Goal: Task Accomplishment & Management: Use online tool/utility

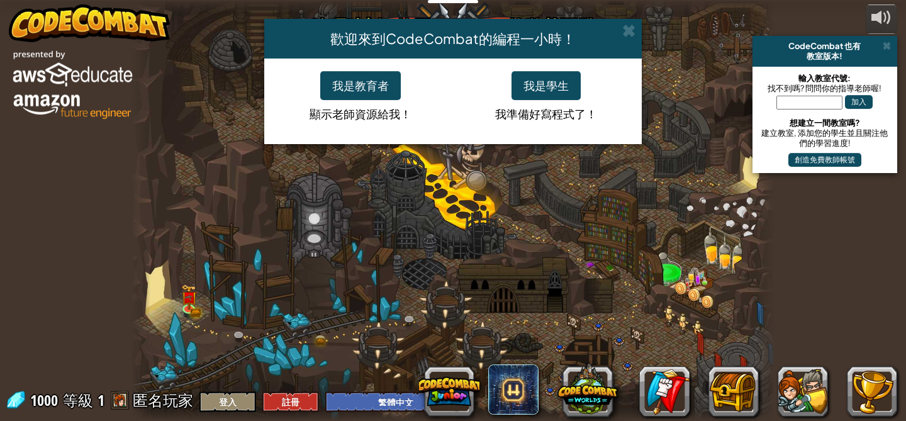
select select "zh-HANT"
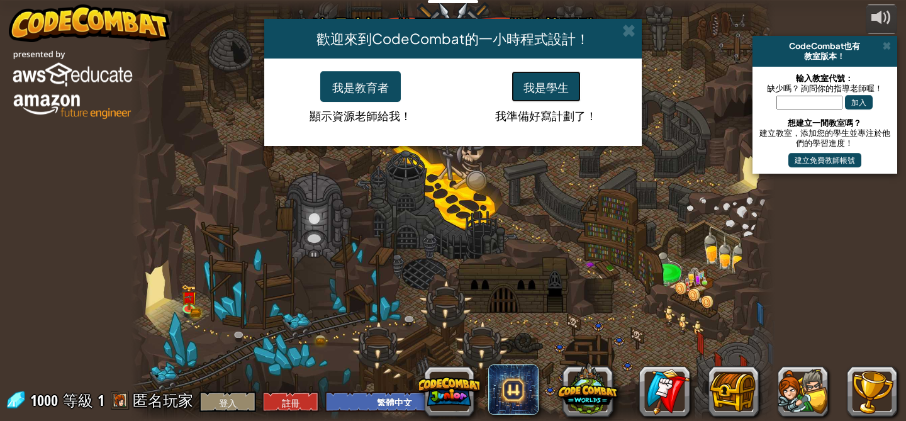
click at [566, 86] on font "我是學生" at bounding box center [546, 87] width 45 height 14
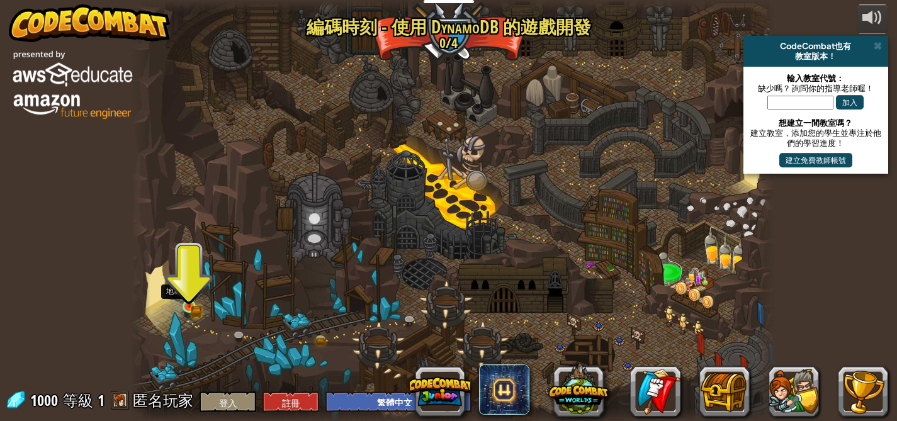
click at [188, 291] on img at bounding box center [189, 291] width 16 height 34
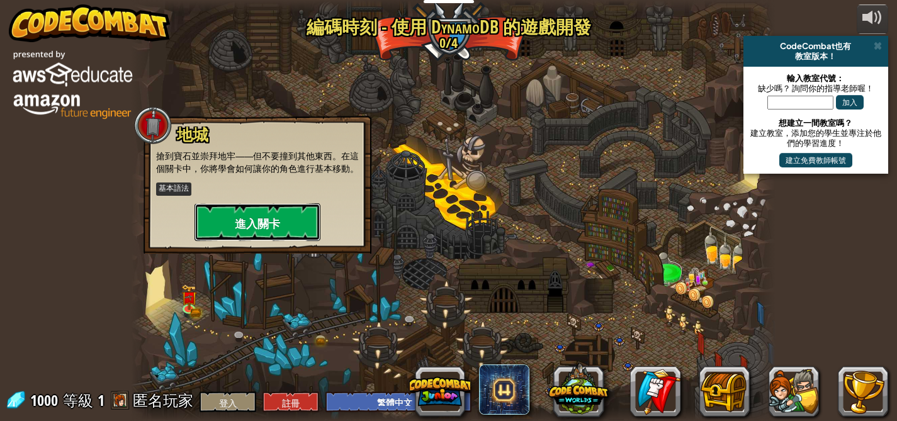
click at [280, 230] on button "進入關卡" at bounding box center [257, 222] width 126 height 38
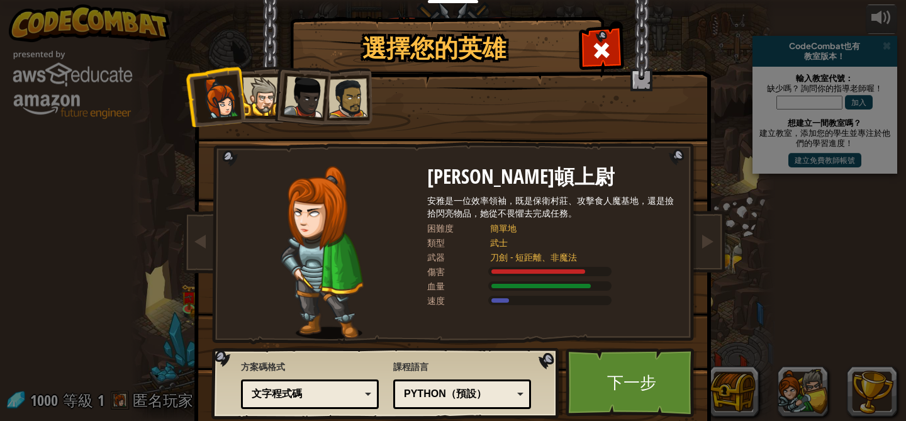
click at [266, 98] on div at bounding box center [262, 96] width 38 height 38
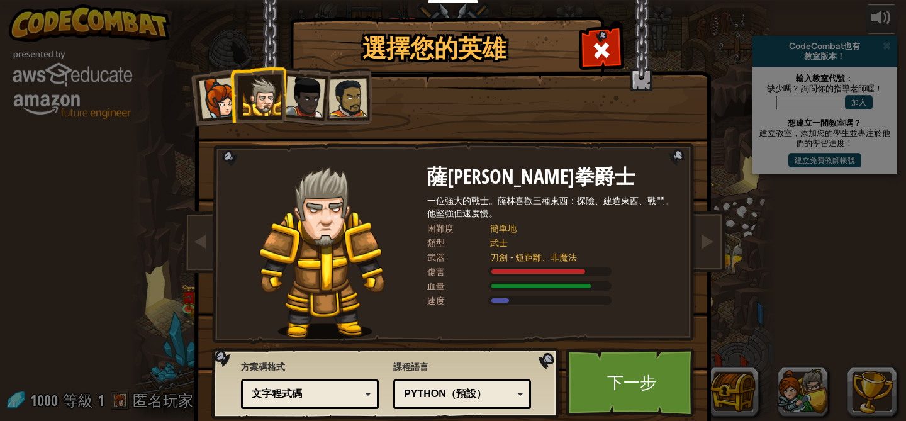
click at [295, 105] on div at bounding box center [305, 97] width 42 height 42
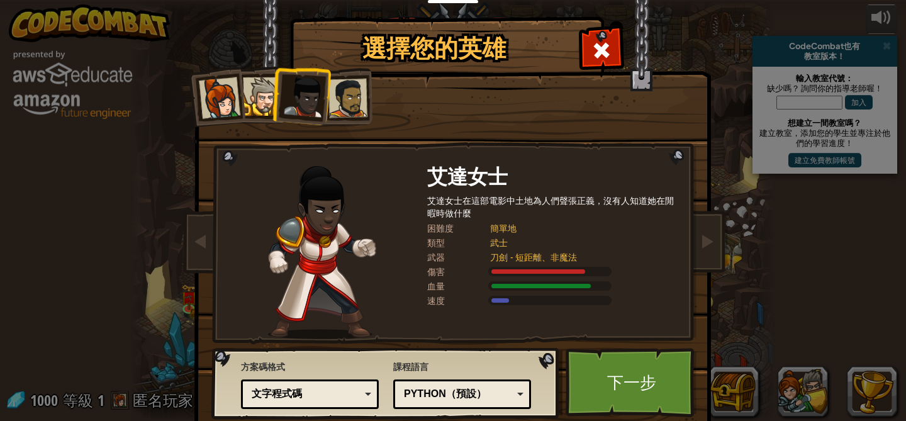
click at [346, 113] on div at bounding box center [348, 98] width 39 height 39
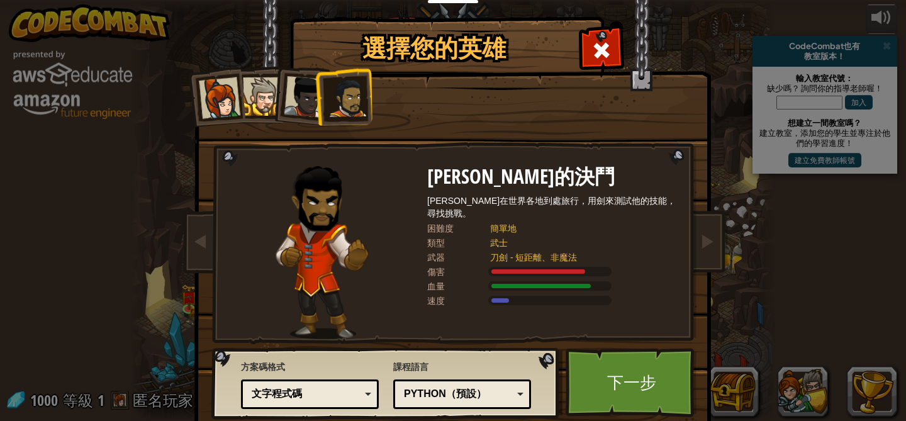
click at [225, 108] on div at bounding box center [220, 98] width 42 height 42
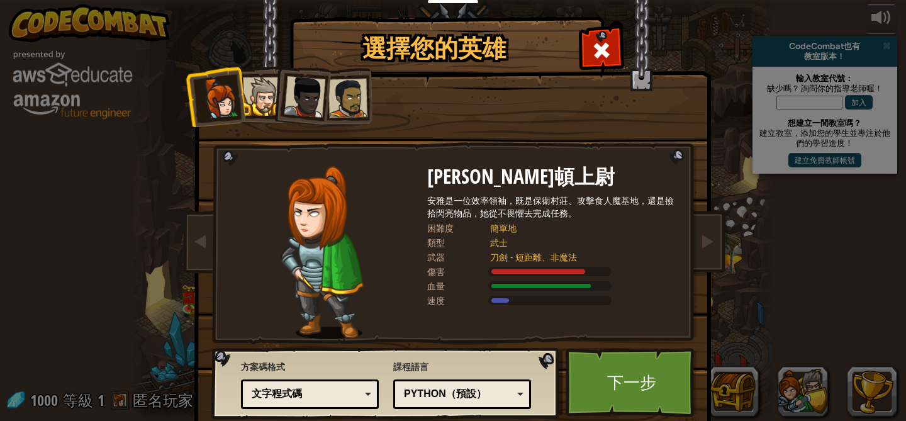
click at [266, 103] on div at bounding box center [262, 96] width 38 height 38
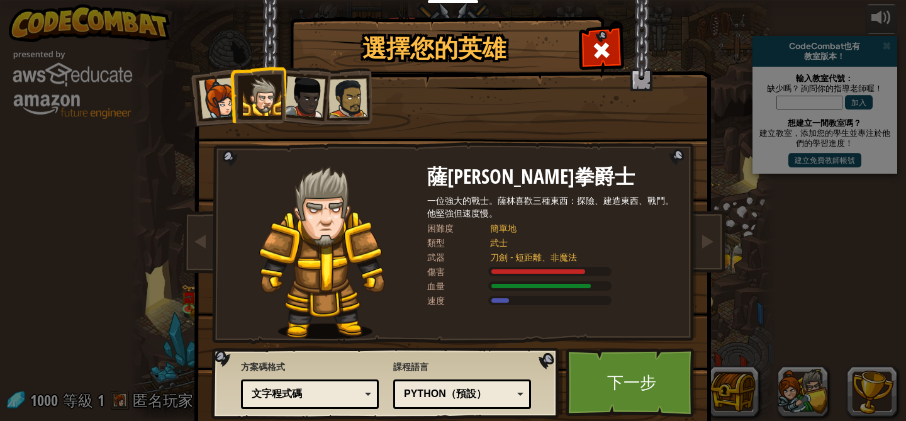
click at [279, 105] on li at bounding box center [258, 94] width 57 height 57
click at [213, 100] on div at bounding box center [220, 98] width 42 height 42
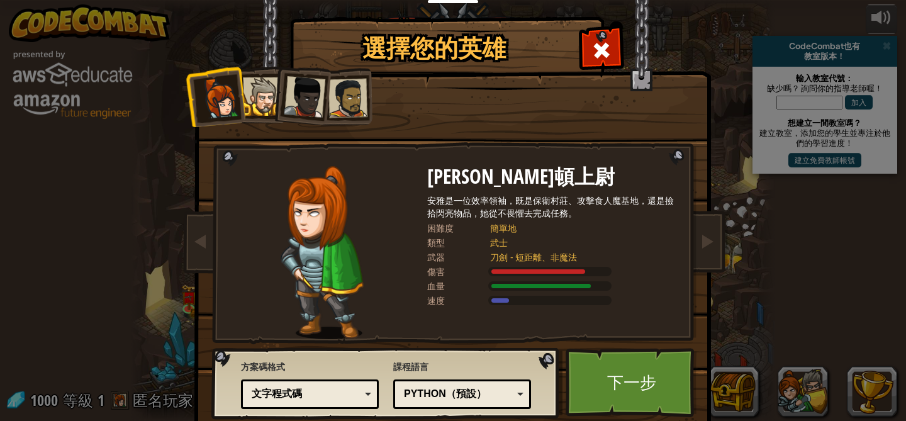
click at [298, 98] on div at bounding box center [305, 97] width 42 height 42
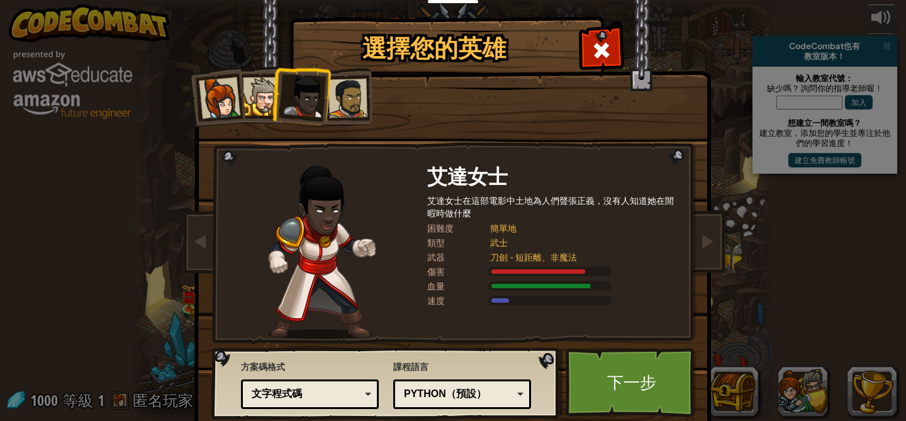
click at [343, 98] on div at bounding box center [348, 98] width 39 height 39
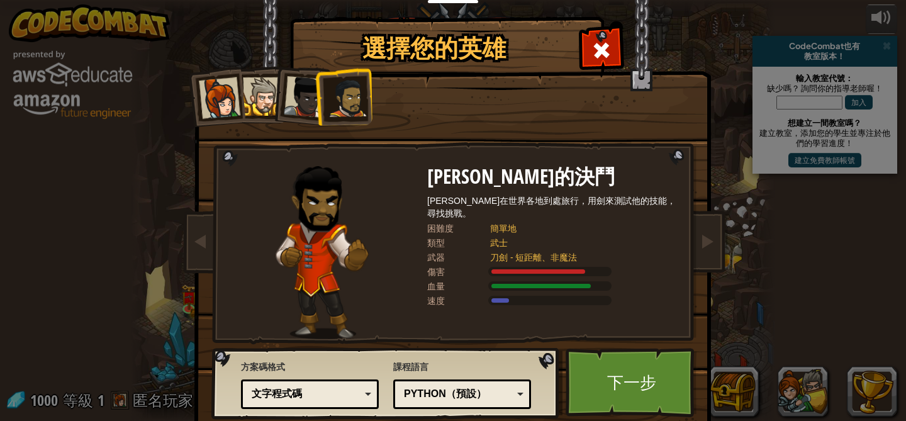
click at [208, 93] on div at bounding box center [220, 98] width 42 height 42
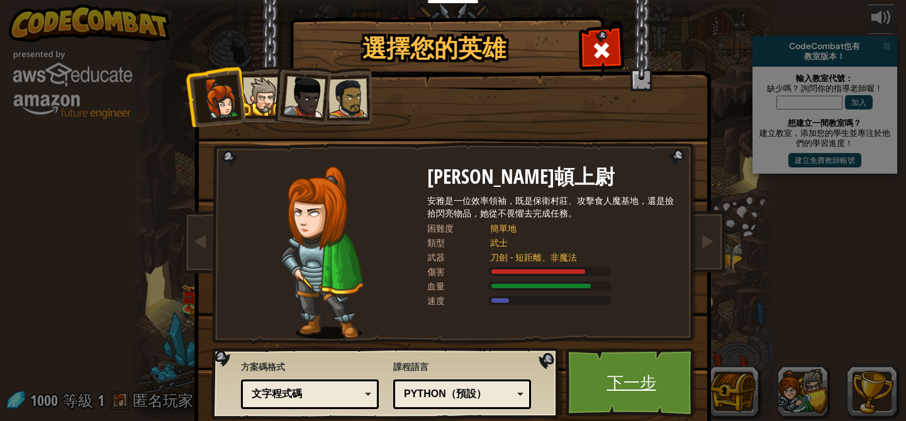
click at [678, 381] on link "下一步" at bounding box center [632, 382] width 132 height 69
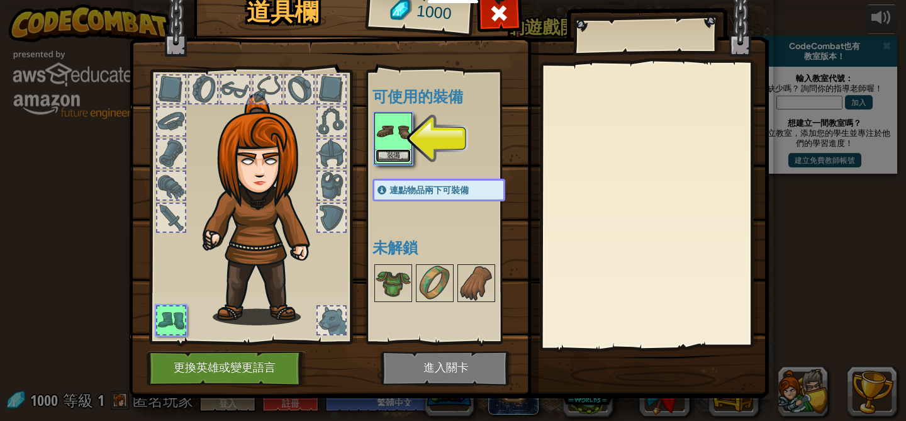
click at [393, 158] on font "裝備" at bounding box center [393, 156] width 13 height 8
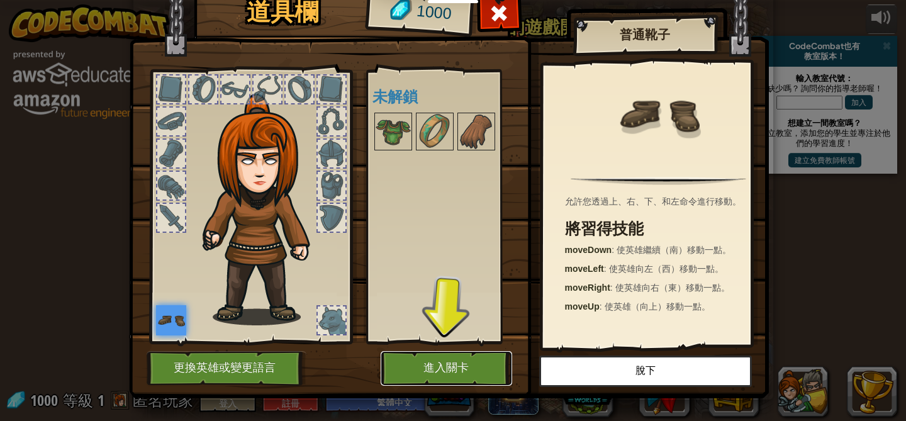
click at [437, 366] on font "進入關卡" at bounding box center [446, 368] width 45 height 13
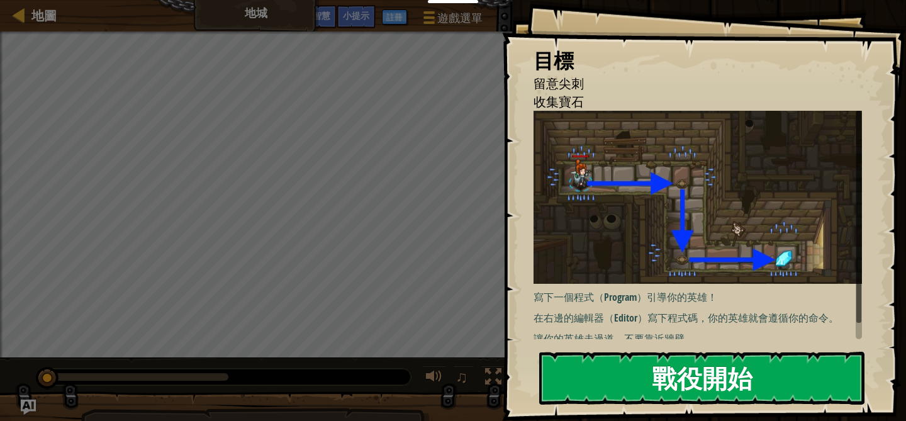
click at [643, 359] on button "戰役開始" at bounding box center [701, 378] width 325 height 53
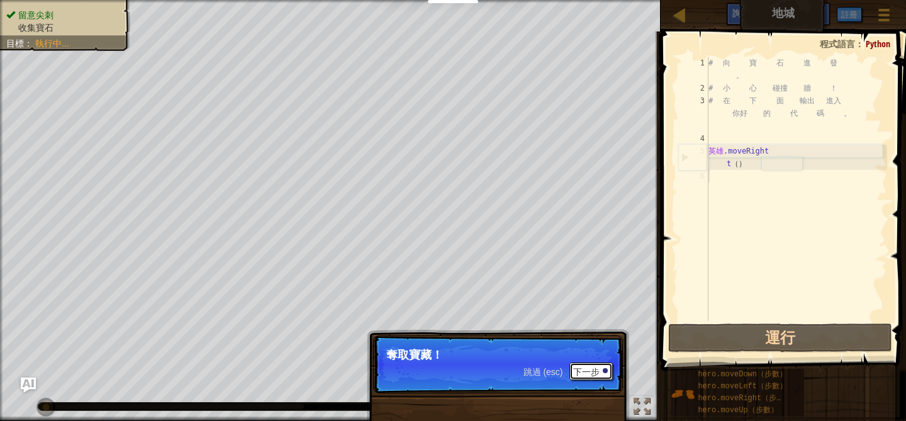
click at [582, 371] on font "下一步" at bounding box center [586, 372] width 26 height 10
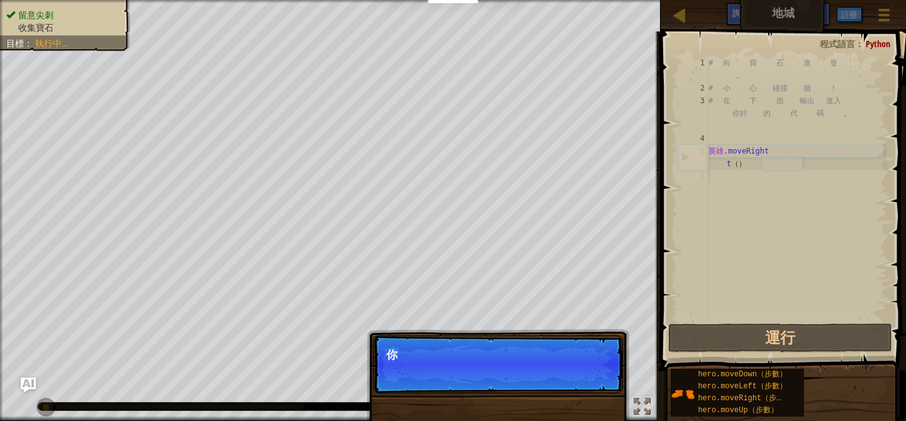
scroll to position [6, 0]
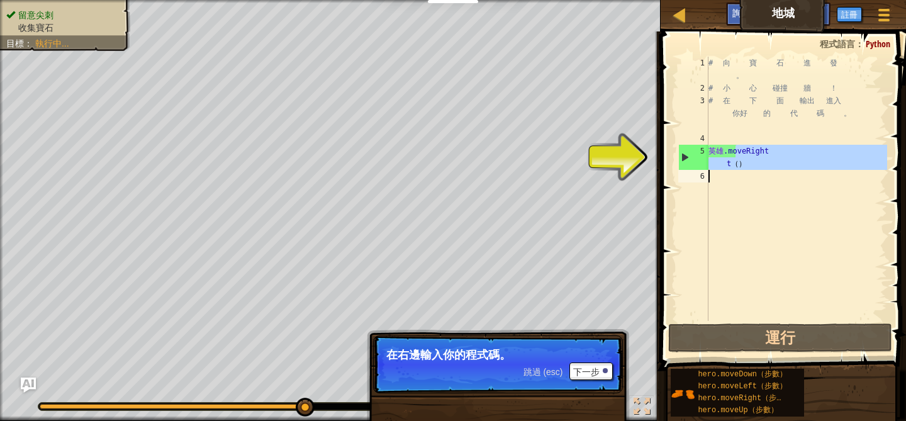
drag, startPoint x: 729, startPoint y: 150, endPoint x: 736, endPoint y: 214, distance: 64.6
click at [736, 214] on div "# 向 寶 石 進 發 。 # 小 心 碰撞 牆 ！ # 在 下 面 輸出 進入 你好 的 代 碼 。 英雄 .moveRight t （ ）" at bounding box center [796, 208] width 181 height 302
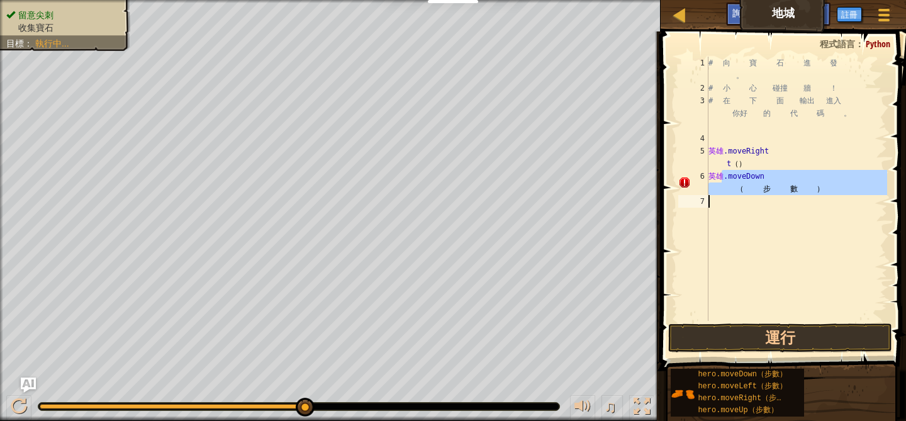
drag, startPoint x: 725, startPoint y: 176, endPoint x: 699, endPoint y: 281, distance: 108.4
click at [699, 283] on div "hero.moveDown（步數） 1 2 3 4 5 6 7 # 向 寶 石 進 發 。 # 小 心 碰撞 牆 ！ # 在 下 面 輸出 進入 你好 的 代…" at bounding box center [781, 189] width 211 height 264
type textarea "hero.moveDown（步數）"
click at [731, 330] on button "運行" at bounding box center [779, 338] width 223 height 29
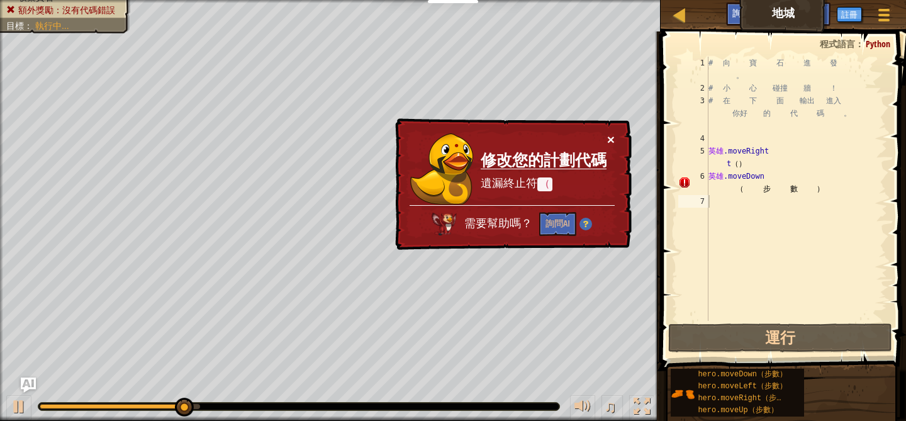
click at [612, 133] on font "×" at bounding box center [611, 139] width 8 height 14
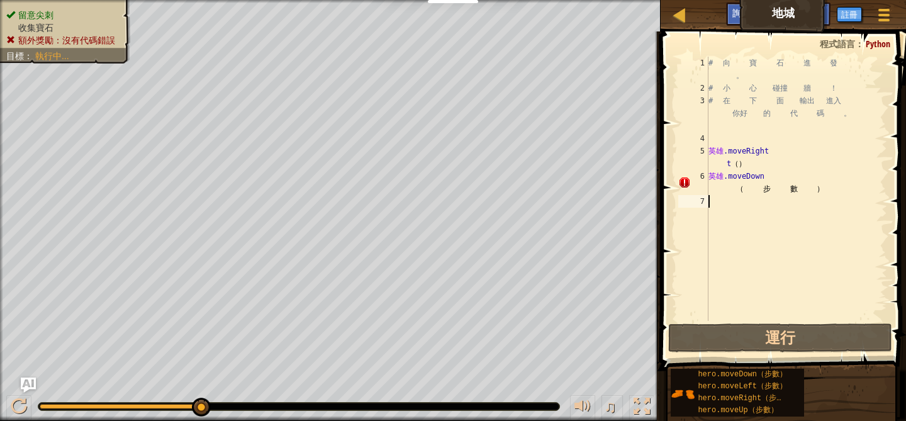
click at [840, 189] on div "# 向 寶 石 進 發 。 # 小 心 碰撞 牆 ！ # 在 下 面 輸出 進入 你好 的 代 碼 。 英雄 .moveRight t （ ） 英雄 .mov…" at bounding box center [796, 208] width 181 height 302
type textarea "hero.moveDown（步數）"
click at [817, 189] on div "# 向 寶 石 進 發 。 # 小 心 碰撞 牆 ！ # 在 下 面 輸出 進入 你好 的 代 碼 。 英雄 .moveRight t （ ） 英雄 .mov…" at bounding box center [796, 208] width 181 height 302
click at [859, 189] on div "# 向 寶 石 進 發 。 # 小 心 碰撞 牆 ！ # 在 下 面 輸出 進入 你好 的 代 碼 。 英雄 .moveRight t （ ） 英雄 .mov…" at bounding box center [796, 208] width 181 height 302
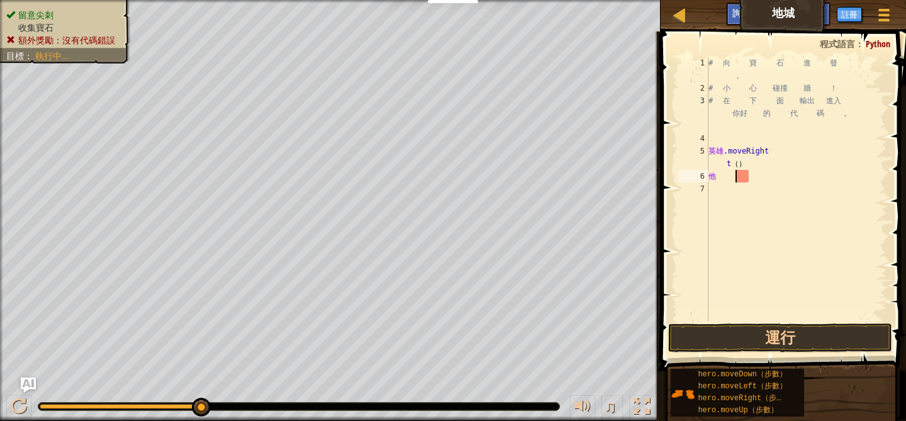
type textarea "h"
click at [744, 333] on button "運行" at bounding box center [779, 338] width 223 height 29
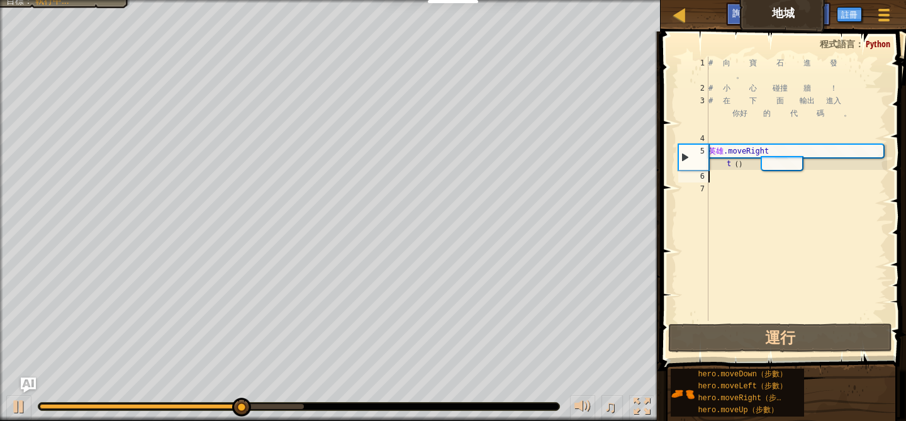
click at [724, 178] on div "# 向 寶 石 進 發 。 # 小 心 碰撞 牆 ！ # 在 下 面 輸出 進入 你好 的 代 碼 。 英雄 .moveRight t （ ）" at bounding box center [796, 208] width 181 height 302
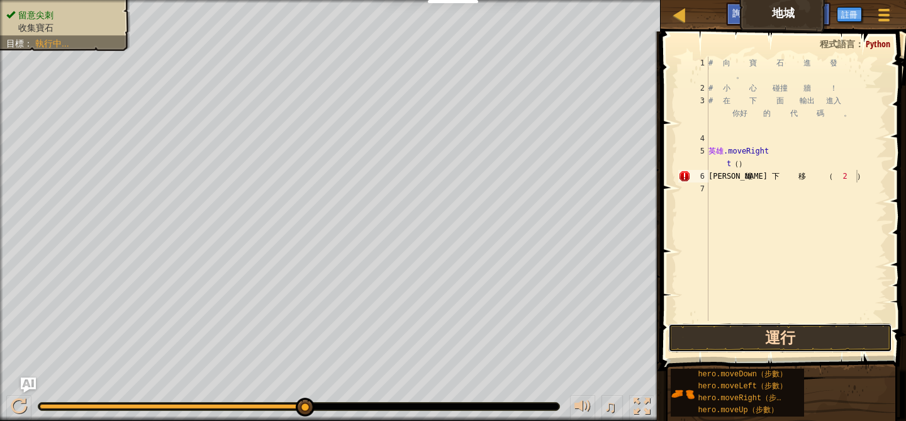
click at [774, 337] on button "運行" at bounding box center [779, 338] width 223 height 29
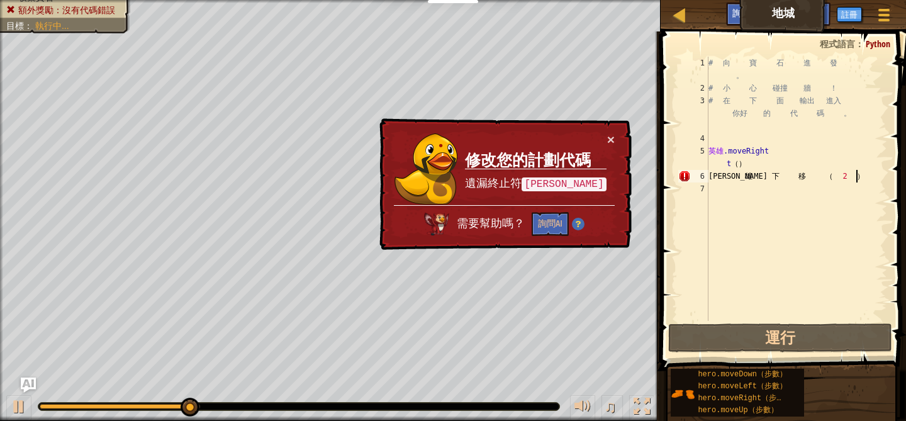
click at [520, 181] on font "遺漏終止符" at bounding box center [493, 183] width 57 height 13
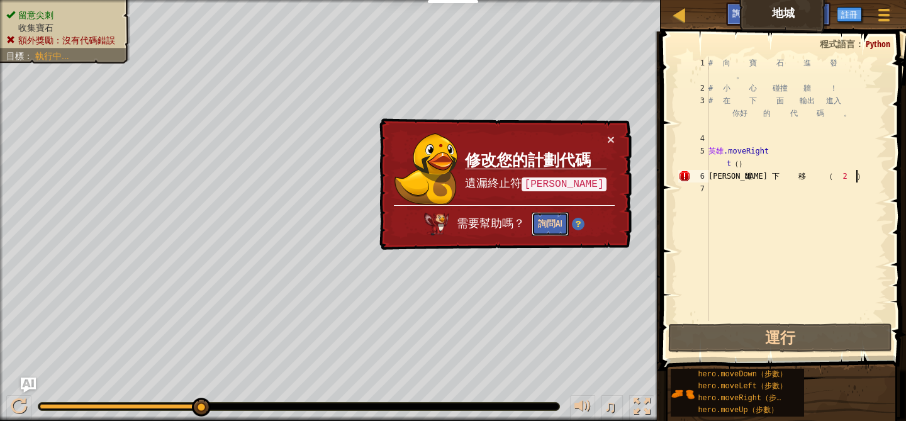
click at [556, 230] on button "詢問AI" at bounding box center [550, 224] width 37 height 25
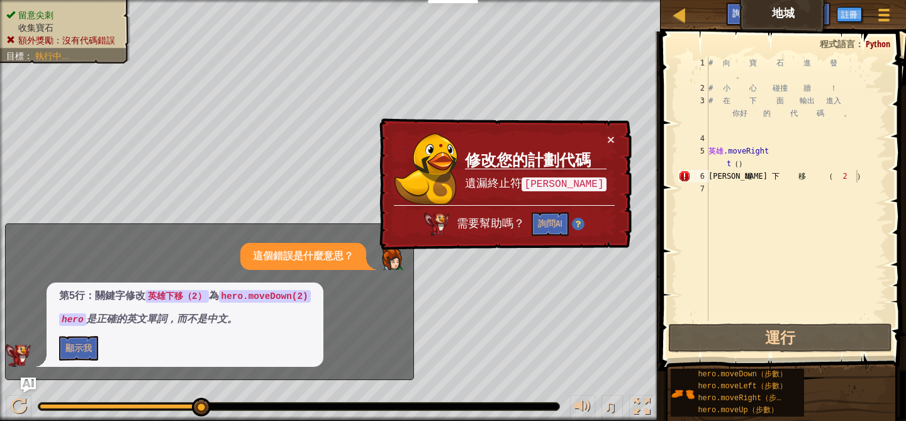
click at [298, 294] on code "hero.moveDown(2)" at bounding box center [265, 296] width 92 height 13
click at [81, 320] on code "hero" at bounding box center [72, 319] width 27 height 13
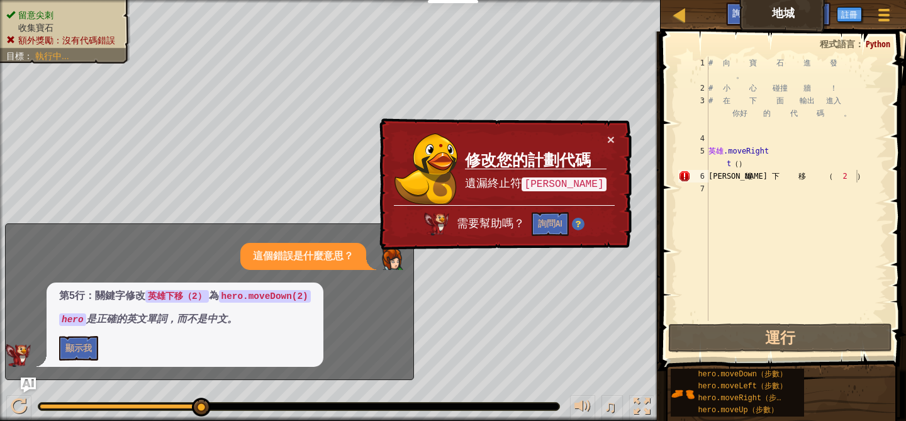
click at [81, 320] on code "hero" at bounding box center [72, 319] width 27 height 13
click at [864, 173] on div "# 向 寶 石 進 發 。 # 小 心 碰撞 牆 ！ # 在 下 面 輸出 進入 你好 的 代 碼 。 英雄 .moveRight t （ ） 英 雄 下 移…" at bounding box center [796, 208] width 181 height 302
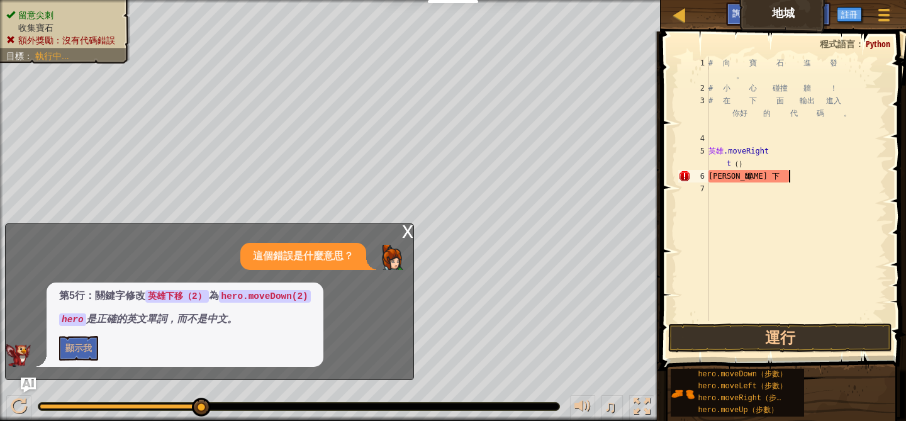
type textarea "[PERSON_NAME]"
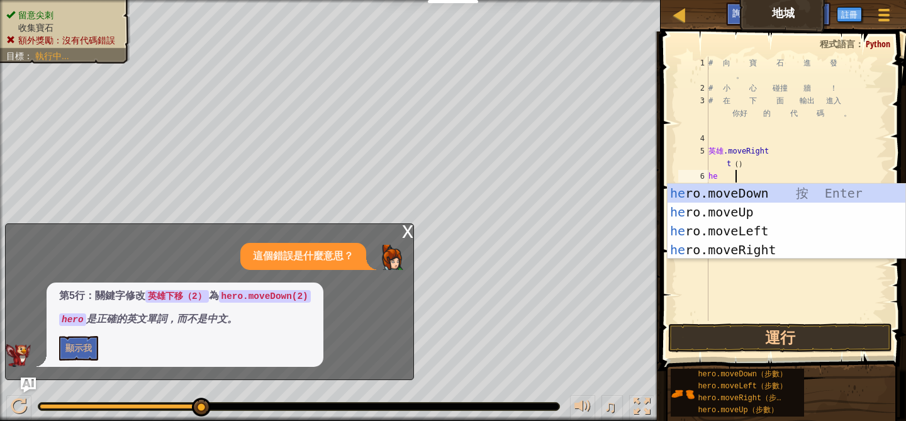
type textarea "h"
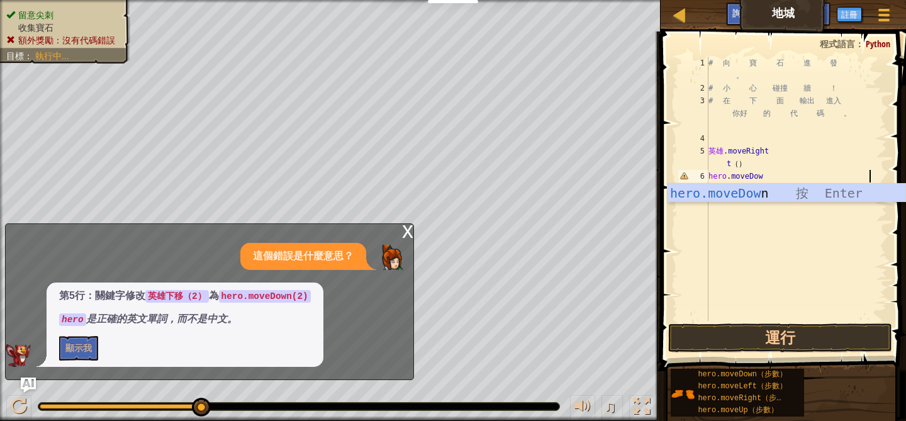
scroll to position [6, 4]
type textarea "hero.moveDown"
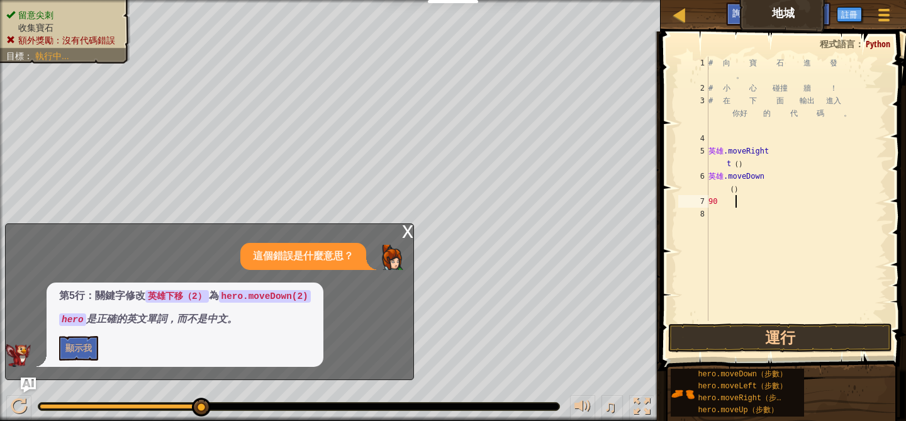
type textarea "9"
click at [734, 191] on div "# 向 寶 石 進 發 。 # 小 心 碰撞 牆 ！ # 在 下 面 輸出 進入 你好 的 代 碼 。 英雄 .moveRight t （ ） 英雄 .mov…" at bounding box center [796, 208] width 181 height 302
type textarea "hero.moveDown2()"
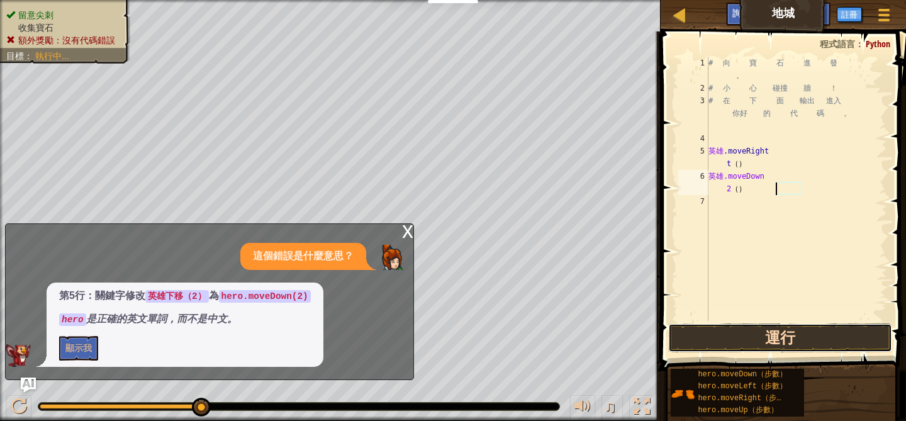
click at [739, 334] on button "運行" at bounding box center [779, 338] width 223 height 29
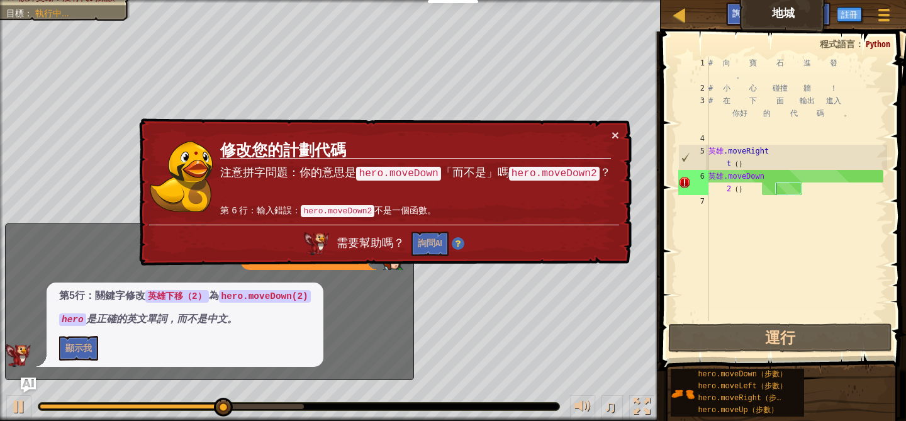
click at [336, 213] on code "hero.moveDown2" at bounding box center [338, 211] width 74 height 12
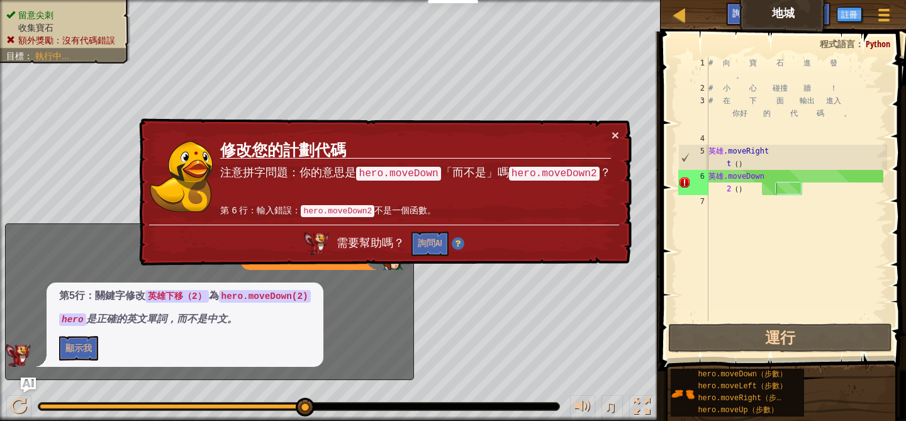
click at [621, 133] on div "× 修改您的計劃代碼 注意拼字問題：你的意思是 hero.moveDown 「而不是」嗎 hero.moveDown2 ？ 第 6 行：輸入錯誤： hero.…" at bounding box center [384, 192] width 495 height 148
click at [609, 133] on td "修改您的計劃代碼 注意拼字問題：你的意思是 hero.moveDown 「而不是」嗎 hero.moveDown2 ？ 第 6 行：輸入錯誤： hero.mo…" at bounding box center [415, 176] width 391 height 96
click at [431, 247] on font "詢問AI" at bounding box center [430, 243] width 25 height 12
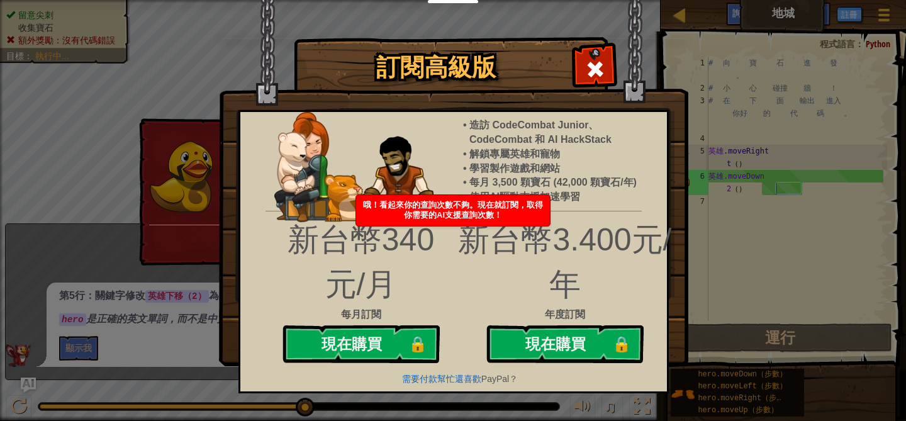
drag, startPoint x: 443, startPoint y: 203, endPoint x: 499, endPoint y: 204, distance: 56.0
click at [499, 204] on font "哦！看起來你的查詢次數不夠。現在就訂閱，取得你需要的AI支援查詢次數！" at bounding box center [453, 210] width 180 height 20
click at [598, 59] on span at bounding box center [595, 69] width 20 height 20
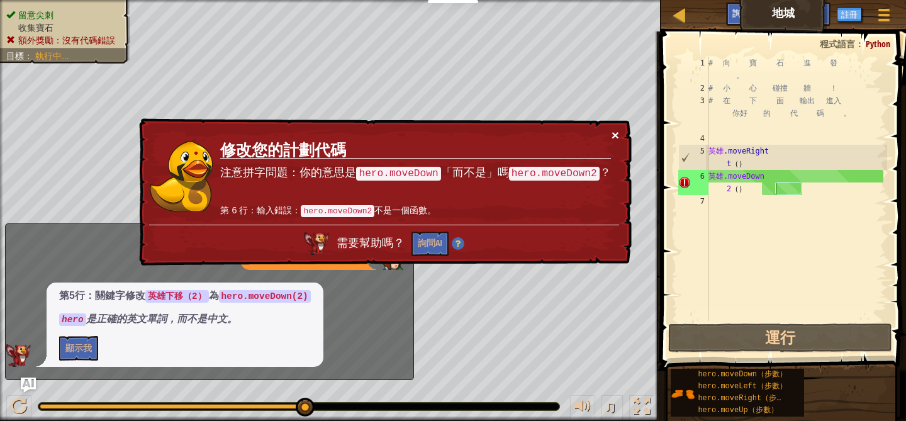
click at [616, 137] on font "×" at bounding box center [616, 135] width 8 height 14
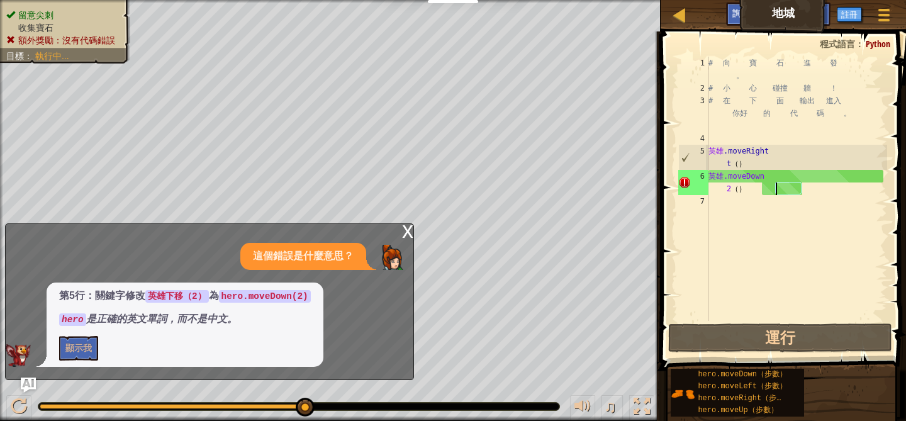
click at [412, 239] on font "x" at bounding box center [407, 230] width 11 height 26
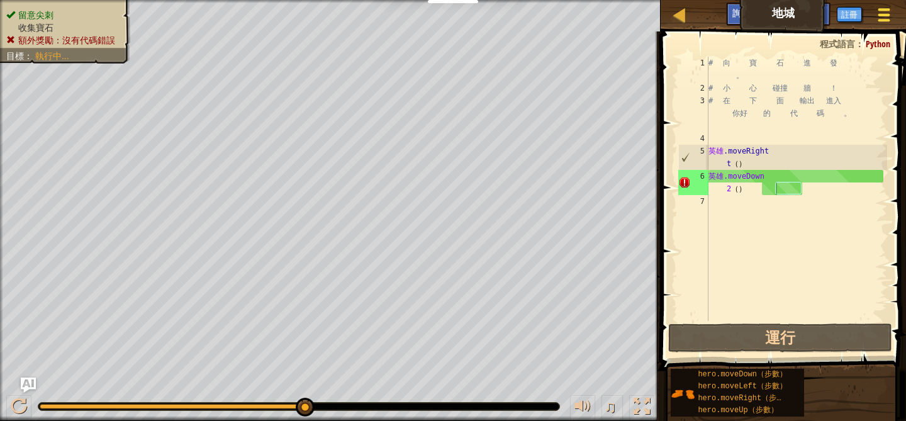
click at [877, 11] on div at bounding box center [883, 15] width 17 height 18
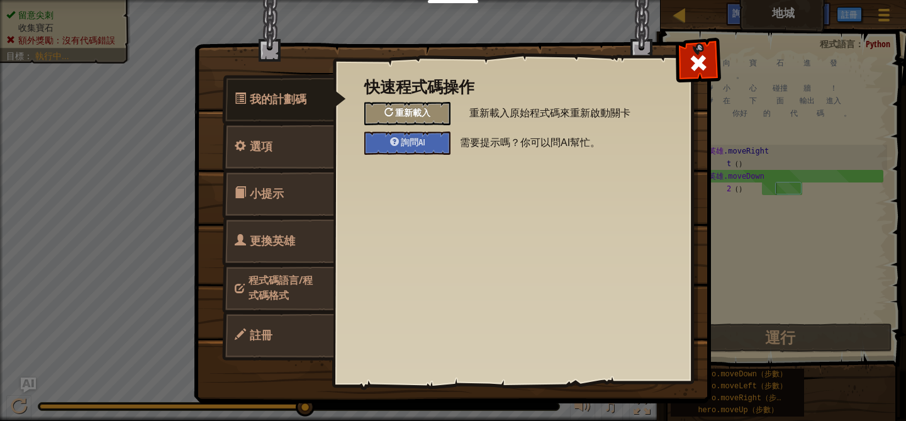
click at [417, 108] on font "重新載入" at bounding box center [412, 112] width 35 height 12
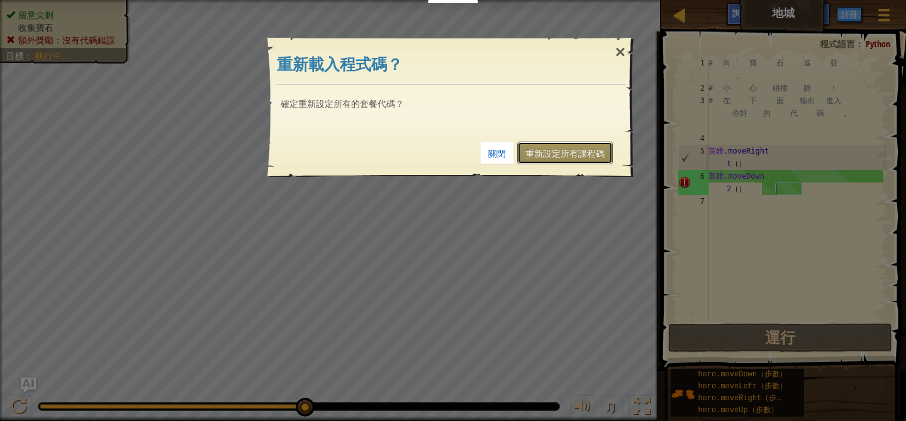
click at [599, 155] on font "重新設定所有課程碼" at bounding box center [565, 154] width 79 height 10
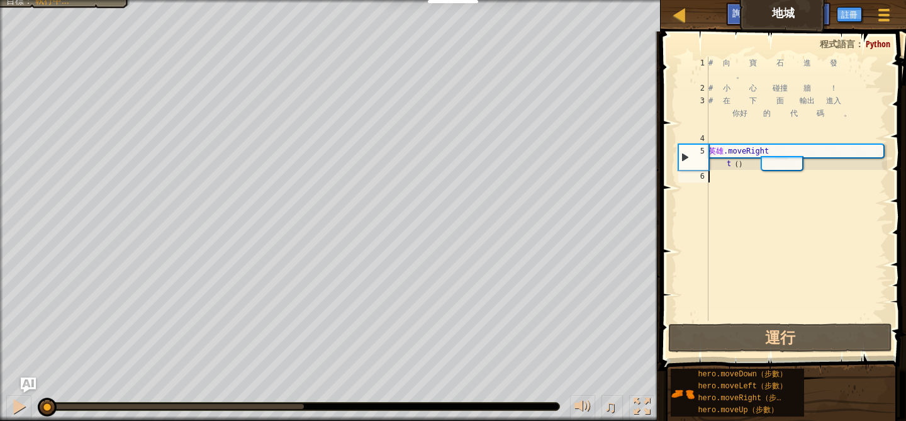
scroll to position [6, 0]
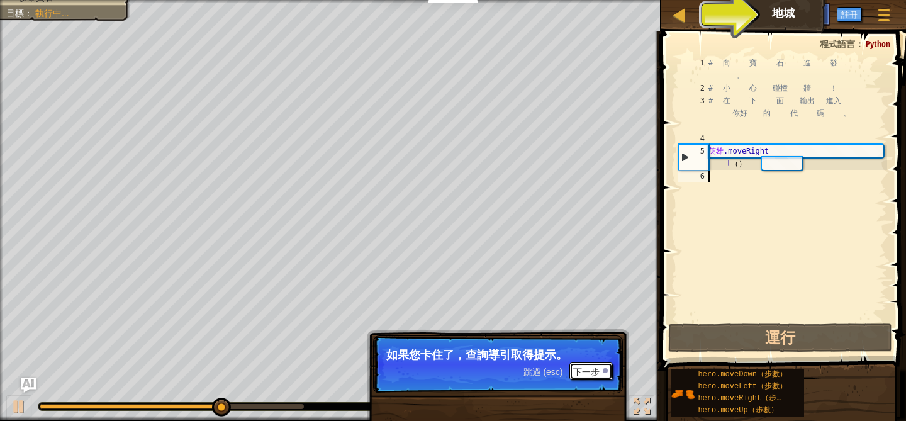
click at [584, 373] on font "下一步" at bounding box center [586, 372] width 26 height 10
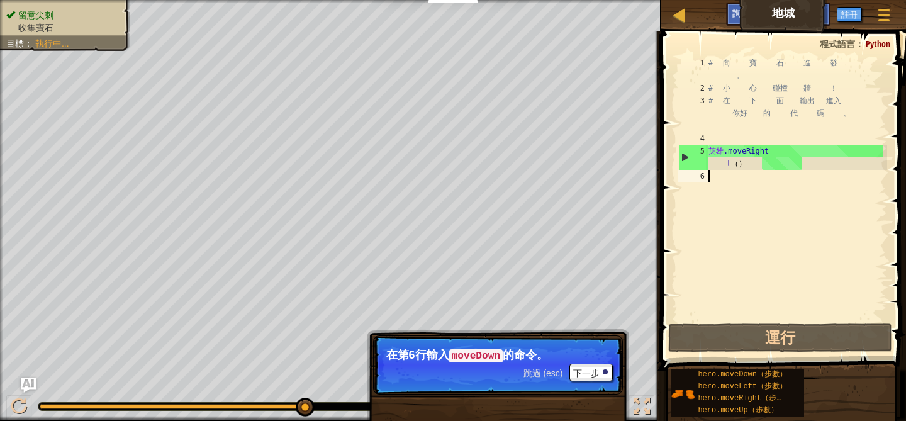
click at [723, 174] on div "# 向 寶 石 進 發 。 # 小 心 碰撞 牆 ！ # 在 下 面 輸出 進入 你好 的 代 碼 。 英雄 .moveRight t （ ）" at bounding box center [796, 208] width 181 height 302
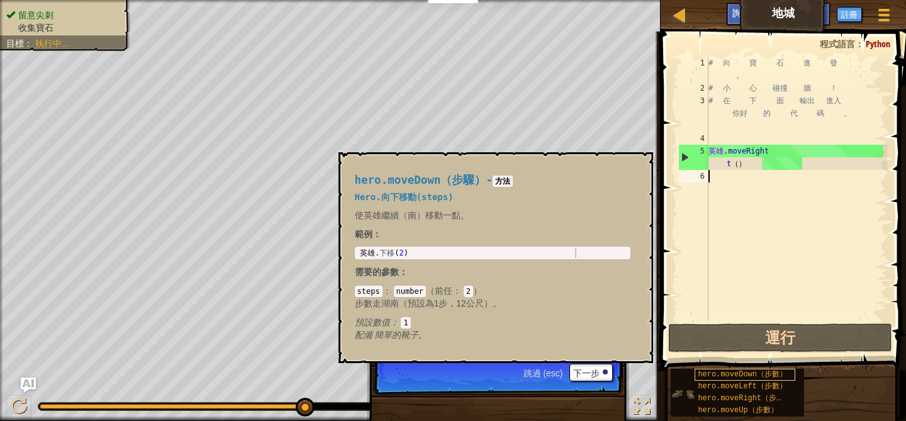
type textarea "h"
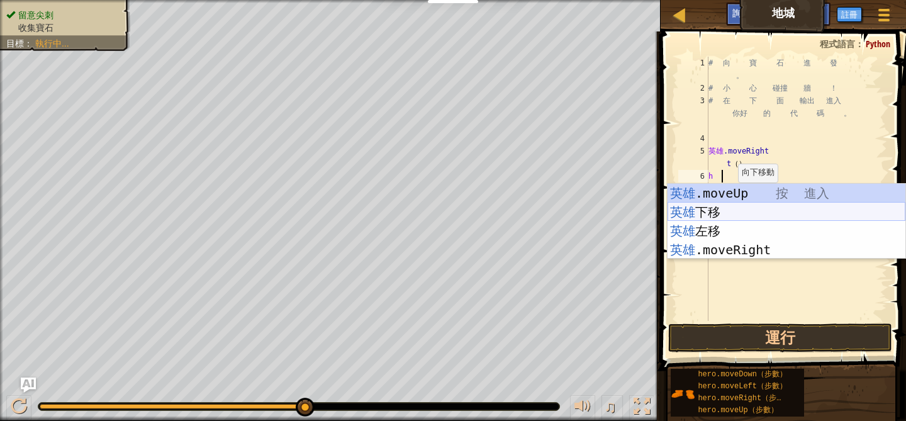
click at [740, 204] on div "英雄 .moveUp 按 進入 英雄 下移 按 進入 英雄 左移 按 進入 英雄 .moveRight 按 進入" at bounding box center [787, 240] width 238 height 113
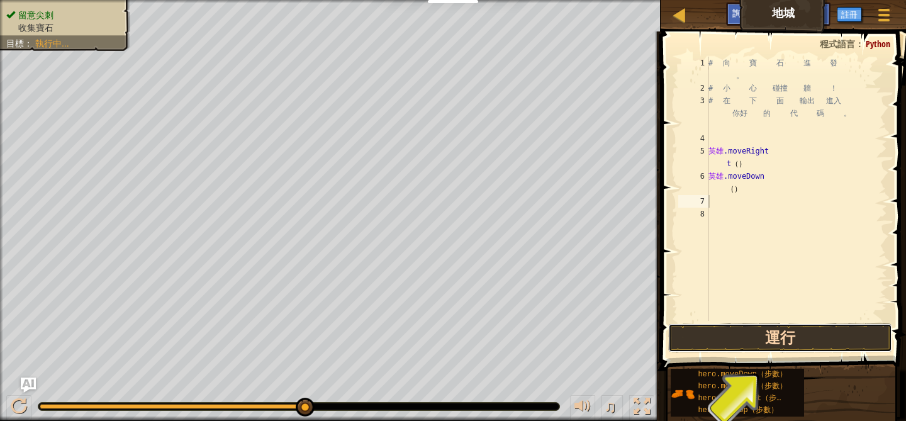
click at [763, 334] on button "運行" at bounding box center [779, 338] width 223 height 29
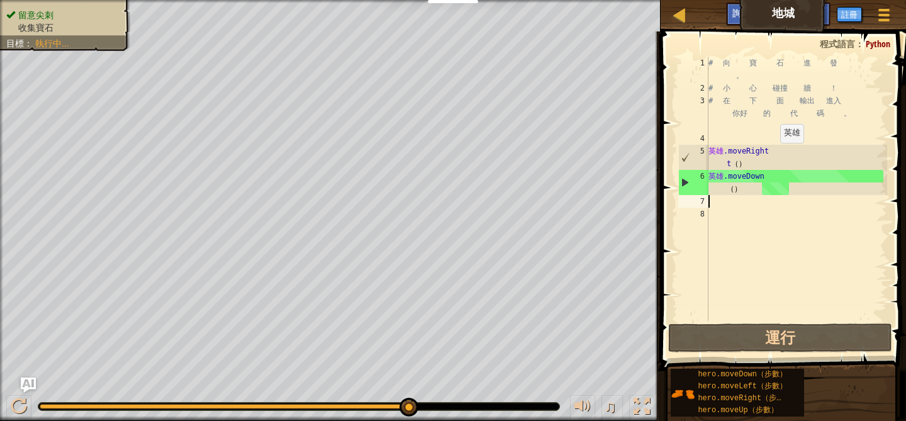
click at [779, 155] on div "# 向 寶 石 進 發 。 # 小 心 碰撞 牆 ！ # 在 下 面 輸出 進入 你好 的 代 碼 。 英雄 .moveRight t （ ） 英雄 .mov…" at bounding box center [796, 208] width 181 height 302
type textarea "hero.moveRight()"
drag, startPoint x: 774, startPoint y: 152, endPoint x: 706, endPoint y: 152, distance: 68.0
click at [706, 152] on div "hero.moveRight() 1 2 3 4 5 6 7 8 # 向 寶 石 進 發 。 # 小 心 碰撞 牆 ！ # 在 下 面 輸出 進入 你好 的 …" at bounding box center [781, 189] width 211 height 264
drag, startPoint x: 765, startPoint y: 166, endPoint x: 704, endPoint y: 147, distance: 63.7
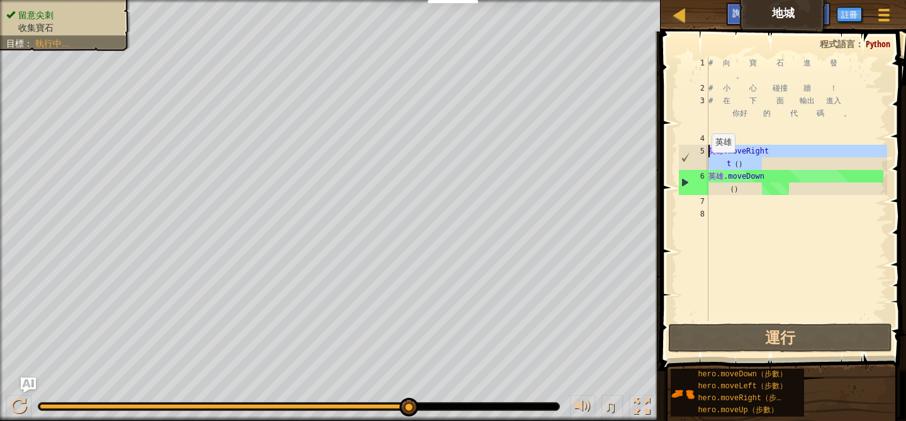
click at [704, 148] on div "hero.moveRight() 1 2 3 4 5 6 7 8 # 向 寶 石 進 發 。 # 小 心 碰撞 牆 ！ # 在 下 面 輸出 進入 你好 的 …" at bounding box center [781, 189] width 211 height 264
click at [713, 200] on div "# 向 寶 石 進 發 。 # 小 心 碰撞 牆 ！ # 在 下 面 輸出 進入 你好 的 代 碼 。 英雄 .moveRight t （ ） 英雄 .mov…" at bounding box center [796, 208] width 181 height 302
paste textarea "hero.moveRigh"
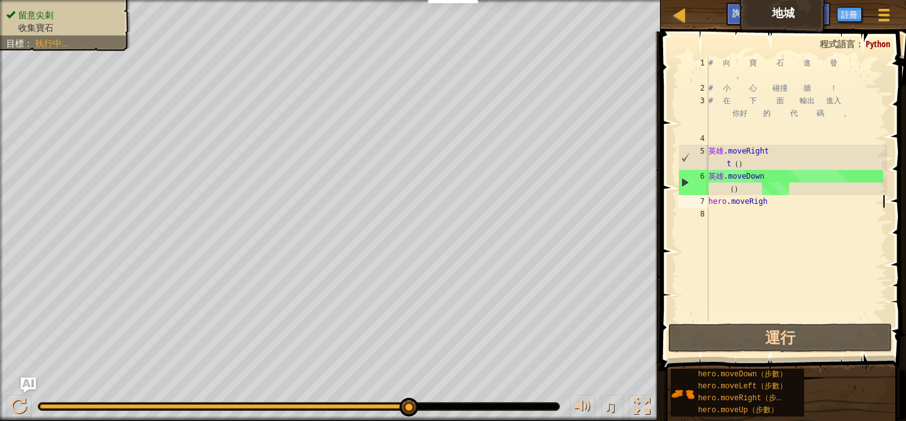
type textarea "hero.moveRigh"
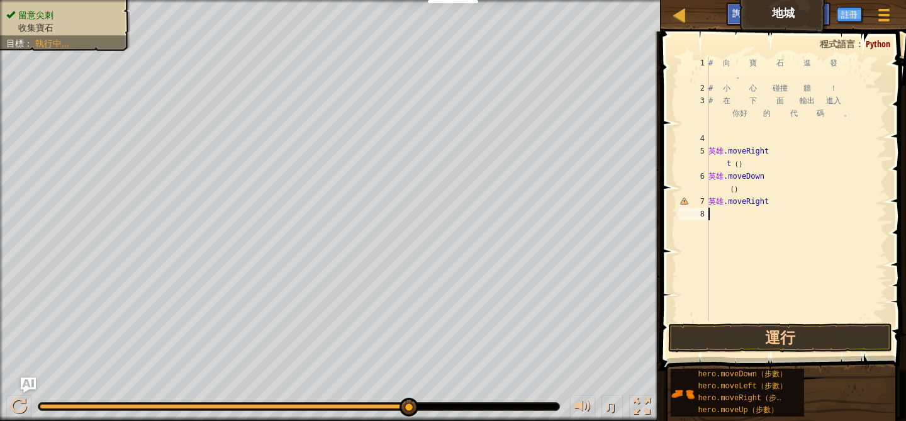
click at [760, 215] on div "# 向 寶 石 進 發 。 # 小 心 碰撞 牆 ！ # 在 下 面 輸出 進入 你好 的 代 碼 。 英雄 .moveRight t （ ） 英雄 .mov…" at bounding box center [796, 208] width 181 height 302
click at [784, 203] on div "# 向 寶 石 進 發 。 # 小 心 碰撞 牆 ！ # 在 下 面 輸出 進入 你好 的 代 碼 。 英雄 .moveRight t （ ） 英雄 .mov…" at bounding box center [796, 208] width 181 height 302
type textarea "hero.moveRigh"
type textarea "h"
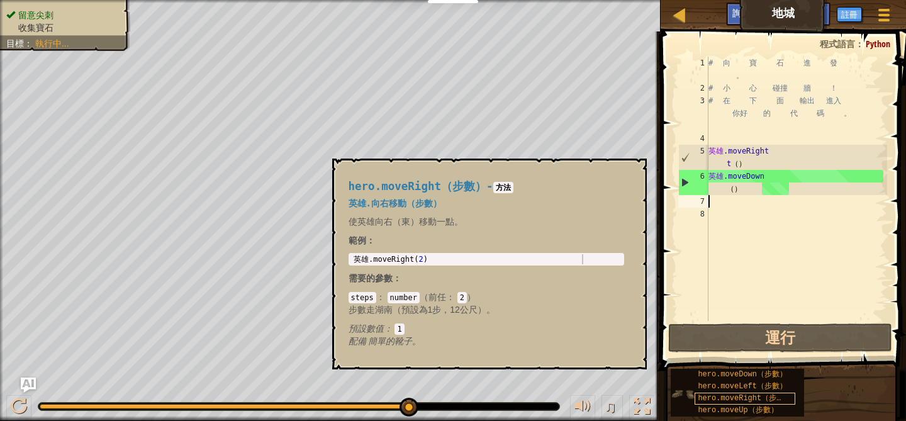
type textarea "h"
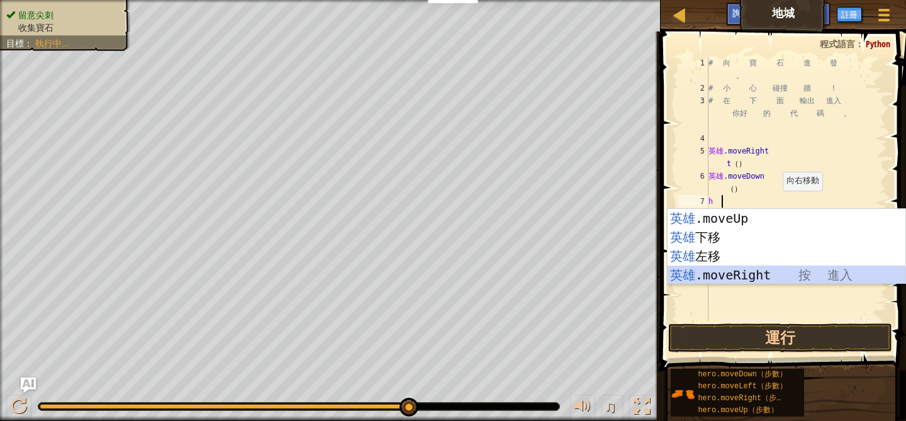
click at [781, 267] on div "英雄 .moveUp 按 進入 英雄 下移 按 進入 英雄 左移 按 進入 英雄 .moveRight 按 進入" at bounding box center [787, 265] width 238 height 113
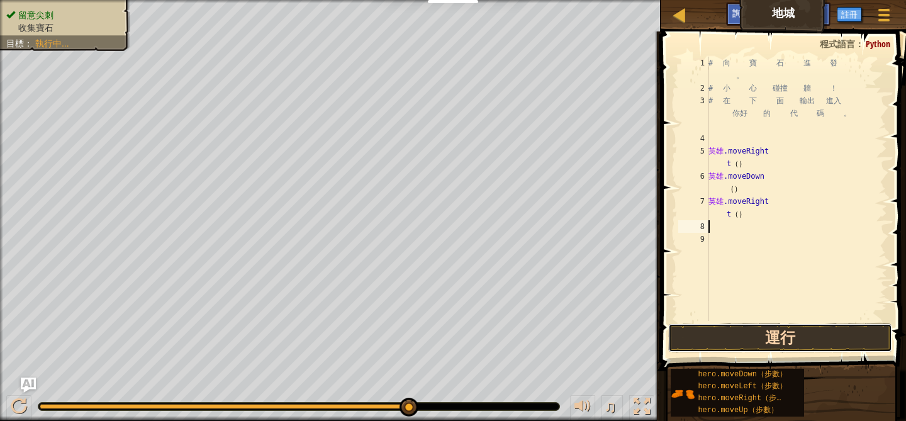
click at [776, 329] on button "運行" at bounding box center [779, 338] width 223 height 29
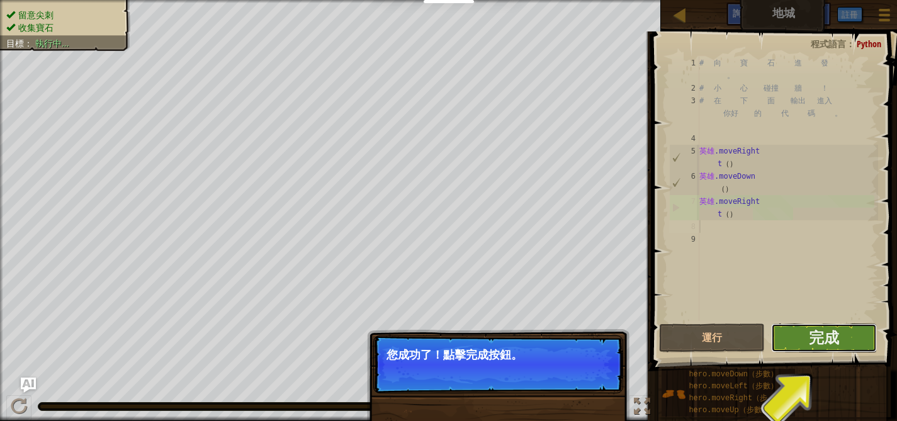
click at [806, 352] on button "完成" at bounding box center [824, 338] width 106 height 29
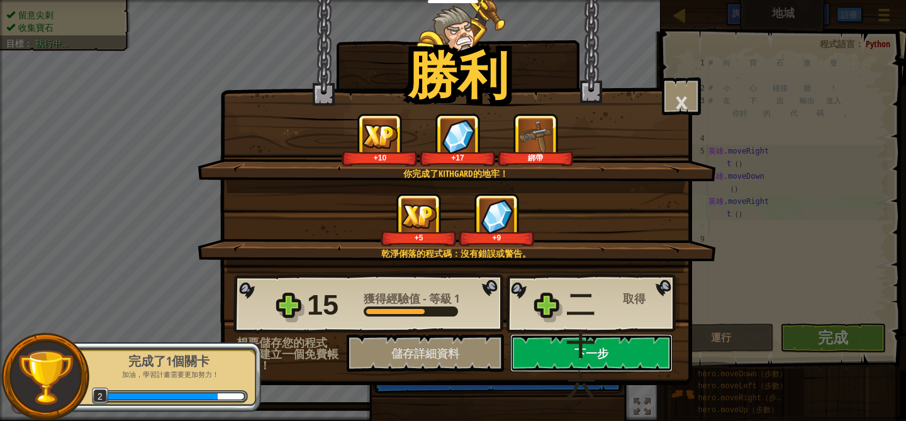
click at [544, 353] on button "下一步" at bounding box center [591, 353] width 162 height 38
select select "zh-HANT"
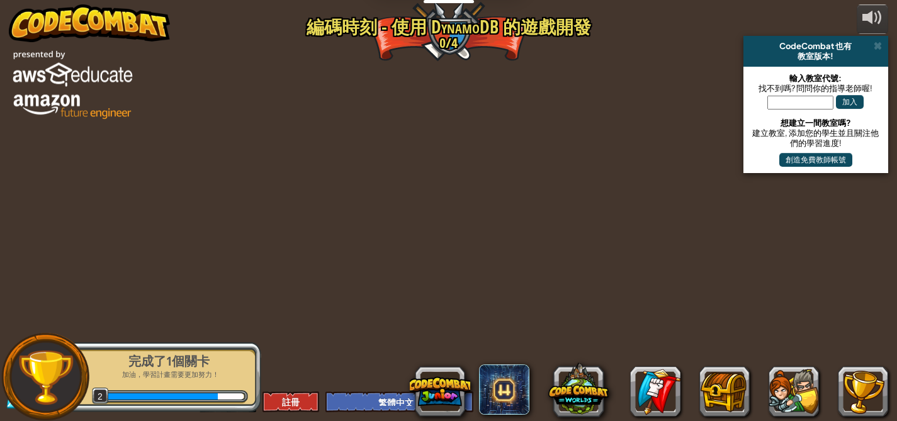
select select "zh-HANT"
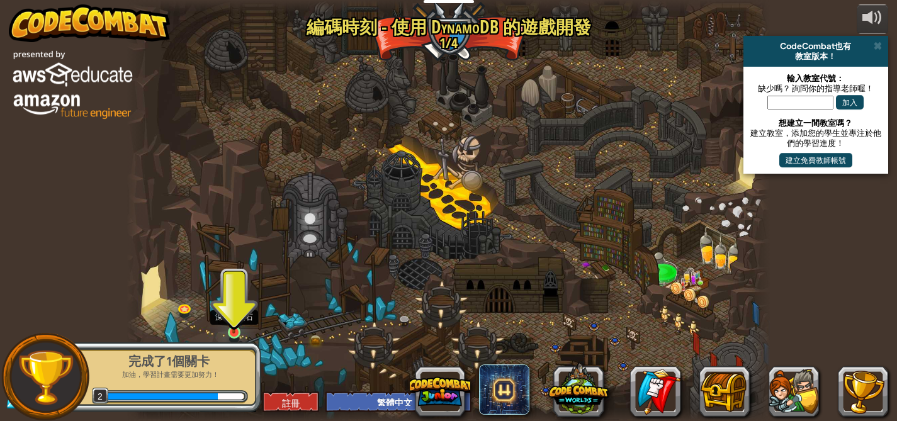
click at [236, 324] on img at bounding box center [234, 315] width 16 height 35
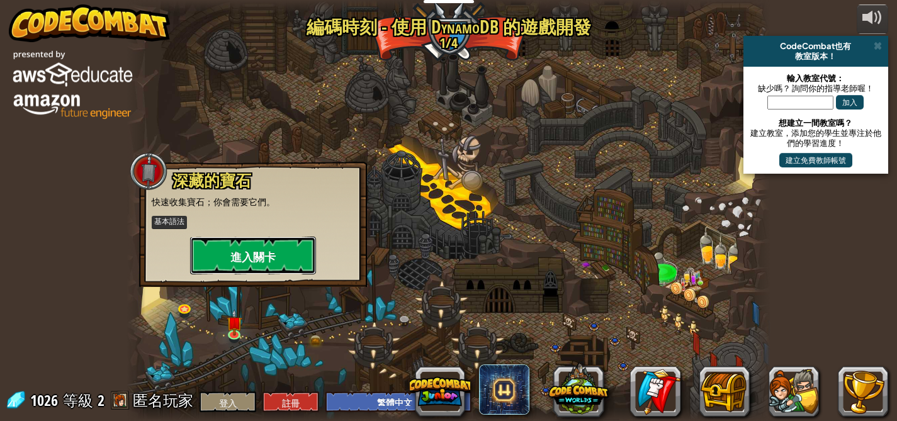
click at [281, 265] on button "進入關卡" at bounding box center [253, 256] width 126 height 38
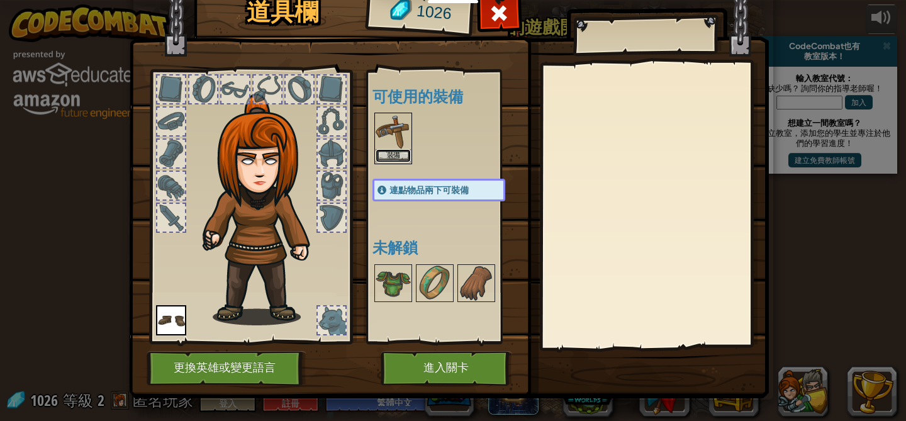
click at [387, 155] on font "裝備" at bounding box center [393, 156] width 13 height 8
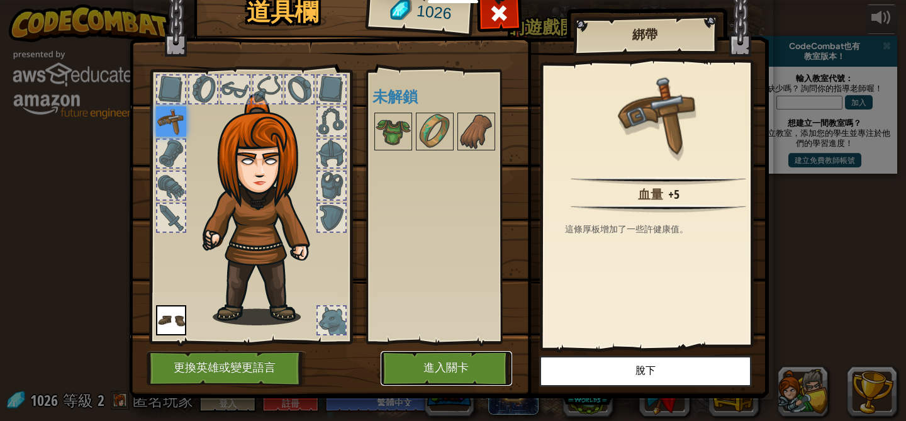
click at [458, 362] on font "進入關卡" at bounding box center [446, 368] width 45 height 13
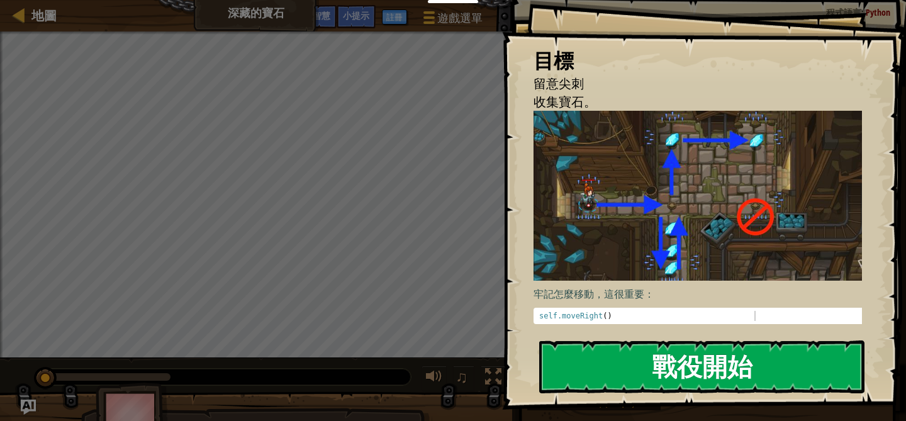
click at [607, 368] on button "戰役開始" at bounding box center [701, 366] width 325 height 53
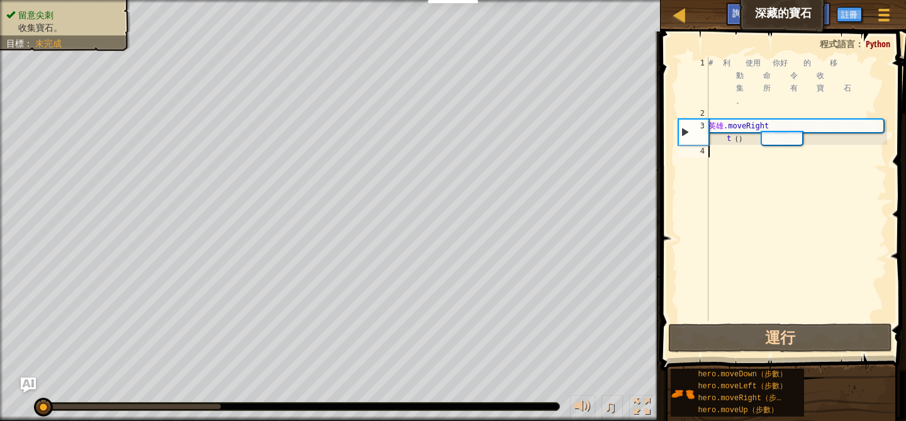
click at [731, 157] on div "# 利 使用 你好 的 移 動 命 令 收 集 所 有 寶 石 。 英雄 .moveRight t （ ）" at bounding box center [796, 220] width 181 height 327
type textarea "h"
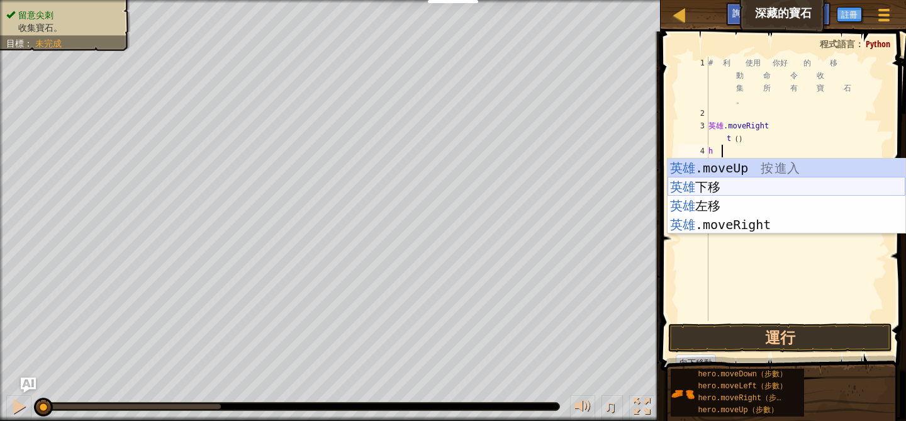
click at [734, 191] on div "英雄 .moveUp 按 進入 英雄 下移 按 進入 英雄 左移 按 進入 英雄 .moveRight 按 進入" at bounding box center [787, 215] width 238 height 113
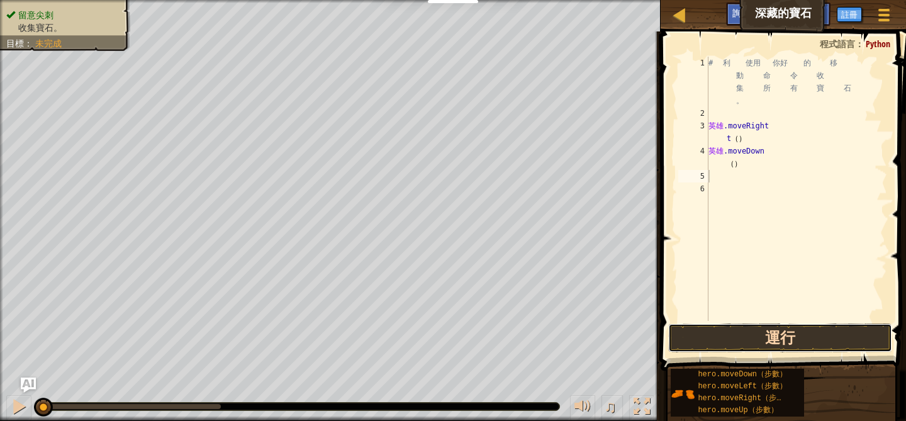
click at [766, 334] on button "運行" at bounding box center [779, 338] width 223 height 29
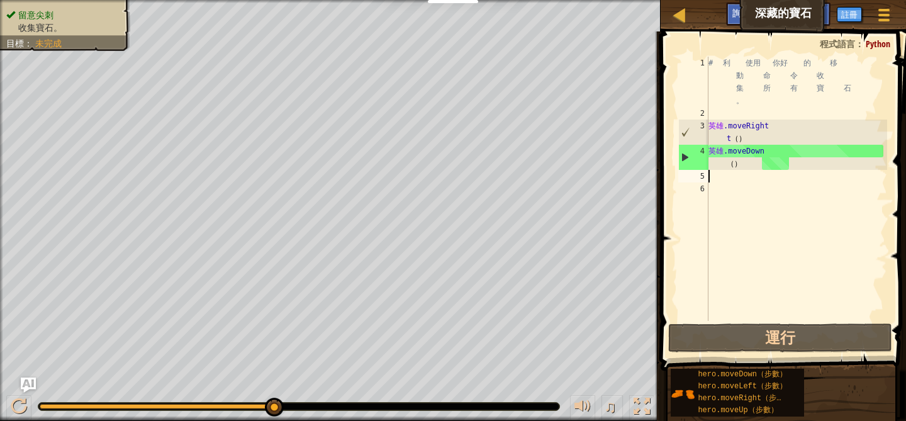
type textarea "h"
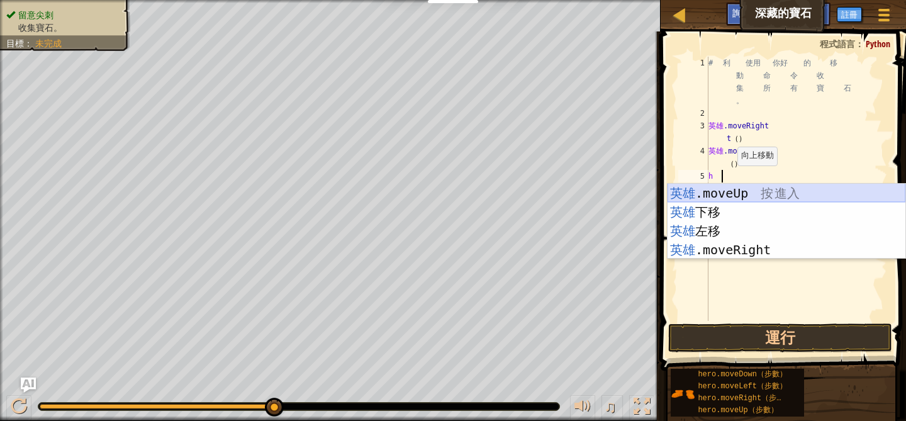
click at [727, 196] on div "英雄 .moveUp 按 進入 英雄 下移 按 進入 英雄 左移 按 進入 英雄 .moveRight 按 進入" at bounding box center [787, 240] width 238 height 113
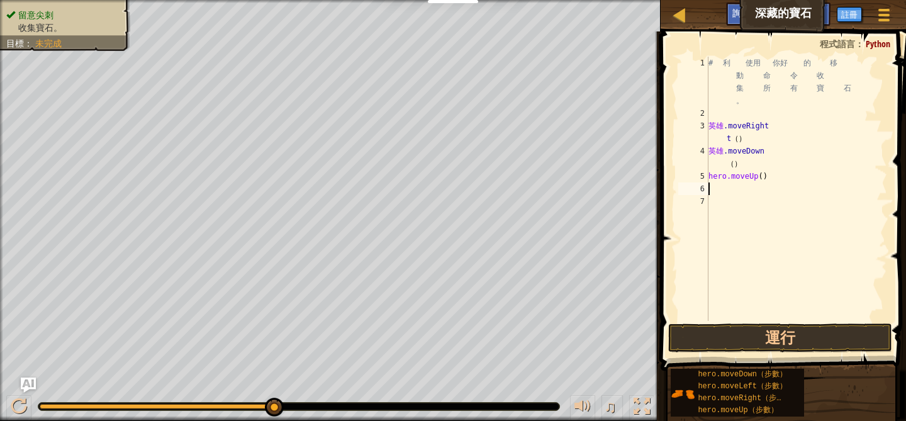
type textarea "h"
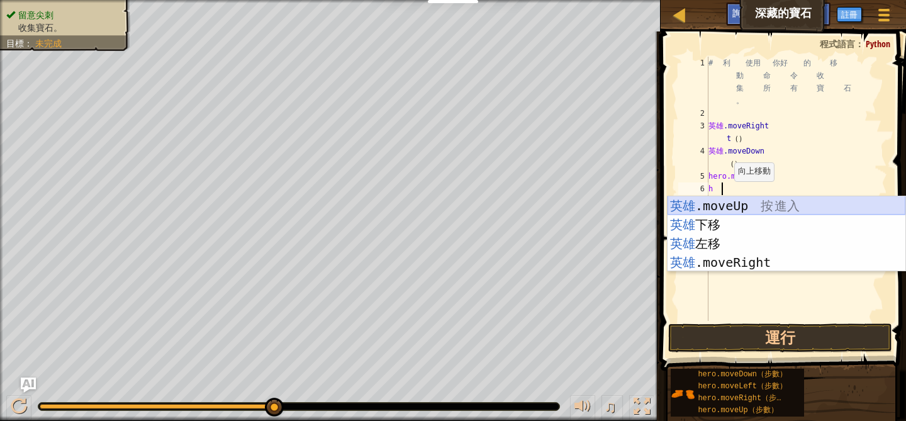
click at [737, 211] on div "英雄 .moveUp 按 進入 英雄 下移 按 進入 英雄 左移 按 進入 英雄 .moveRight 按 進入" at bounding box center [787, 252] width 238 height 113
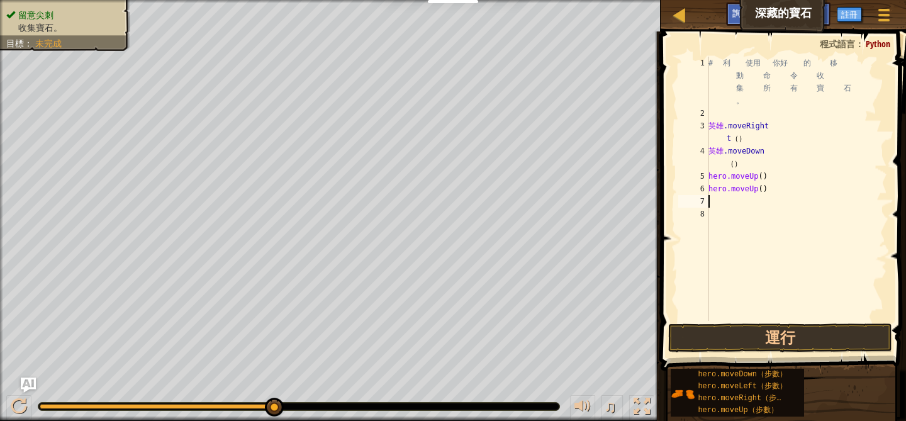
type textarea "h"
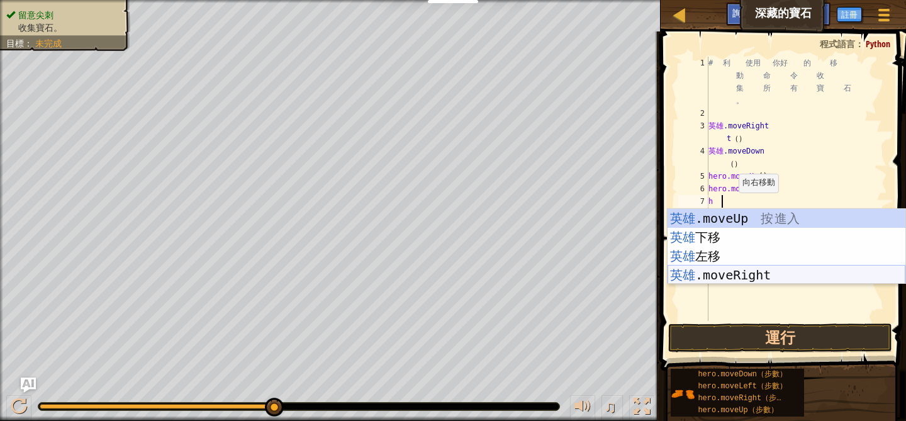
click at [741, 269] on div "英雄 .moveUp 按 進入 英雄 下移 按 進入 英雄 左移 按 進入 英雄 .moveRight 按 進入" at bounding box center [787, 265] width 238 height 113
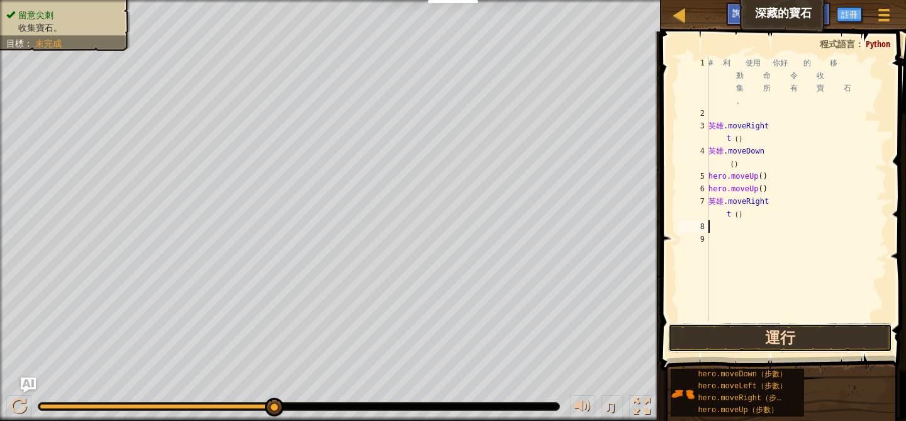
click at [781, 346] on button "運行" at bounding box center [779, 338] width 223 height 29
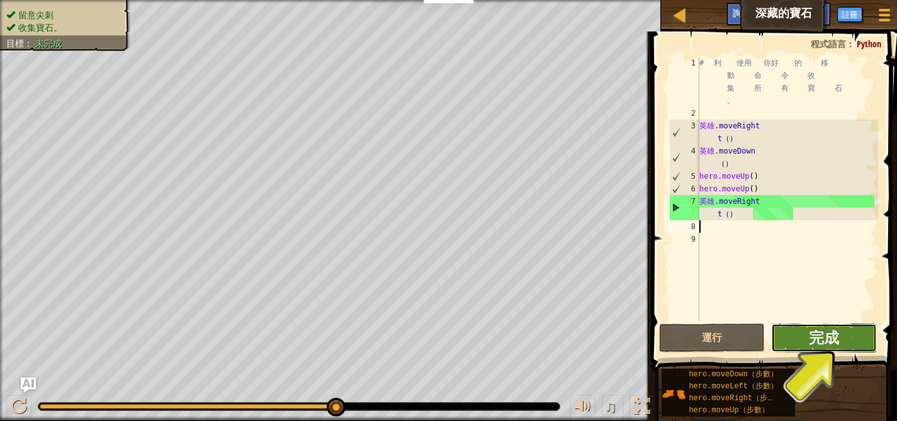
click at [817, 351] on button "完成" at bounding box center [824, 338] width 106 height 29
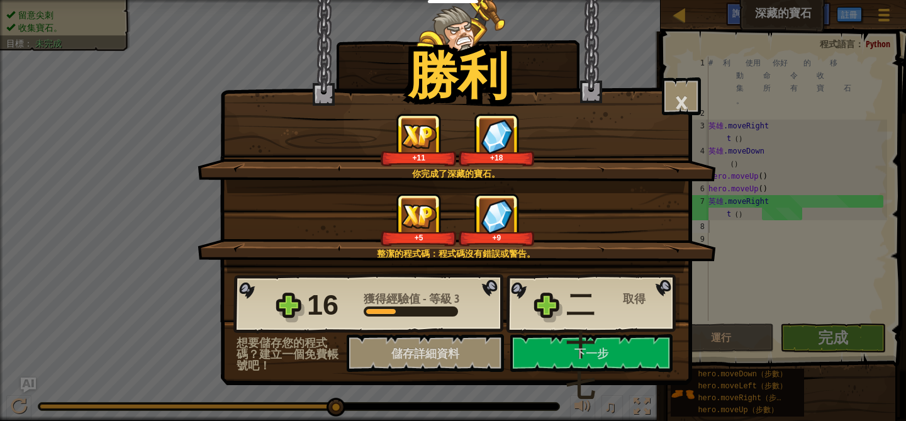
click at [621, 357] on div "二十七 取得" at bounding box center [622, 345] width 113 height 121
click at [622, 358] on div "二十七 取得" at bounding box center [622, 345] width 113 height 121
click at [570, 357] on font "二十七" at bounding box center [580, 345] width 28 height 113
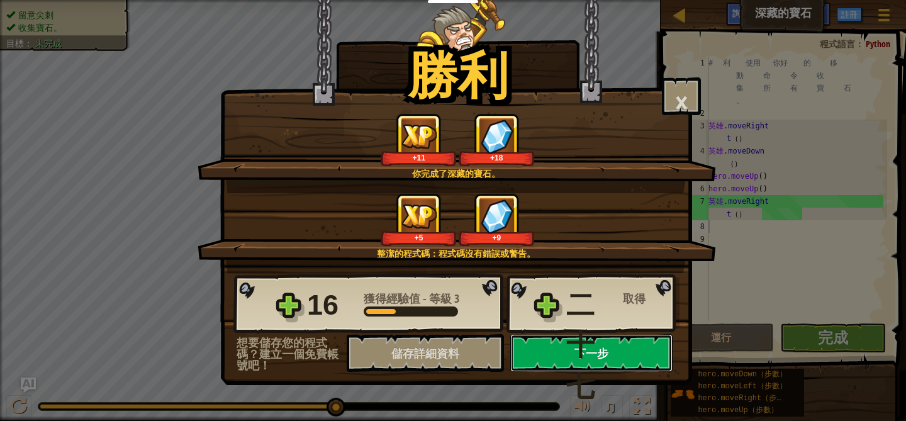
click at [545, 352] on button "下一步" at bounding box center [591, 353] width 162 height 38
select select "zh-HANT"
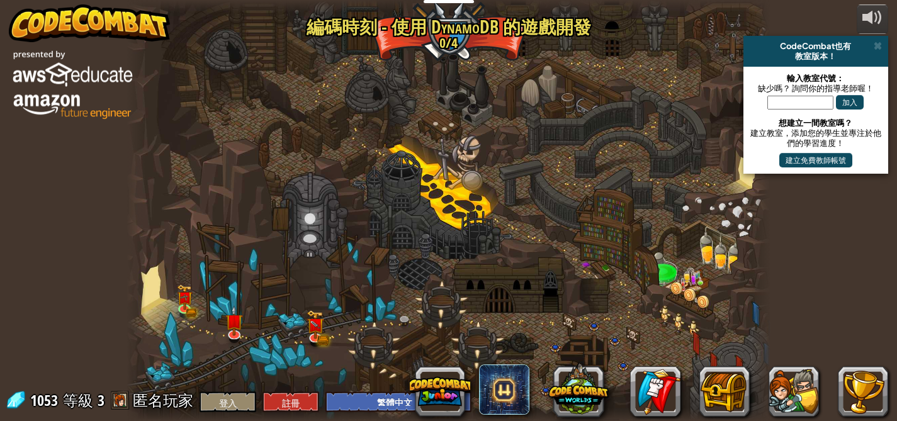
select select "zh-HANT"
click at [313, 329] on img at bounding box center [316, 320] width 16 height 34
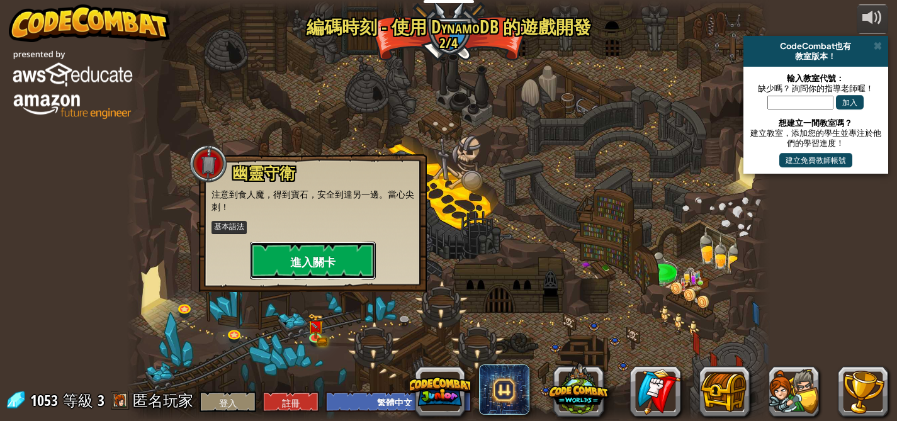
click at [334, 274] on button "進入關卡" at bounding box center [313, 261] width 126 height 38
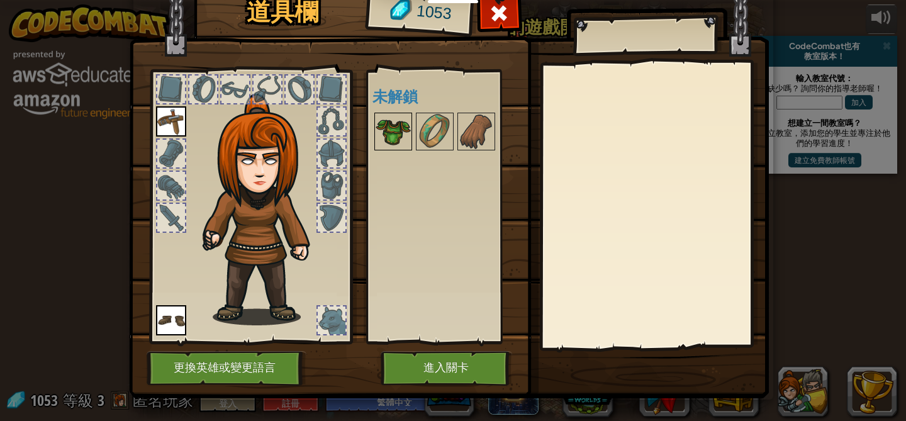
click at [389, 129] on img at bounding box center [393, 131] width 35 height 35
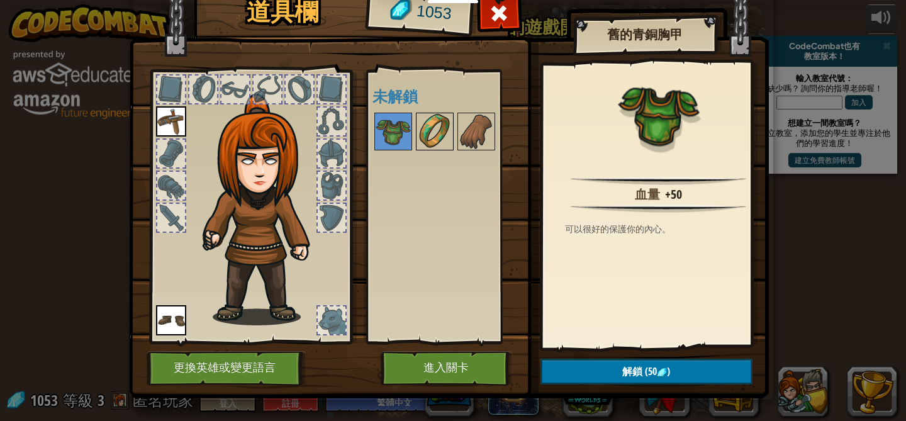
click at [417, 129] on img at bounding box center [434, 131] width 35 height 35
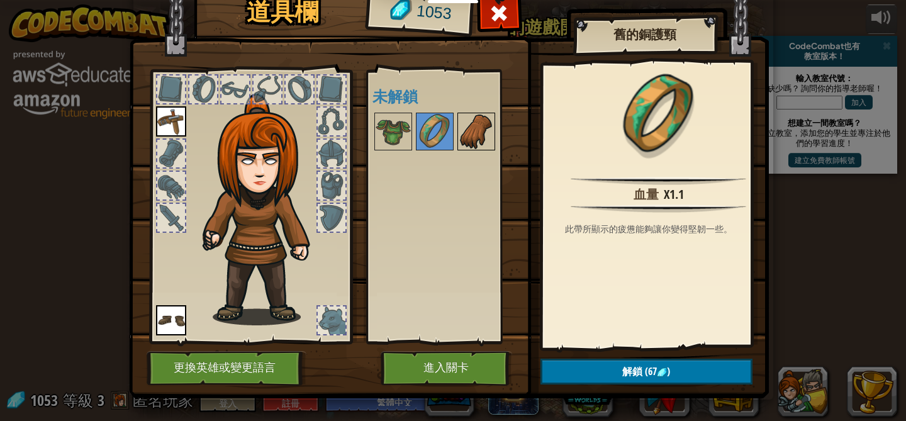
click at [459, 129] on img at bounding box center [476, 131] width 35 height 35
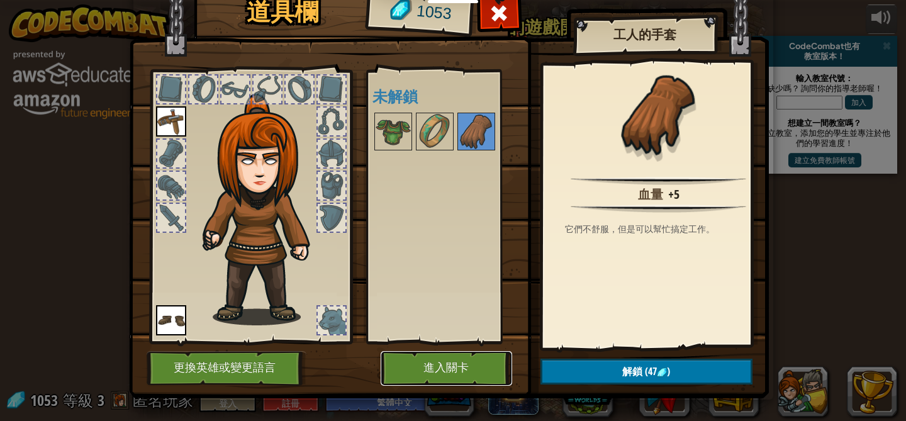
click at [415, 366] on button "進入關卡" at bounding box center [447, 368] width 132 height 35
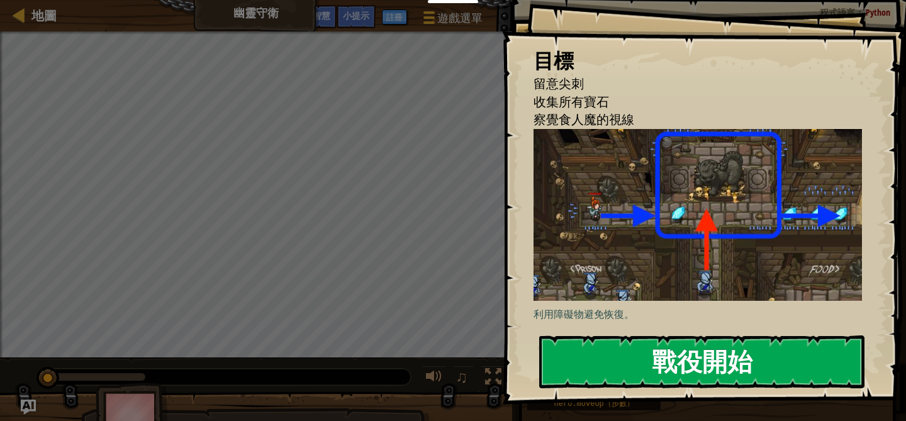
click at [634, 354] on button "戰役開始" at bounding box center [701, 361] width 325 height 53
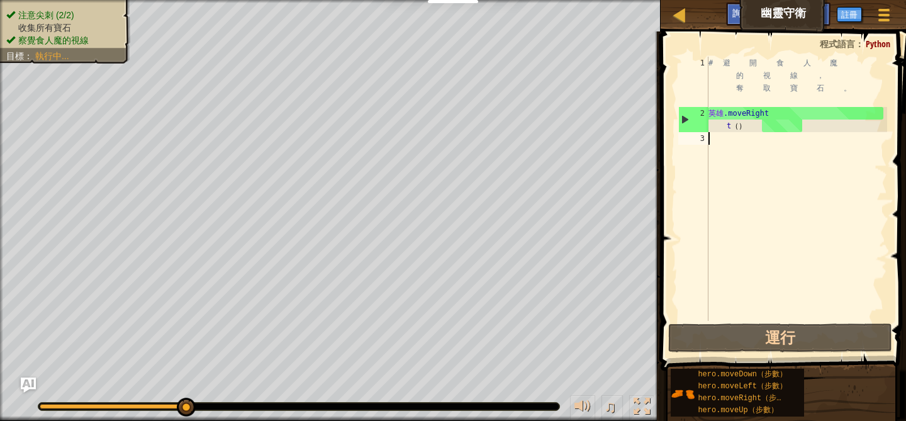
click at [741, 141] on div "# 避 開 食 人 魔 的 視 線 ， 奪 取 寶 石 。 英雄 .moveRight t （ ）" at bounding box center [796, 220] width 181 height 327
type textarea "h"
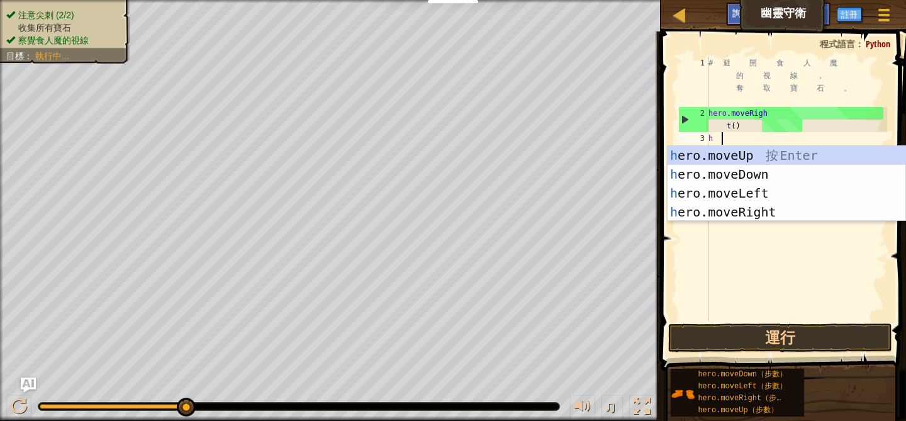
scroll to position [6, 0]
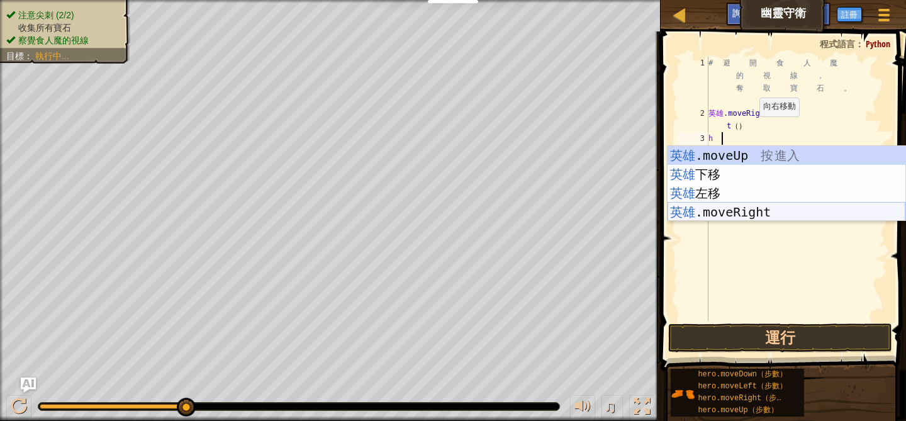
click at [748, 208] on div "英雄 .moveUp 按 進入 英雄 下移 按 進入 英雄 左移 按 進入 英雄 .moveRight 按 進入" at bounding box center [787, 202] width 238 height 113
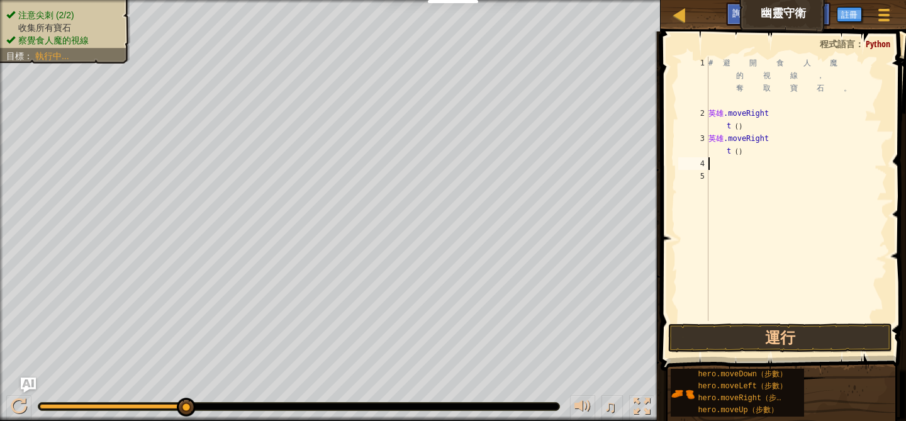
type textarea "h"
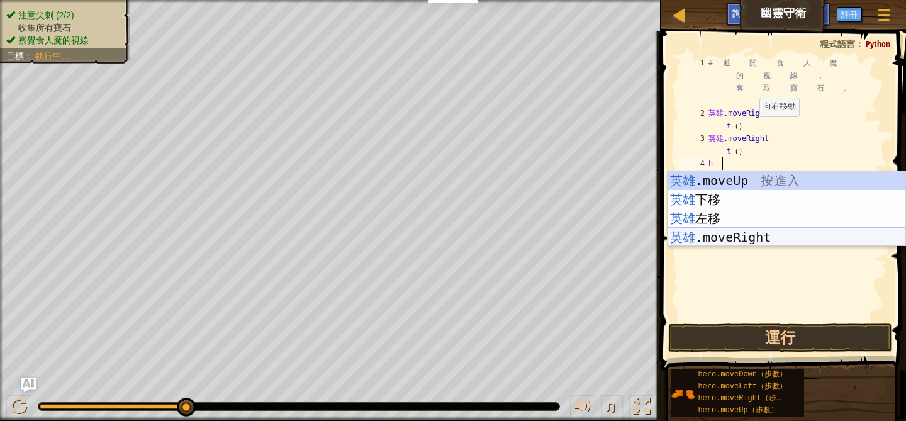
click at [728, 235] on div "英雄 .moveUp 按 進入 英雄 下移 按 進入 英雄 左移 按 進入 英雄 .moveRight 按 進入" at bounding box center [787, 227] width 238 height 113
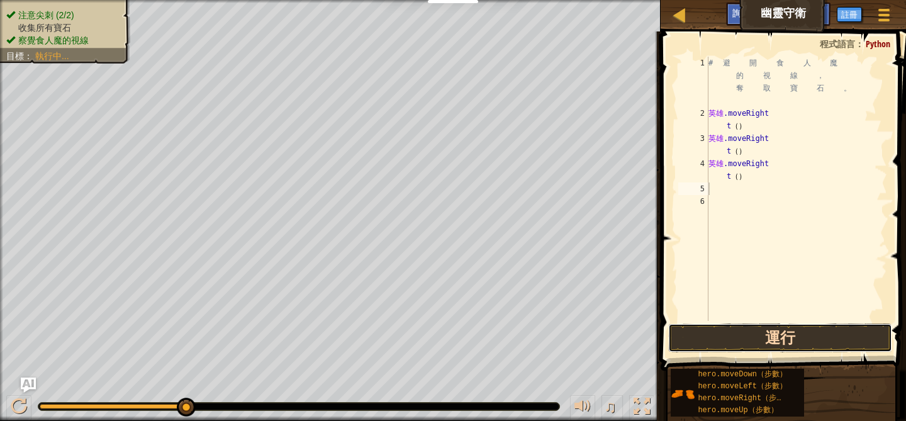
click at [729, 342] on button "運行" at bounding box center [779, 338] width 223 height 29
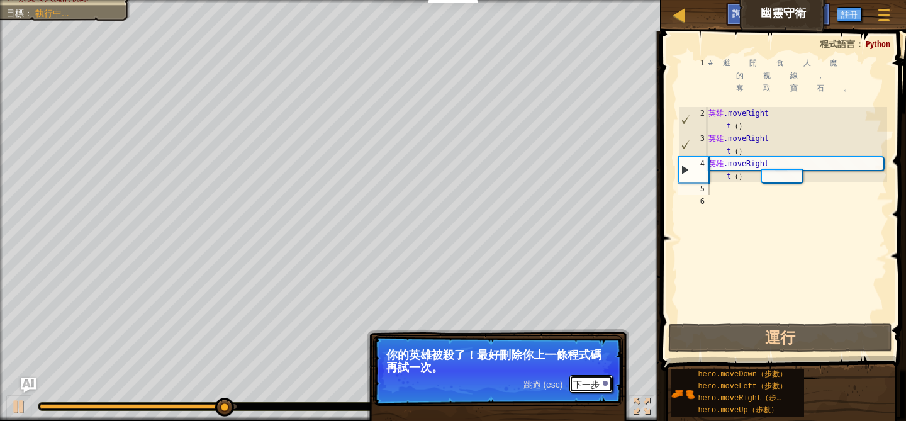
click at [605, 381] on div at bounding box center [605, 383] width 5 height 5
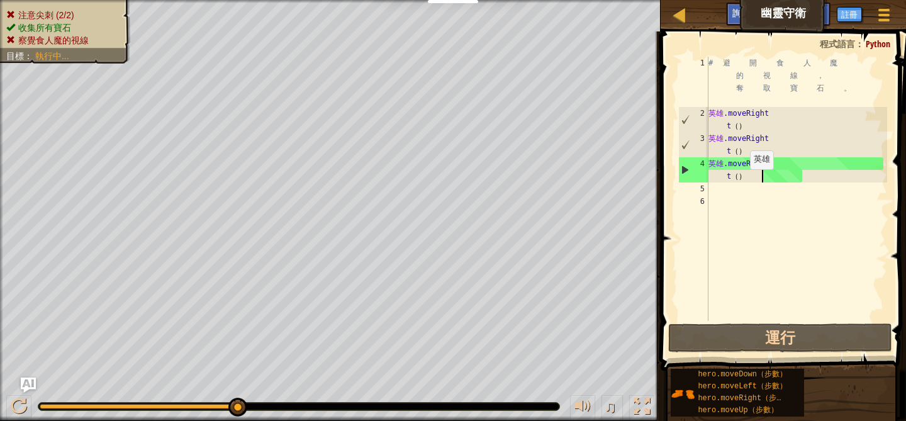
click at [748, 181] on div "# 避 開 食 人 魔 的 視 線 ， 奪 取 寶 石 。 英雄 .moveRight t （ ） 英雄 .moveRight t （ ） 英雄 .moveR…" at bounding box center [796, 220] width 181 height 327
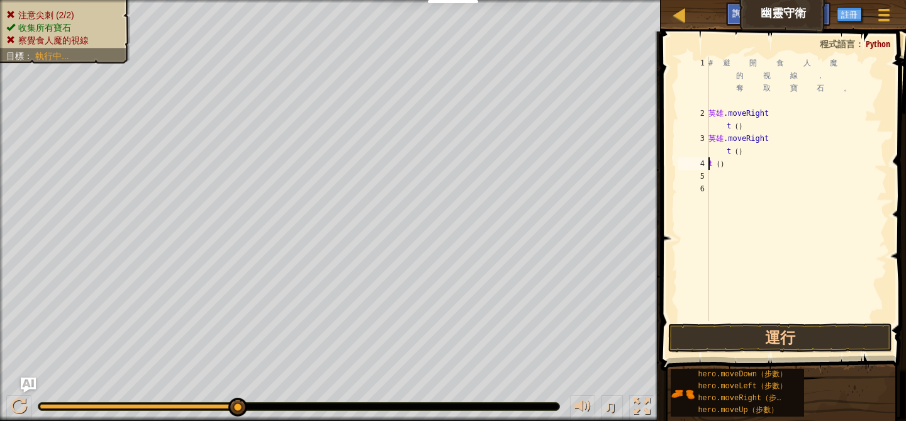
click at [740, 158] on div "# 避 開 食 人 魔 的 視 線 ， 奪 取 寶 石 。 英雄 .moveRight t （ ） 英雄 .moveRight t （ ） t （ ）" at bounding box center [796, 220] width 181 height 327
type textarea ")"
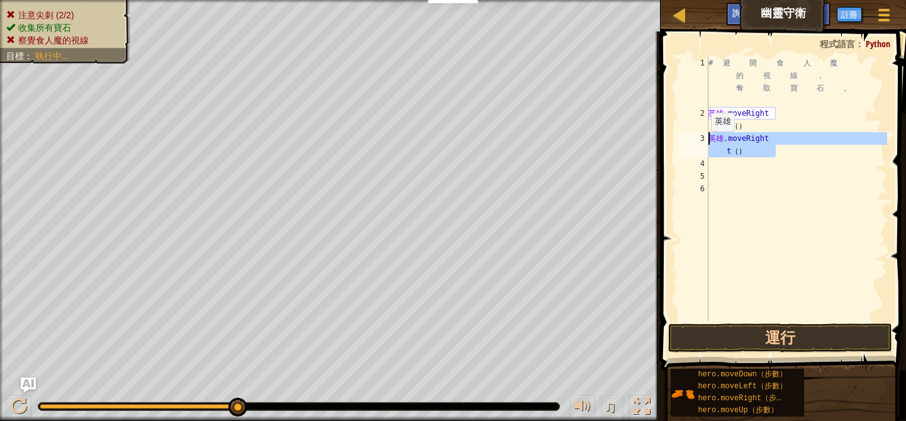
drag, startPoint x: 769, startPoint y: 149, endPoint x: 697, endPoint y: 135, distance: 73.1
click at [697, 135] on div "1 2 3 4 5 6 # 避 開 食 人 魔 的 視 線 ， 奪 取 寶 石 。 英雄 .moveRight t （ ） 英雄 .moveRight t （…" at bounding box center [781, 189] width 211 height 264
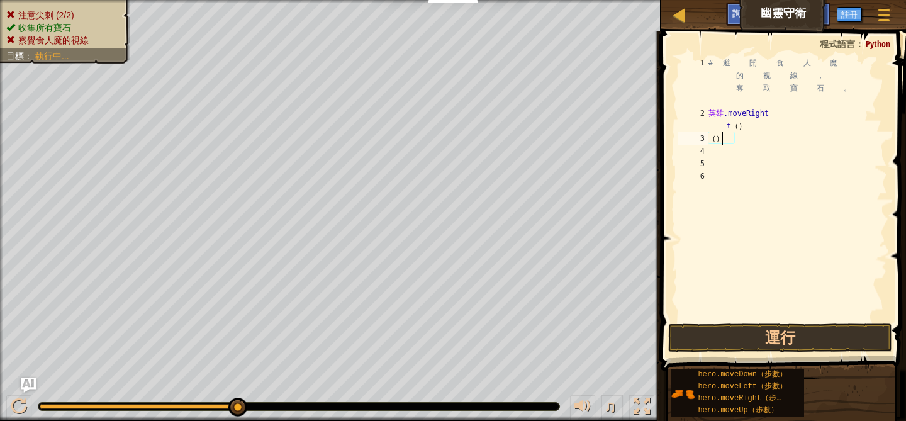
click at [723, 138] on div "# 避 開 食 人 魔 的 視 線 ， 奪 取 寶 石 。 英雄 .moveRight t （ ） （ ）" at bounding box center [796, 220] width 181 height 327
type textarea ")"
type textarea "h"
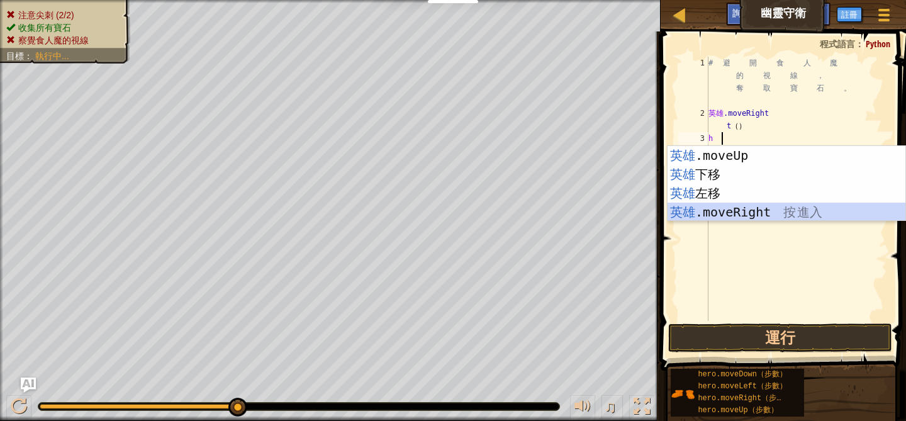
drag, startPoint x: 717, startPoint y: 215, endPoint x: 725, endPoint y: 135, distance: 80.3
click at [725, 13] on body "教育者 建立免費帳號 學校和地區解決方案 教師工具包預覽 標準字體 問題研究 成功故事 專業發展 程式設計一小時 贈款與資金資源 請求演示或報價 父母 玩 碼…" at bounding box center [453, 6] width 906 height 13
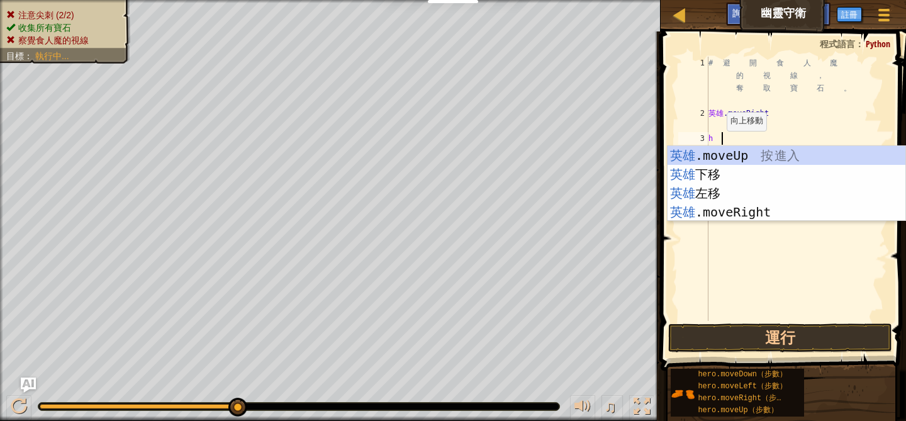
click at [725, 154] on div "英雄 .moveUp 按 進入 英雄 下移 按 進入 英雄 左移 按 進入 英雄 .moveRight 按 進入" at bounding box center [787, 202] width 238 height 113
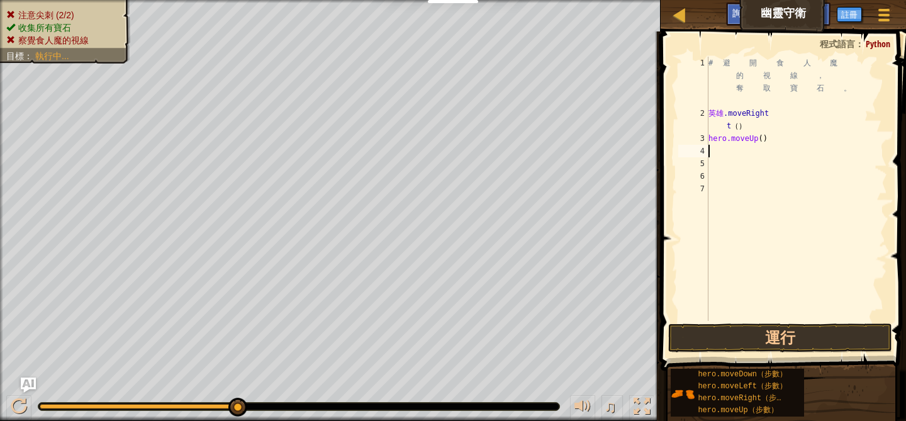
click at [729, 154] on div "# 避 開 食 人 魔 的 視 線 ， 奪 取 寶 石 。 英雄 .moveRight t （ ） hero.moveUp ( )" at bounding box center [796, 220] width 181 height 327
type textarea "h"
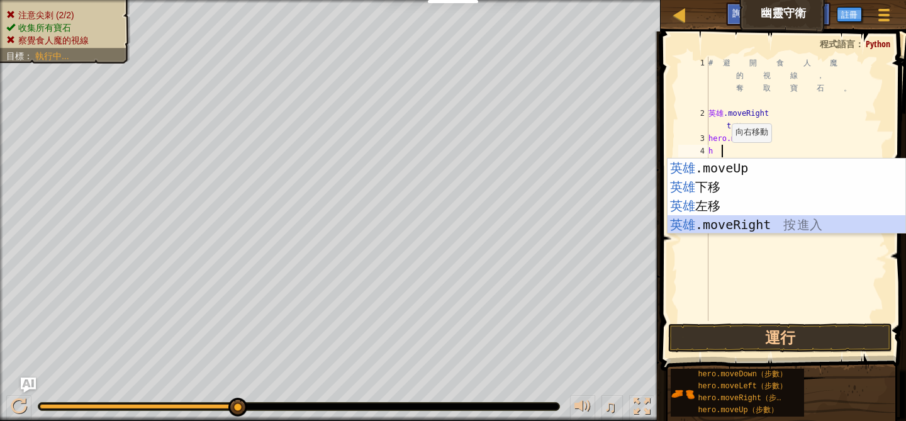
click at [729, 228] on div "英雄 .moveUp 按 進入 英雄 下移 按 進入 英雄 左移 按 進入 英雄 .moveRight 按 進入" at bounding box center [787, 215] width 238 height 113
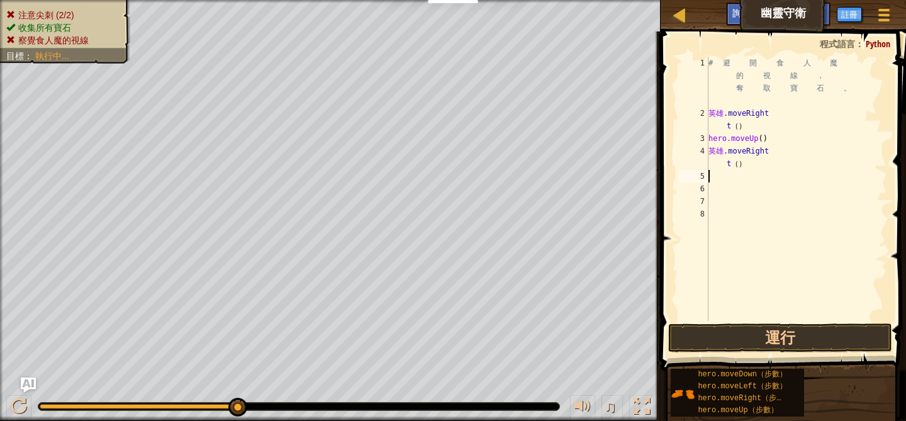
click at [730, 181] on div "# 避 開 食 人 魔 的 視 線 ， 奪 取 寶 石 。 英雄 .moveRight t （ ） hero.moveUp ( ) 英雄 .moveRight…" at bounding box center [796, 220] width 181 height 327
type textarea "h"
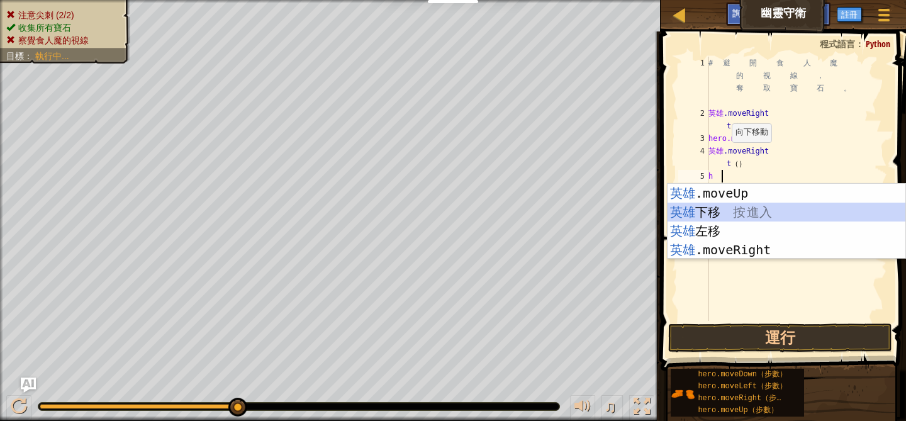
click at [734, 206] on div "英雄 .moveUp 按 進入 英雄 下移 按 進入 英雄 左移 按 進入 英雄 .moveRight 按 進入" at bounding box center [787, 240] width 238 height 113
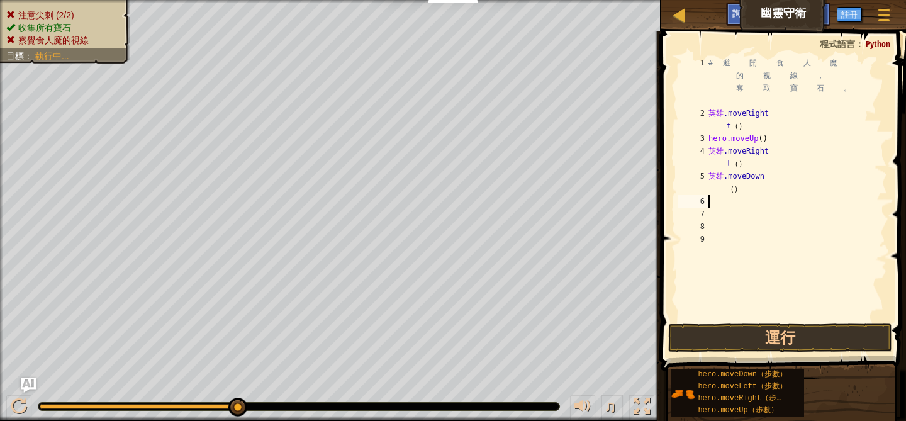
click at [717, 201] on div "# 避 開 食 人 魔 的 視 線 ， 奪 取 寶 石 。 英雄 .moveRight t （ ） hero.moveUp ( ) 英雄 .moveRight…" at bounding box center [796, 220] width 181 height 327
type textarea "h"
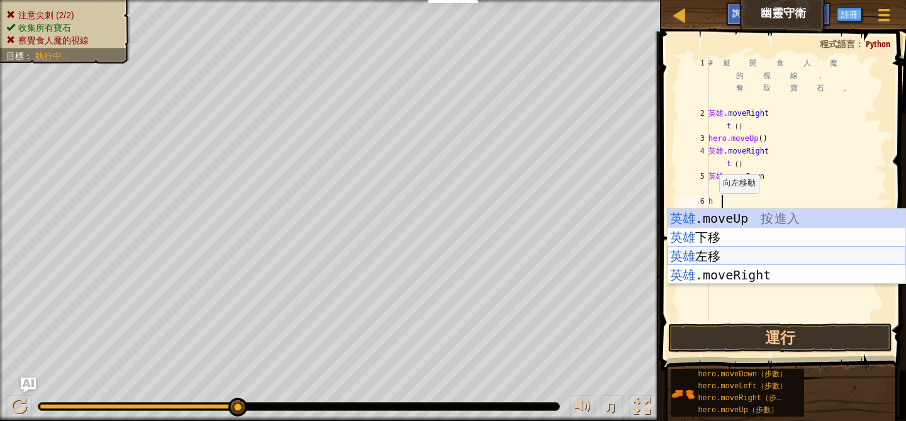
click at [719, 261] on div "英雄 .moveUp 按 進入 英雄 下移 按 進入 英雄 左移 按 進入 英雄 .moveRight 按 進入" at bounding box center [787, 265] width 238 height 113
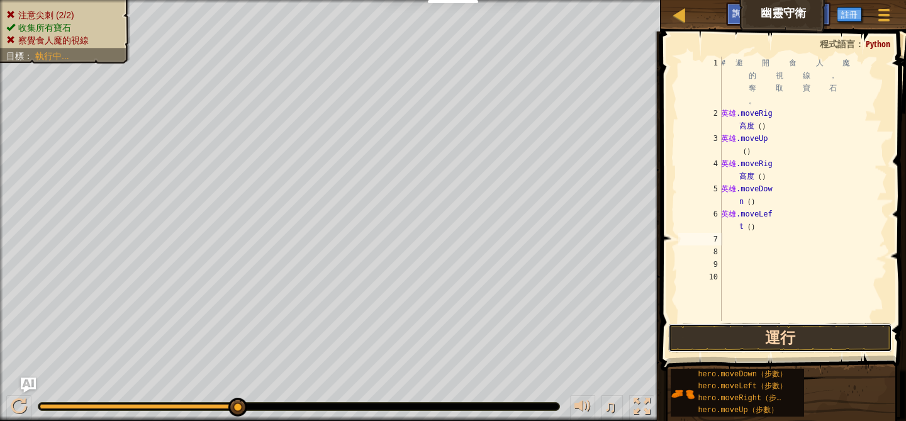
click at [729, 335] on button "運行" at bounding box center [779, 338] width 223 height 29
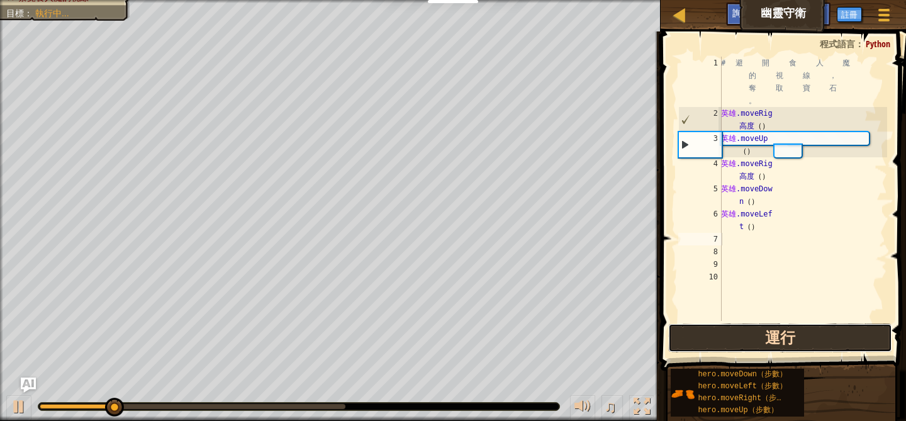
click at [733, 338] on button "運行" at bounding box center [779, 338] width 223 height 29
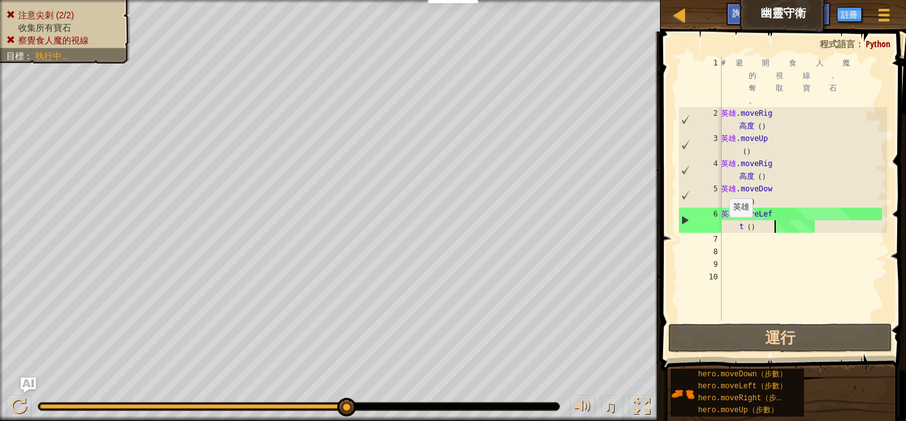
drag, startPoint x: 777, startPoint y: 228, endPoint x: 741, endPoint y: 229, distance: 36.5
click at [741, 229] on div "# 避 開 食 人 魔 的 視 線 ， 奪 取 寶 石 。 英雄 .moveRig 高度 （ ） 英雄 .moveUp （ ） 英雄 .moveRig 高度 …" at bounding box center [803, 220] width 169 height 327
click at [778, 212] on div "# 避 開 食 人 魔 的 視 線 ， 奪 取 寶 石 。 英雄 .moveRig 高度 （ ） 英雄 .moveUp （ ） 英雄 .moveRig 高度 …" at bounding box center [803, 220] width 169 height 327
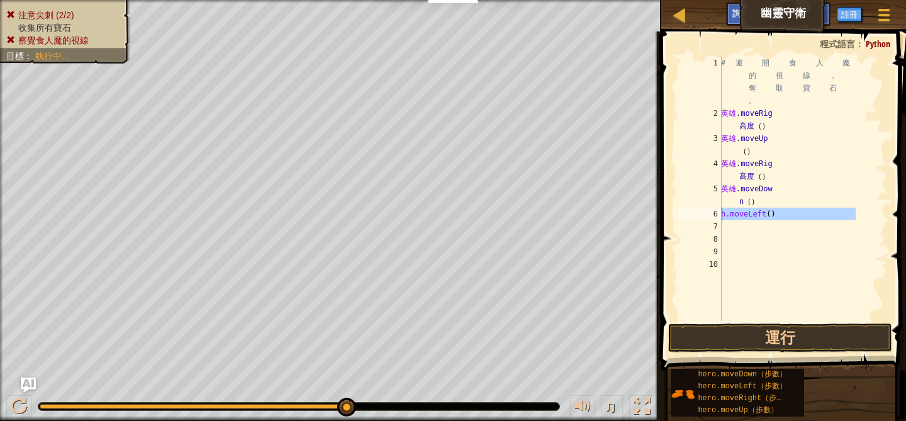
drag, startPoint x: 853, startPoint y: 216, endPoint x: 684, endPoint y: 219, distance: 168.7
click at [684, 219] on div "h.moveLeft() 1 2 3 4 5 6 7 8 9 10 # 避 開 食 人 魔 的 視 線 ， 奪 取 寶 石 。 英雄 .moveRig 高度 …" at bounding box center [781, 189] width 211 height 264
type textarea ")"
type textarea "h"
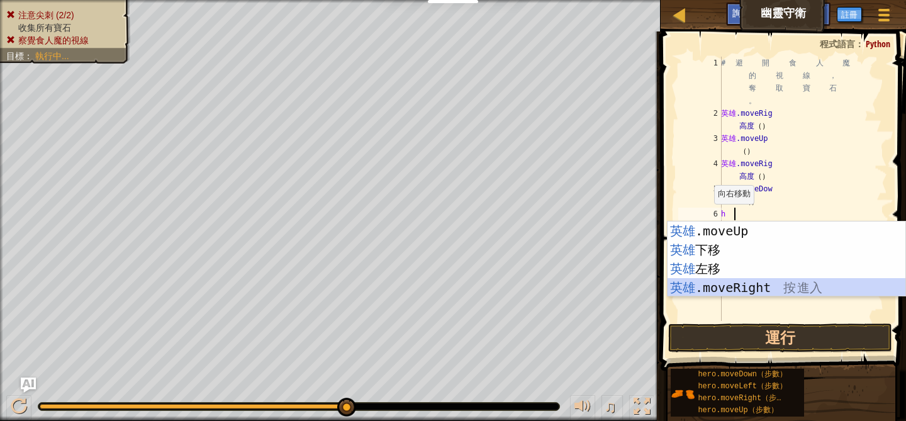
click at [747, 290] on div "英雄 .moveUp 按 進入 英雄 下移 按 進入 英雄 左移 按 進入 英雄 .moveRight 按 進入" at bounding box center [787, 278] width 238 height 113
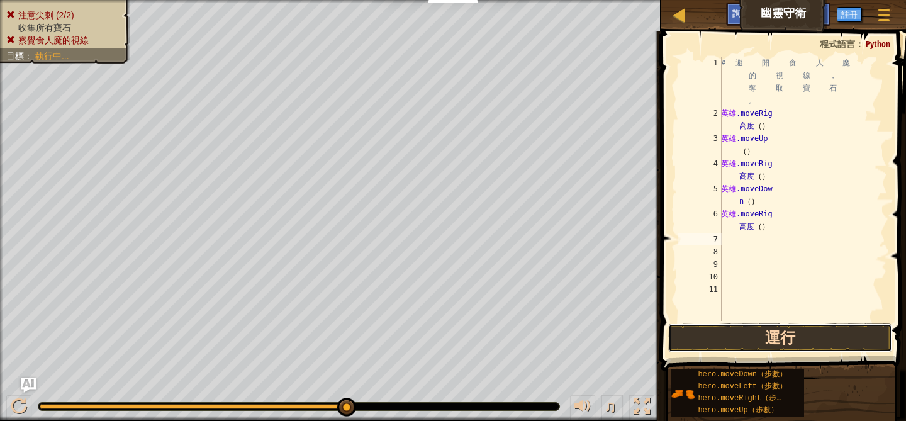
click at [757, 338] on button "運行" at bounding box center [779, 338] width 223 height 29
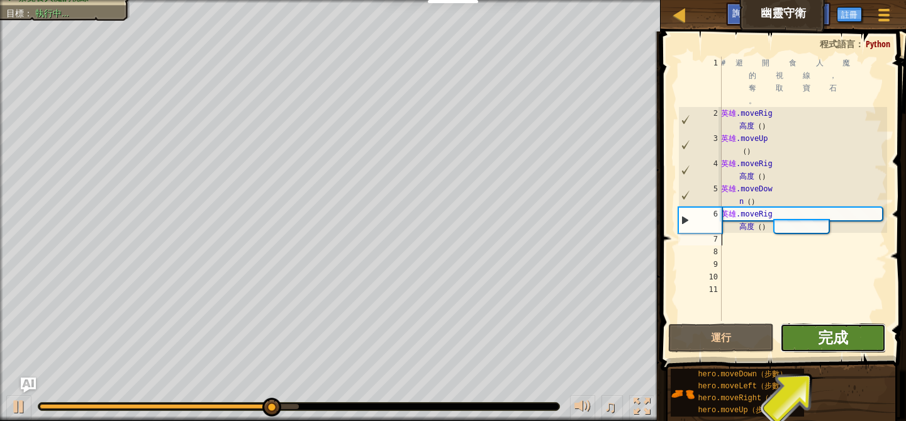
click at [824, 340] on font "完成" at bounding box center [833, 337] width 30 height 20
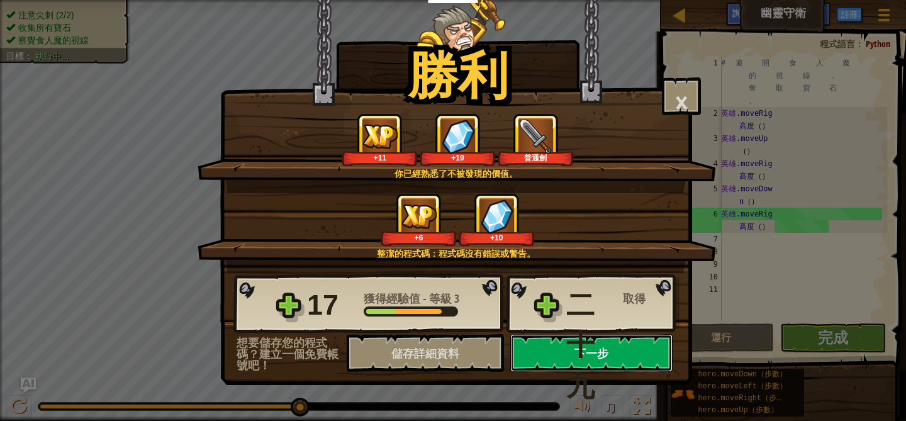
click at [608, 353] on font "下一步" at bounding box center [592, 354] width 34 height 16
select select "zh-HANT"
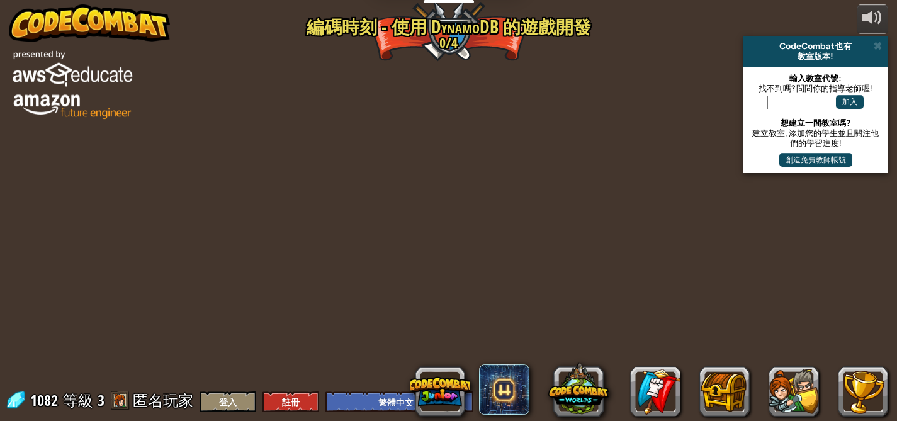
select select "zh-HANT"
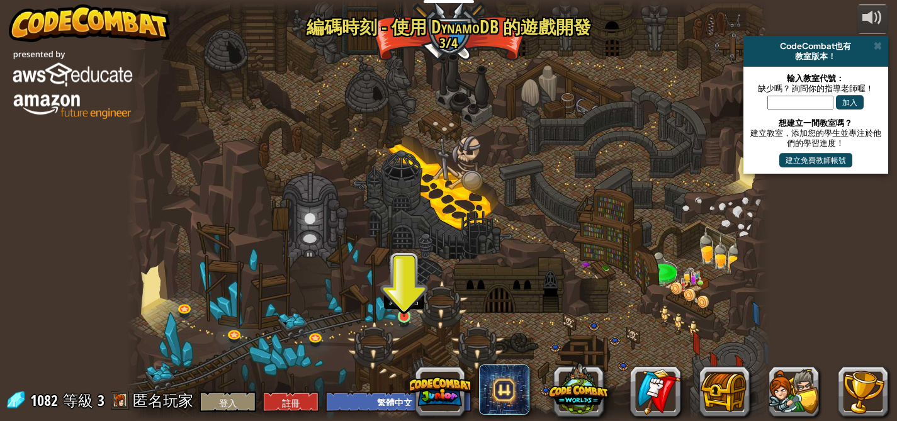
click at [405, 302] on img at bounding box center [405, 299] width 16 height 35
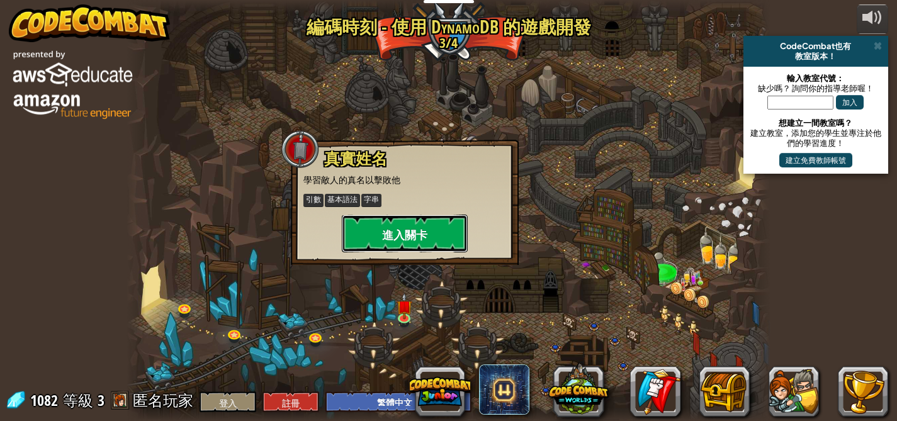
click at [406, 236] on font "進入關卡" at bounding box center [404, 235] width 45 height 16
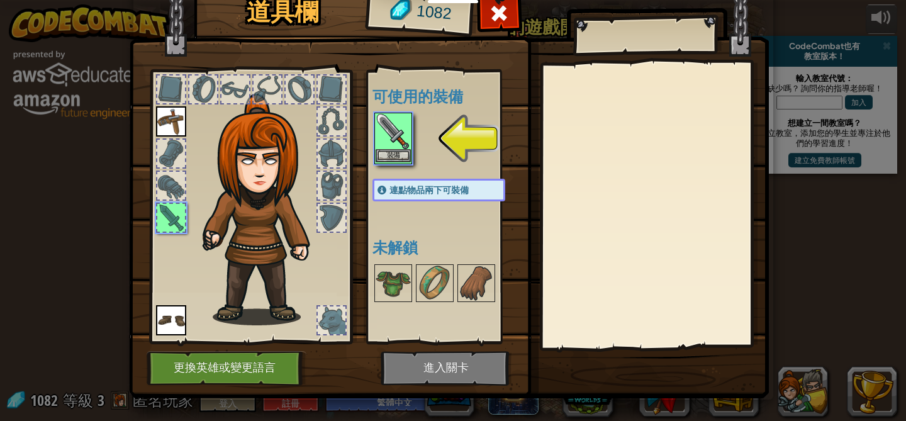
click at [394, 142] on img at bounding box center [393, 131] width 35 height 35
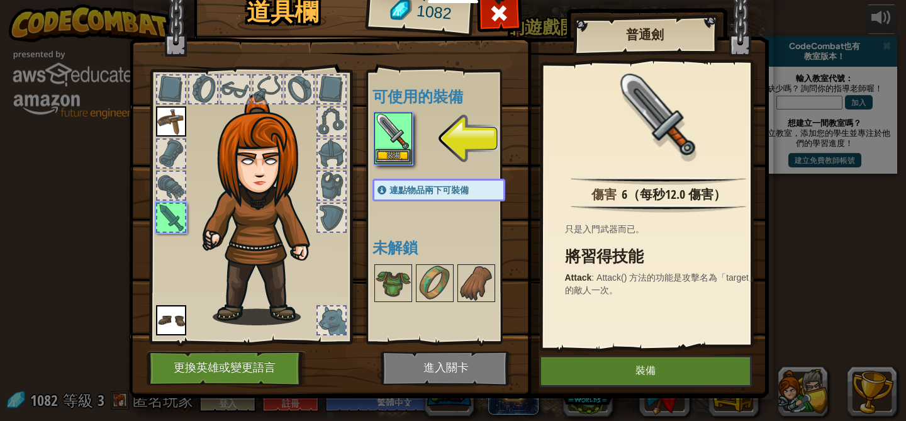
click at [381, 147] on img at bounding box center [393, 131] width 35 height 35
click at [387, 157] on font "裝備" at bounding box center [393, 156] width 13 height 8
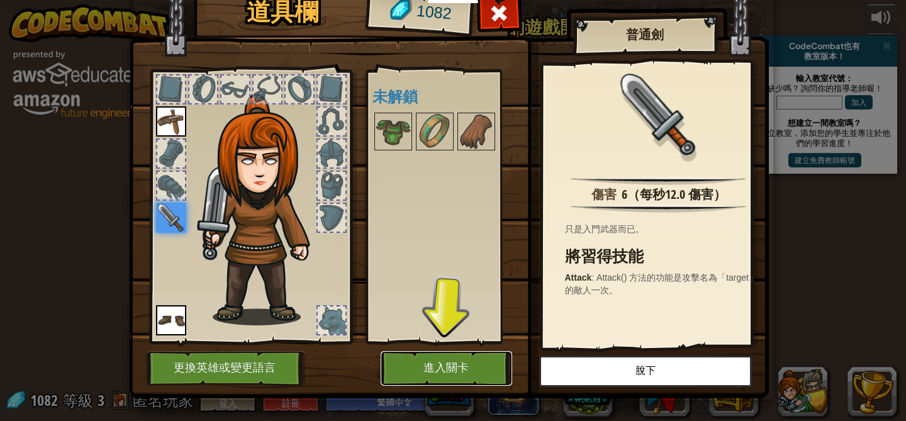
click at [470, 363] on button "進入關卡" at bounding box center [447, 368] width 132 height 35
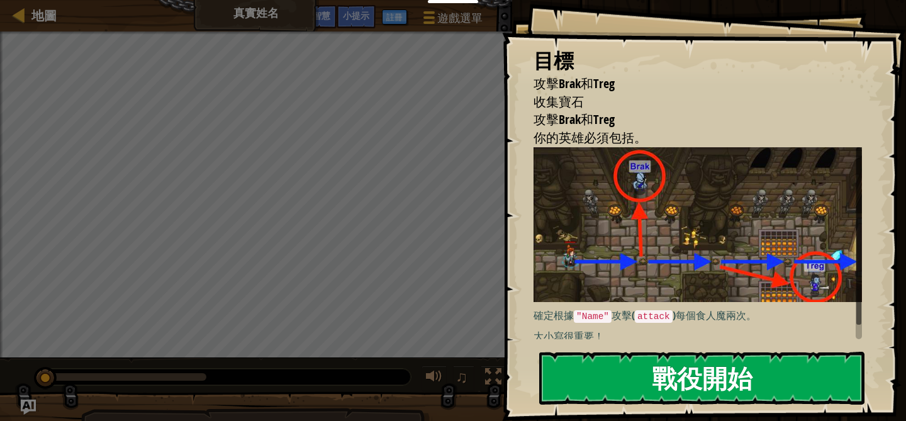
click at [682, 368] on font "戰役開始" at bounding box center [702, 378] width 101 height 34
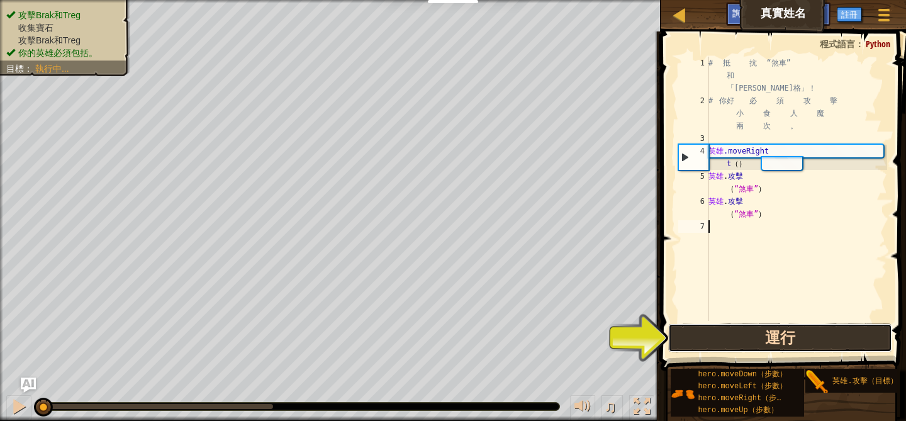
click at [712, 350] on button "運行" at bounding box center [779, 338] width 223 height 29
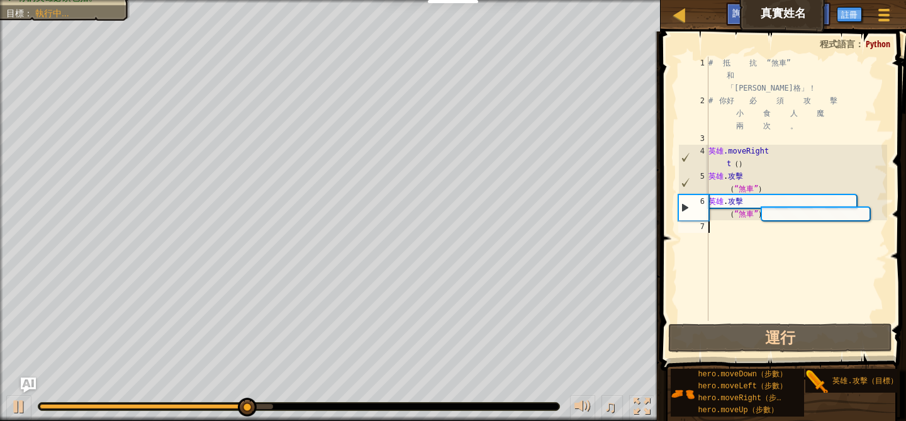
click at [726, 240] on div "# 抵 抗 “煞車” 和 「[PERSON_NAME]格」！ # 你好 必 須 攻 擊 小 食 人 魔 兩 次 。 英雄 .moveRight t （ ） 英…" at bounding box center [796, 214] width 181 height 315
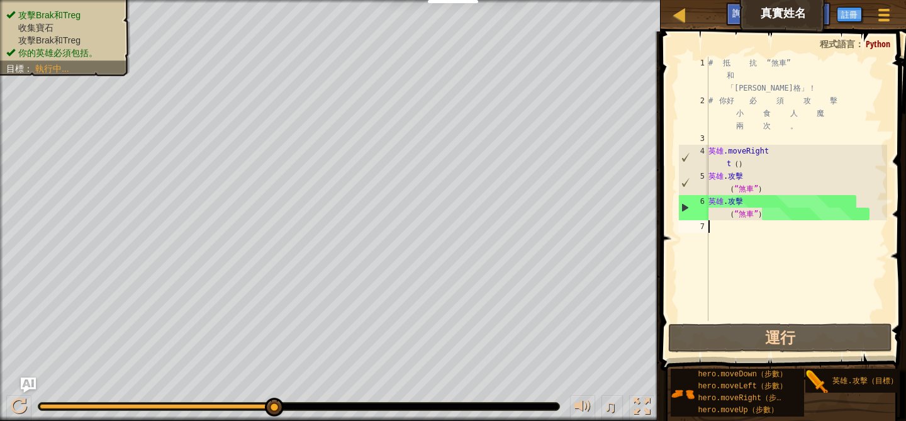
type textarea "h"
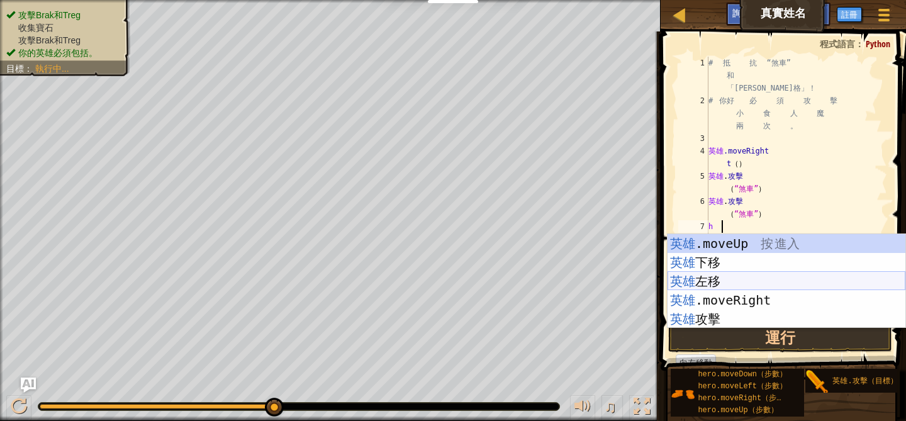
click at [746, 278] on div "英雄 .moveUp 按 進入 英雄 下移 按 進入 英雄 左移 按 進入 英雄 .moveRight 按 進入 英雄 攻擊 按 進入" at bounding box center [787, 300] width 238 height 132
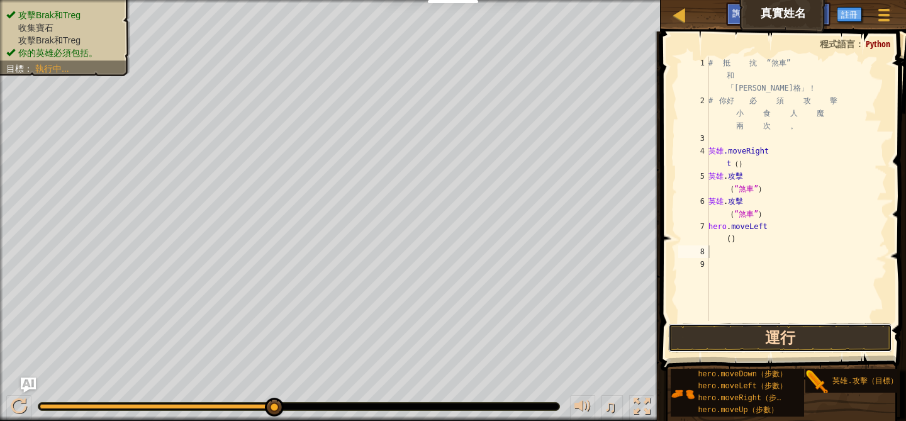
click at [744, 338] on button "運行" at bounding box center [779, 338] width 223 height 29
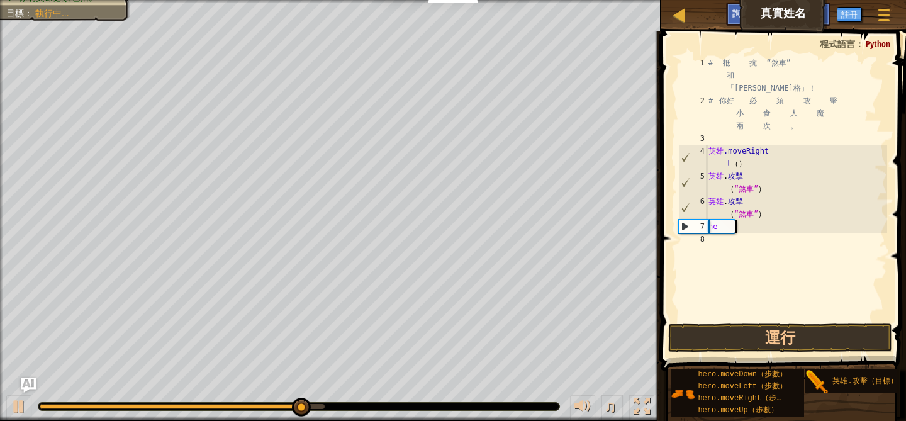
type textarea "h"
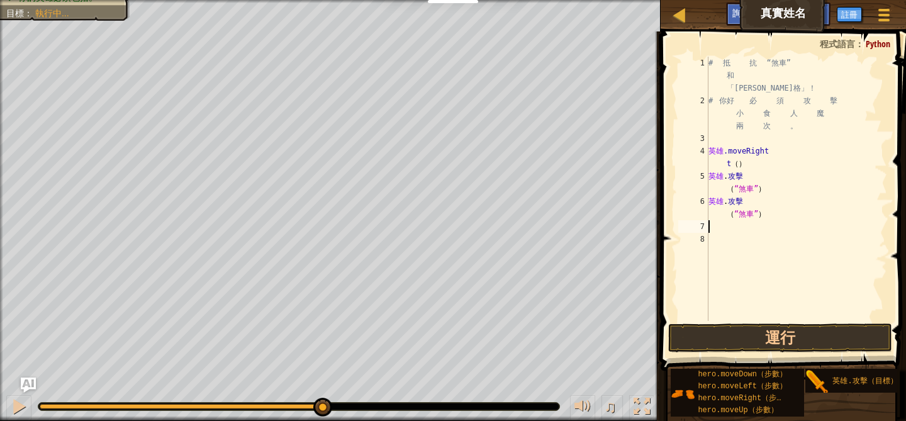
type textarea "h"
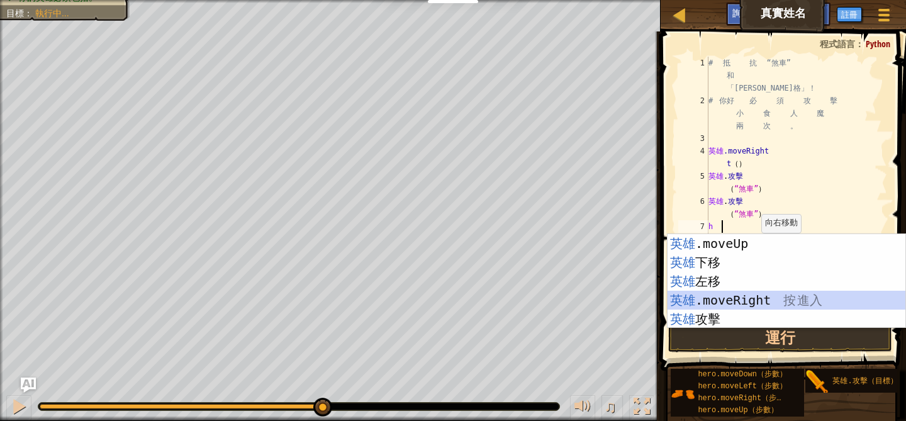
click at [773, 308] on div "英雄 .moveUp 按 進入 英雄 下移 按 進入 英雄 左移 按 進入 英雄 .moveRight 按 進入 英雄 攻擊 按 進入" at bounding box center [787, 300] width 238 height 132
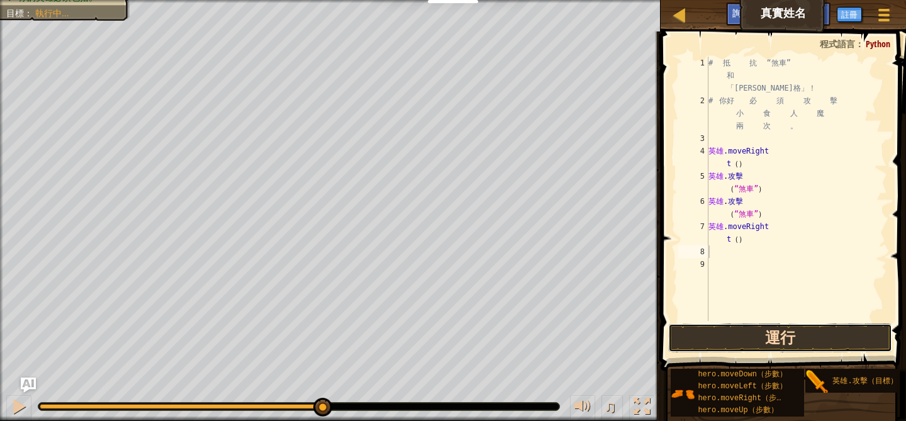
click at [780, 335] on button "運行" at bounding box center [779, 338] width 223 height 29
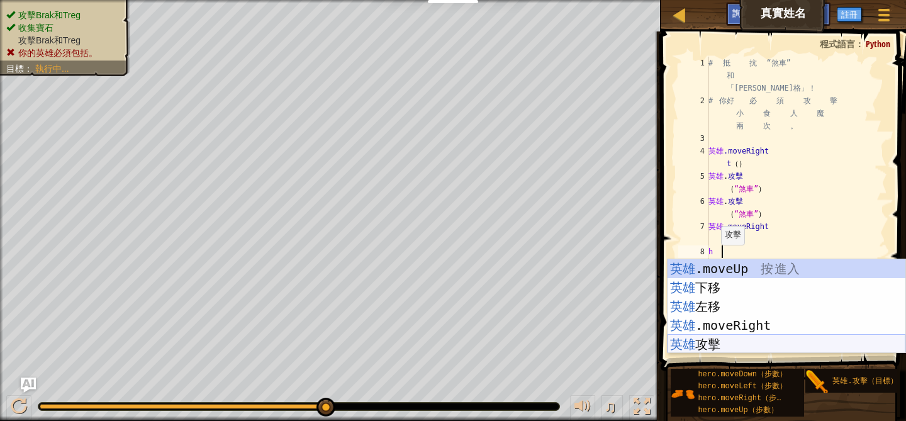
click at [729, 341] on div "英雄 .moveUp 按 進入 英雄 下移 按 進入 英雄 左移 按 進入 英雄 .moveRight 按 進入 英雄 攻擊 按 進入" at bounding box center [787, 325] width 238 height 132
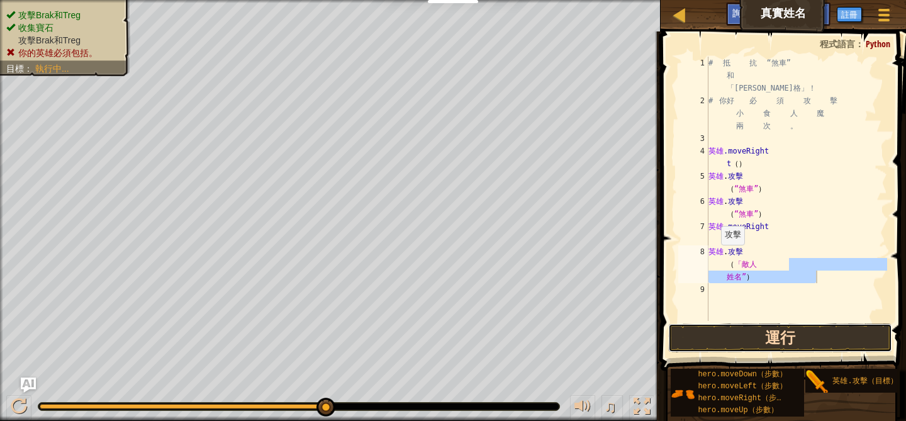
click at [738, 346] on button "運行" at bounding box center [779, 338] width 223 height 29
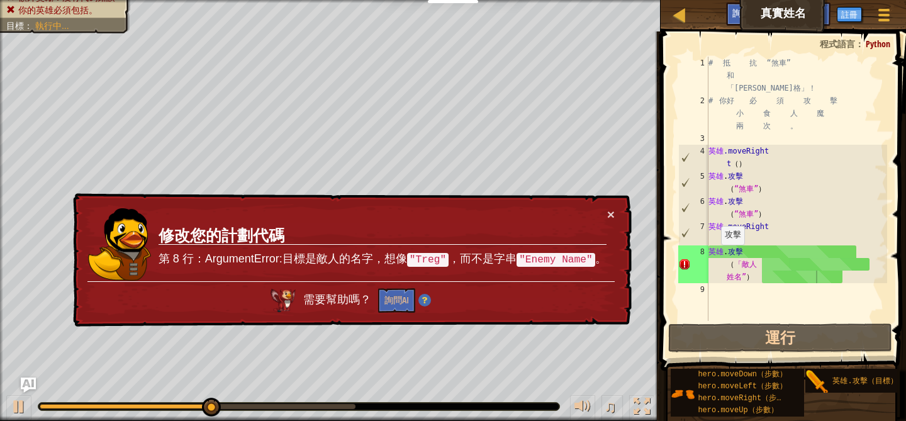
click at [605, 215] on td "修改您的計劃代碼 第 8 行：ArgumentError:目標是敵人的名字，想像 "Treg" ，而不是字串 "Enemy Name" 。" at bounding box center [382, 245] width 449 height 74
click at [610, 215] on font "×" at bounding box center [611, 214] width 8 height 14
click at [616, 213] on div "× 修改您的計劃代碼 第 8 行：ArgumentError:目標是敵人的名字，想像 "Treg" ，而不是字串 "Enemy Name" 。 需要幫助嗎？ …" at bounding box center [350, 260] width 561 height 134
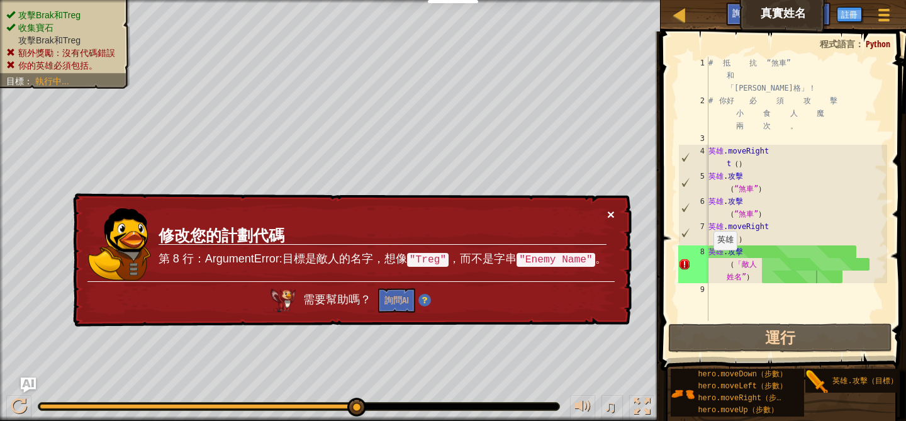
click at [612, 215] on font "×" at bounding box center [611, 214] width 8 height 14
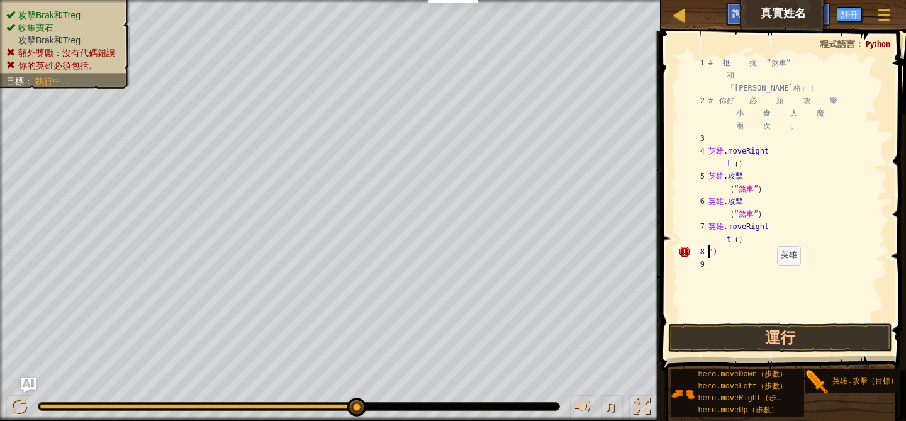
type textarea "hero.moveRight()")"
type textarea "hero.moveRight"
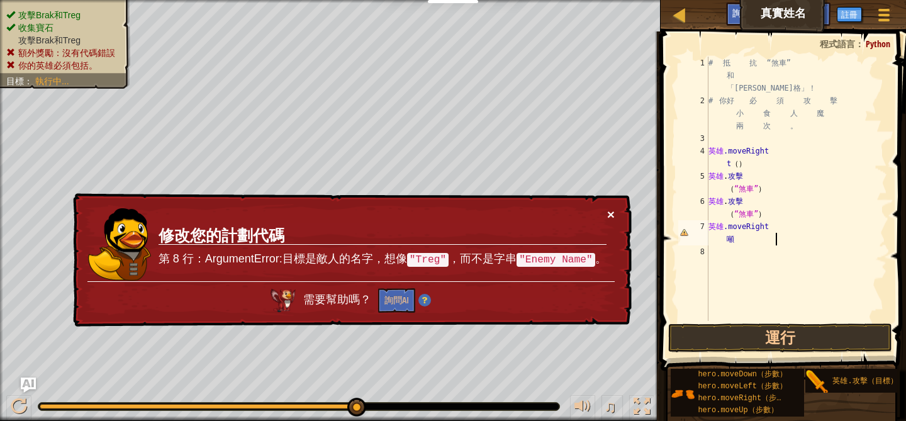
click at [611, 219] on font "×" at bounding box center [611, 214] width 8 height 14
drag, startPoint x: 750, startPoint y: 244, endPoint x: 696, endPoint y: 227, distance: 56.7
click at [696, 227] on div "1 2 3 4 5 6 7 8 9 # 抵 抗 “煞車” 和 「[PERSON_NAME]格」！ # 你好 必 須 攻 擊 小 食 人 魔 兩 次 。 英雄 …" at bounding box center [781, 189] width 211 height 264
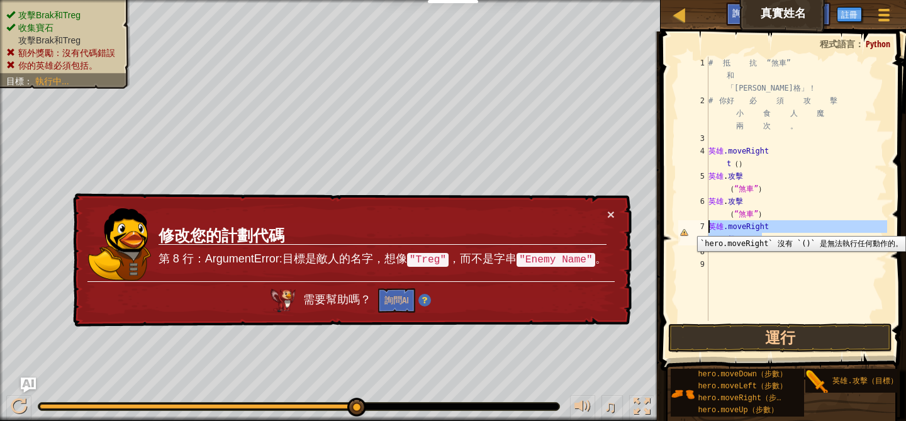
type textarea "t"
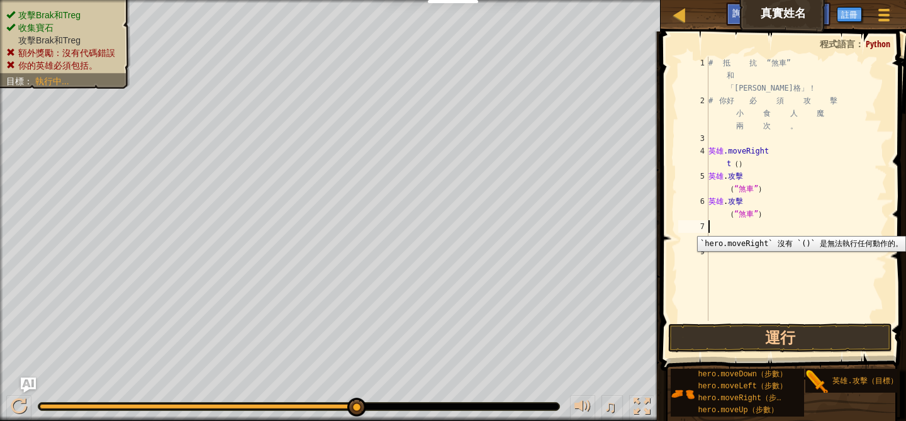
type textarea "h"
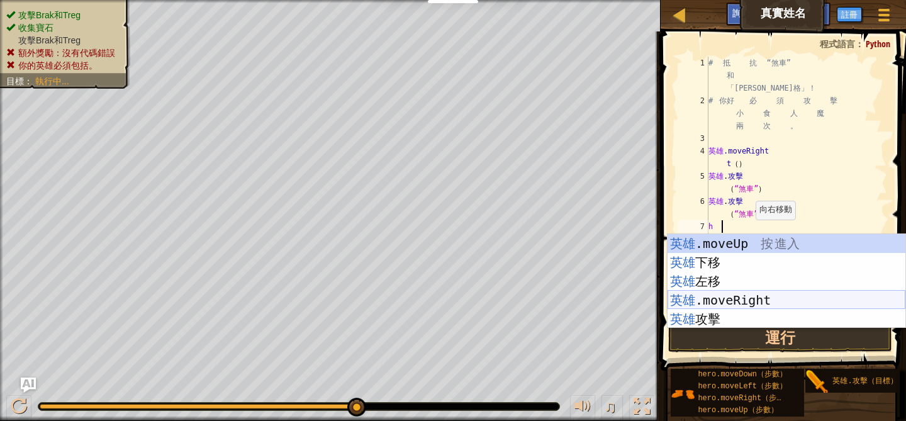
click at [757, 300] on div "英雄 .moveUp 按 進入 英雄 下移 按 進入 英雄 左移 按 進入 英雄 .moveRight 按 進入 英雄 攻擊 按 進入" at bounding box center [787, 300] width 238 height 132
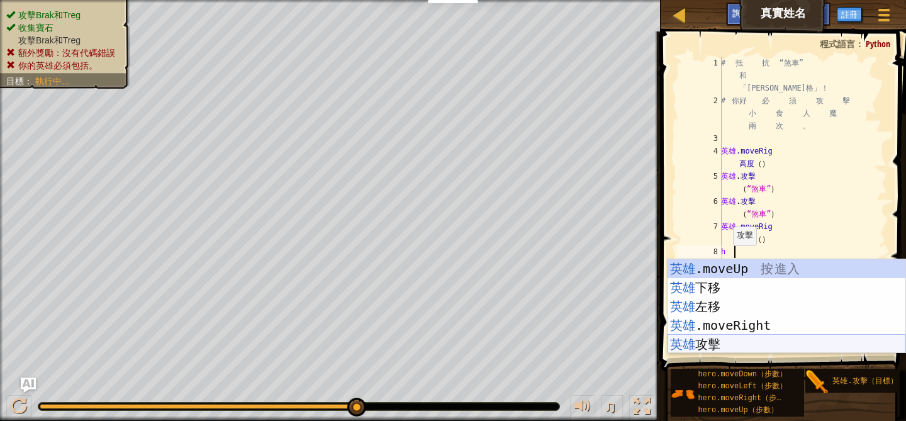
click at [741, 344] on div "英雄 .moveUp 按 進入 英雄 下移 按 進入 英雄 左移 按 進入 英雄 .moveRight 按 進入 英雄 攻擊 按 進入" at bounding box center [787, 325] width 238 height 132
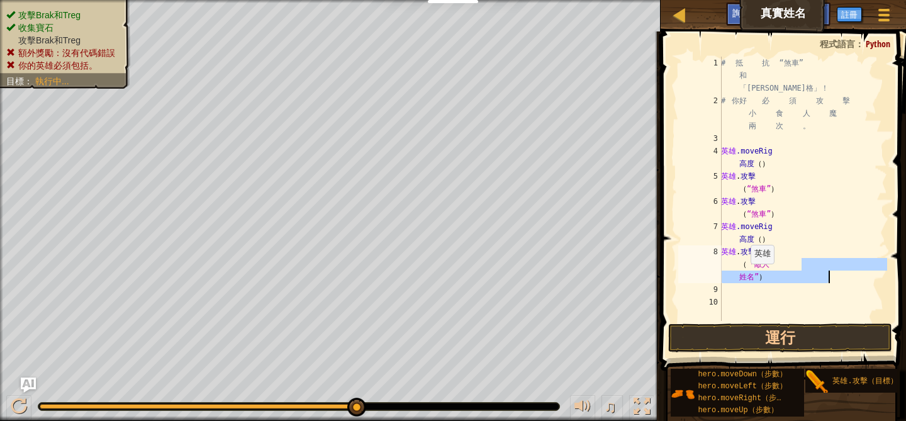
click at [762, 276] on div "# 抵 抗 “煞車” 和 「[PERSON_NAME]格」！ # 你好 必 須 攻 擊 小 食 人 魔 兩 次 。 英雄 .moveRig 高度 （ ） 英雄…" at bounding box center [803, 214] width 169 height 315
click at [759, 281] on div "# 抵 抗 “煞車” 和 「[PERSON_NAME]格」！ # 你好 必 須 攻 擊 小 食 人 魔 兩 次 。 英雄 .moveRig 高度 （ ） 英雄…" at bounding box center [803, 214] width 169 height 315
drag, startPoint x: 760, startPoint y: 281, endPoint x: 746, endPoint y: 281, distance: 13.8
click at [746, 281] on div "# 抵 抗 “煞車” 和 「[PERSON_NAME]格」！ # 你好 必 須 攻 擊 小 食 人 魔 兩 次 。 英雄 .moveRig 高度 （ ） 英雄…" at bounding box center [803, 214] width 169 height 315
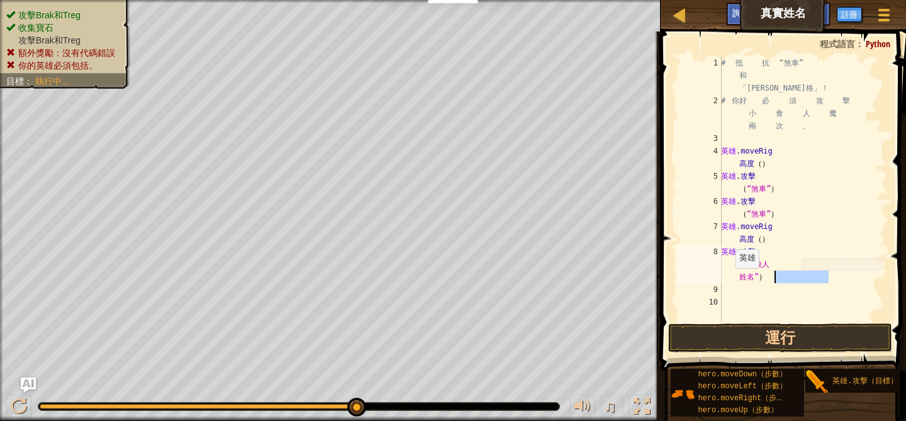
click at [746, 281] on div "# 抵 抗 “煞車” 和 「[PERSON_NAME]格」！ # 你好 必 須 攻 擊 小 食 人 魔 兩 次 。 英雄 .moveRig 高度 （ ） 英雄…" at bounding box center [803, 214] width 169 height 315
click at [766, 279] on div "# 抵 抗 “煞車” 和 「[PERSON_NAME]格」！ # 你好 必 須 攻 擊 小 食 人 魔 兩 次 。 英雄 .moveRig 高度 （ ） 英雄…" at bounding box center [803, 214] width 169 height 315
drag, startPoint x: 763, startPoint y: 278, endPoint x: 724, endPoint y: 278, distance: 38.4
click at [724, 278] on div "# 抵 抗 “煞車” 和 「[PERSON_NAME]格」！ # 你好 必 須 攻 擊 小 食 人 魔 兩 次 。 英雄 .moveRig 高度 （ ） 英雄…" at bounding box center [803, 214] width 169 height 315
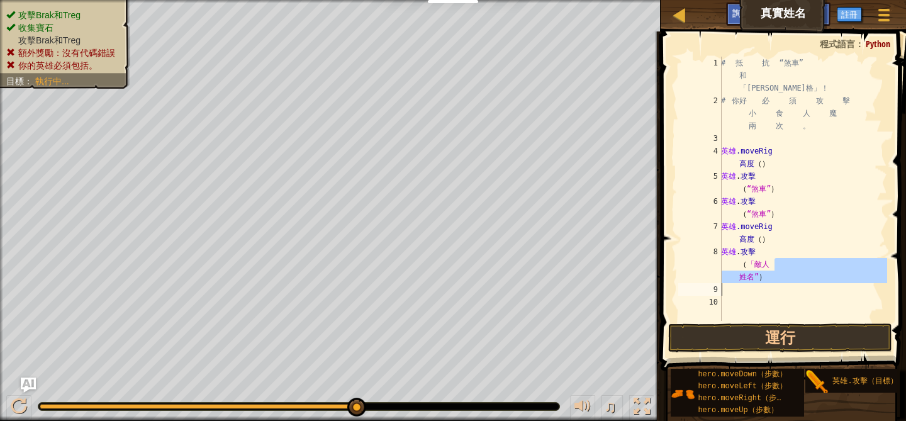
drag, startPoint x: 741, startPoint y: 266, endPoint x: 782, endPoint y: 285, distance: 44.5
click at [782, 285] on div "# 抵 抗 “煞車” 和 「[PERSON_NAME]格」！ # 你好 必 須 攻 擊 小 食 人 魔 兩 次 。 英雄 .moveRig 高度 （ ） 英雄…" at bounding box center [803, 214] width 169 height 315
click at [773, 277] on div "# 抵 抗 “煞車” 和 「[PERSON_NAME]格」！ # 你好 必 須 攻 擊 小 食 人 魔 兩 次 。 英雄 .moveRig 高度 （ ） 英雄…" at bounding box center [803, 189] width 169 height 264
drag, startPoint x: 774, startPoint y: 279, endPoint x: 734, endPoint y: 260, distance: 44.2
click at [734, 260] on div "# 抵 抗 “煞車” 和 「[PERSON_NAME]格」！ # 你好 必 須 攻 擊 小 食 人 魔 兩 次 。 英雄 .moveRig 高度 （ ） 英雄…" at bounding box center [803, 214] width 169 height 315
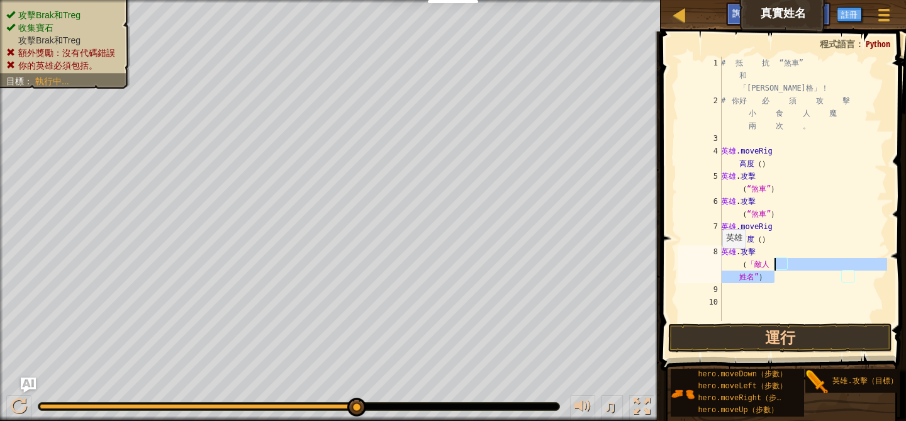
type textarea "hero.attackName")"
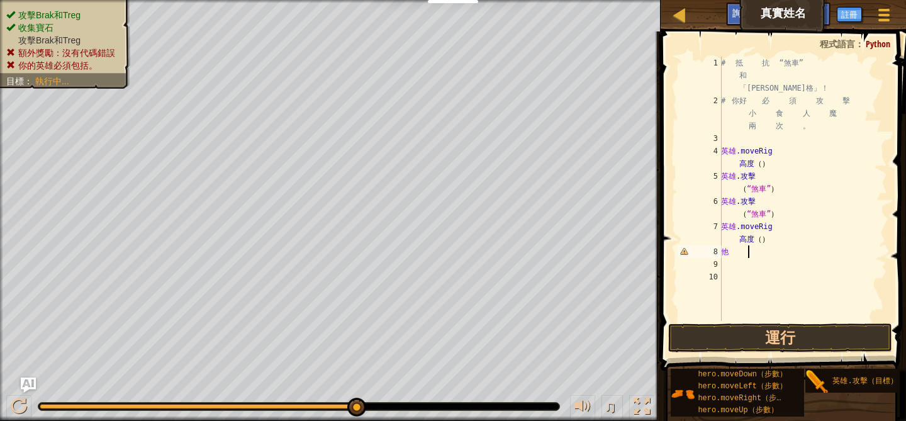
type textarea "h"
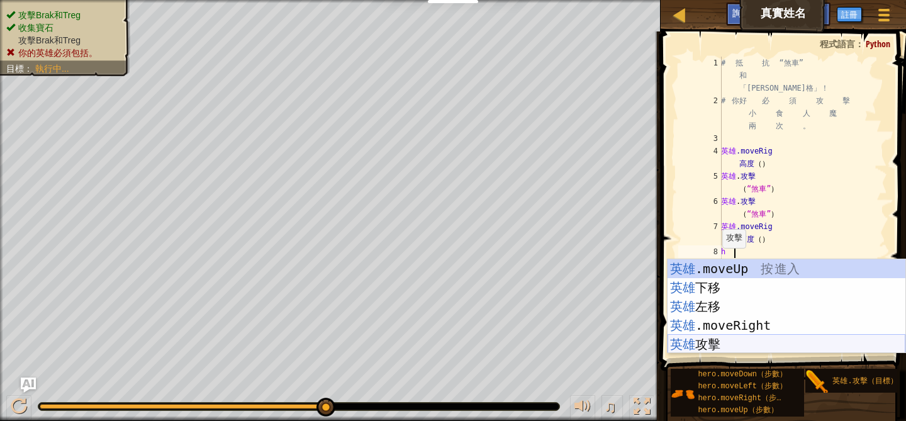
click at [767, 347] on div "英雄 .moveUp 按 進入 英雄 下移 按 進入 英雄 左移 按 進入 英雄 .moveRight 按 進入 英雄 攻擊 按 進入" at bounding box center [787, 325] width 238 height 132
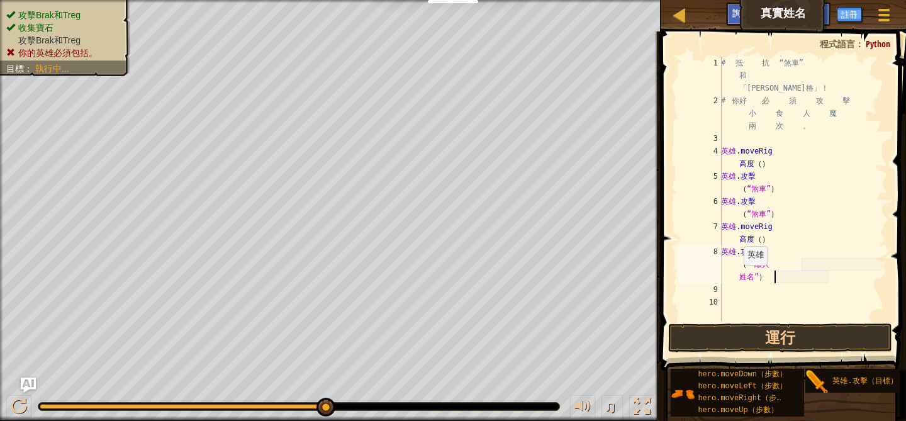
click at [755, 277] on div "# 抵 抗 “煞車” 和 「[PERSON_NAME]格」！ # 你好 必 須 攻 擊 小 食 人 魔 兩 次 。 英雄 .moveRig 高度 （ ） 英雄…" at bounding box center [803, 214] width 169 height 315
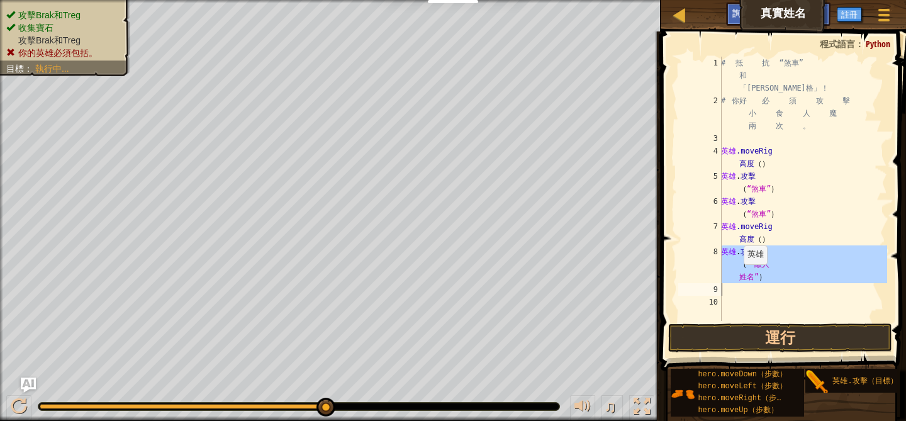
click at [755, 277] on div "# 抵 抗 “煞車” 和 「[PERSON_NAME]格」！ # 你好 必 須 攻 擊 小 食 人 魔 兩 次 。 英雄 .moveRig 高度 （ ） 英雄…" at bounding box center [803, 214] width 169 height 315
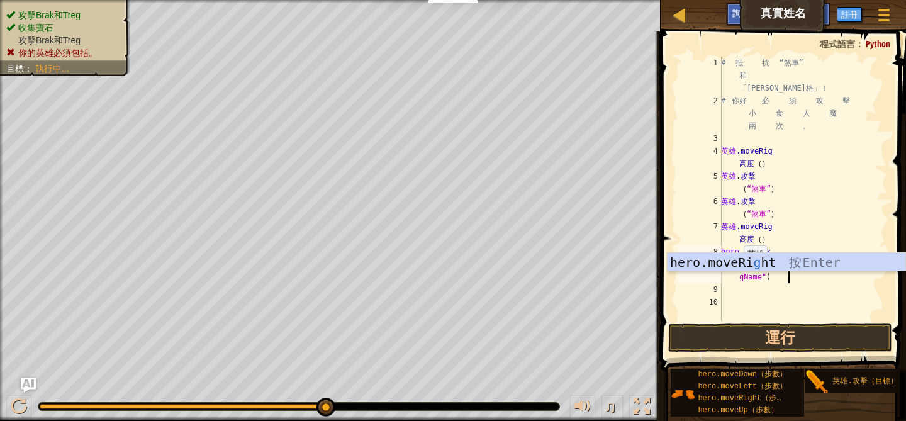
scroll to position [6, 8]
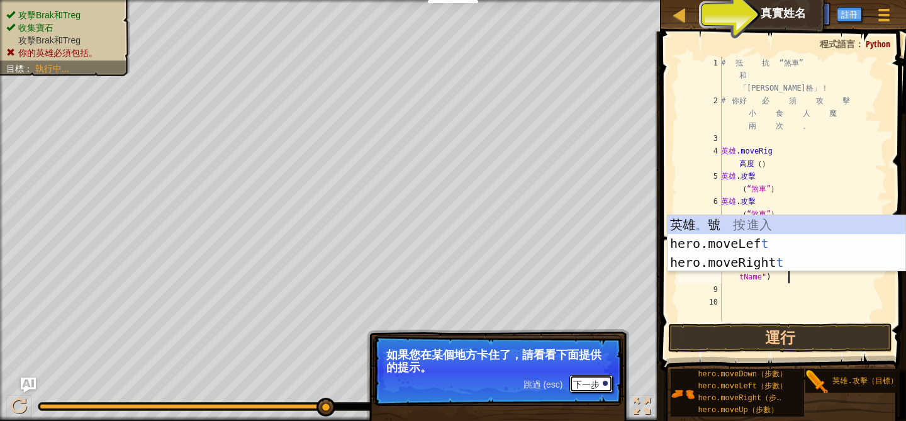
click at [600, 381] on button "下一步" at bounding box center [591, 384] width 43 height 18
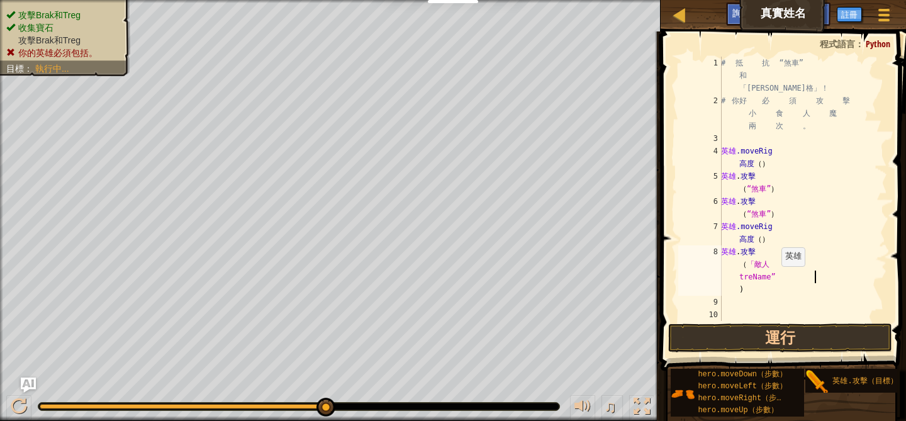
scroll to position [6, 9]
click at [777, 344] on button "運行" at bounding box center [779, 338] width 223 height 29
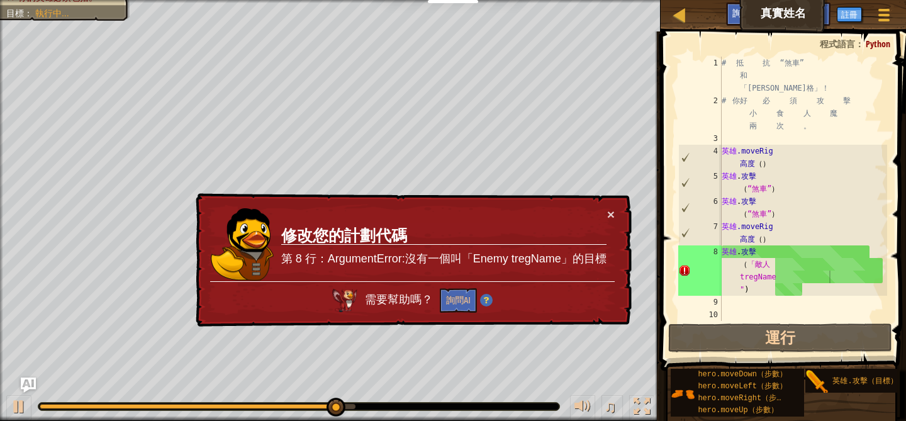
click at [616, 208] on div "× 修改您的計劃代碼 第 8 行：ArgumentError:沒有一個叫「Enemy tregName」的目標 需要幫助嗎？ 詢問AI" at bounding box center [412, 260] width 439 height 134
click at [612, 216] on font "×" at bounding box center [611, 214] width 8 height 14
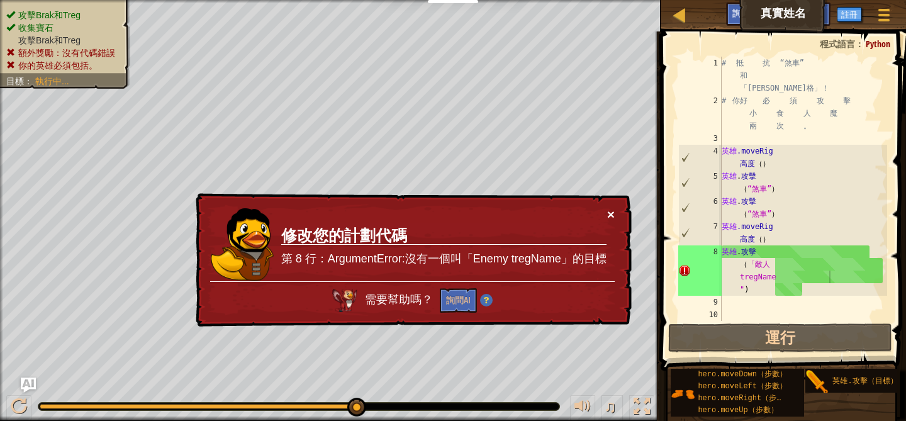
click at [611, 208] on font "×" at bounding box center [611, 214] width 8 height 14
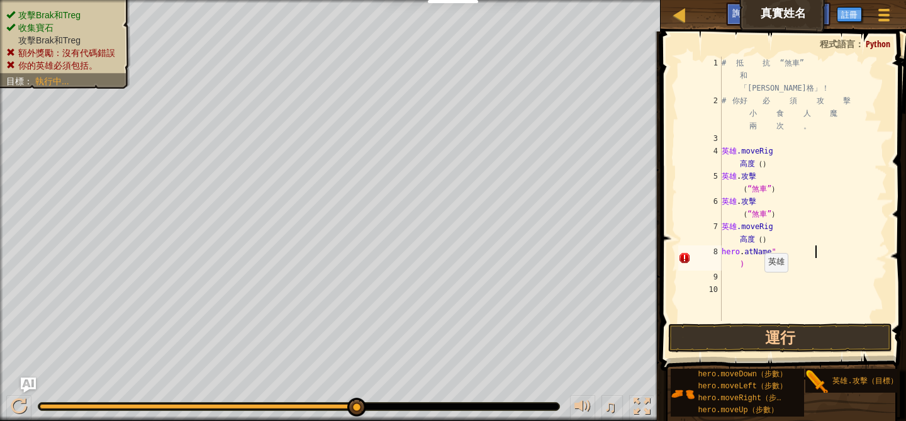
scroll to position [6, 4]
click at [802, 250] on div "# 抵 抗 “煞車” 和 「[PERSON_NAME]格」！ # 你好 必 須 攻 擊 小 食 人 魔 兩 次 。 英雄 .moveRig 高度 （ ） 英雄…" at bounding box center [803, 214] width 168 height 315
type textarea ")"
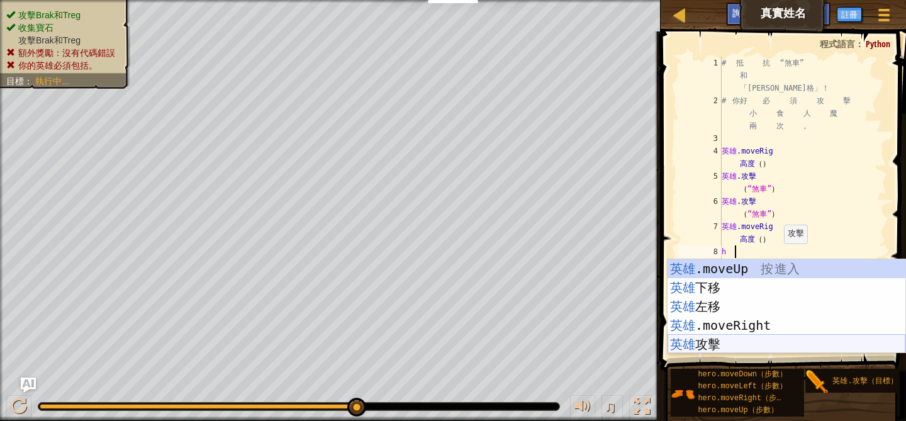
click at [798, 339] on div "英雄 .moveUp 按 進入 英雄 下移 按 進入 英雄 左移 按 進入 英雄 .moveRight 按 進入 英雄 攻擊 按 進入" at bounding box center [787, 325] width 238 height 132
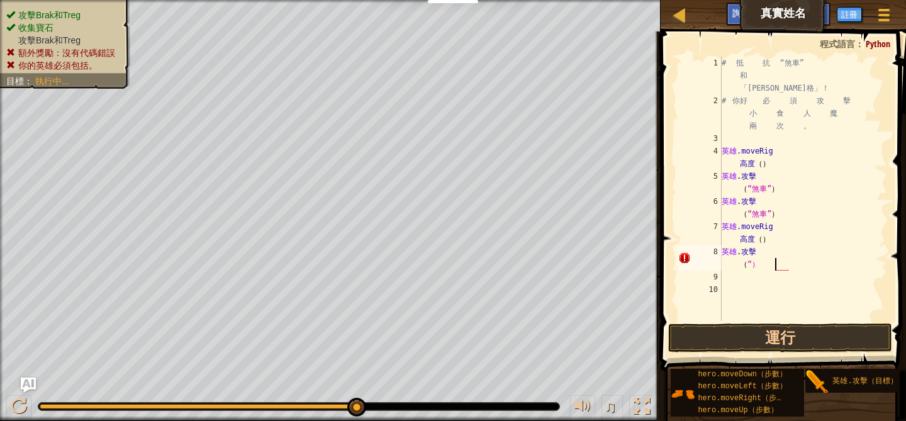
scroll to position [6, 5]
type textarea "hero.attackt(")"
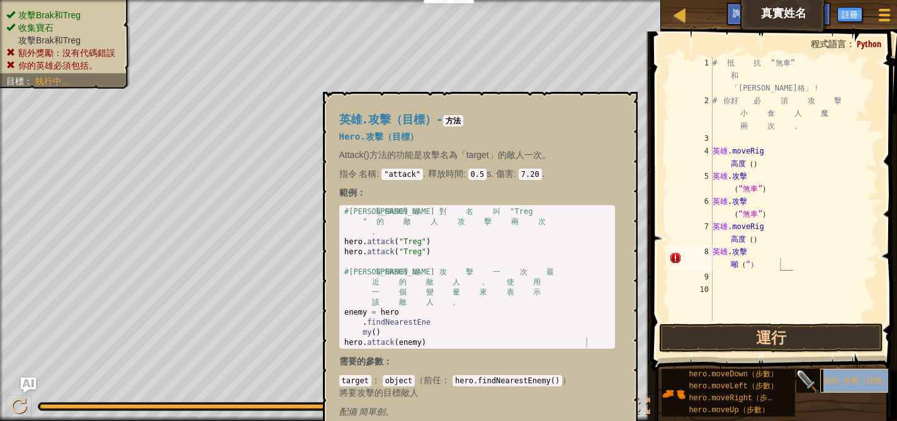
click at [866, 384] on font "英雄.攻擊（目標）" at bounding box center [855, 381] width 65 height 9
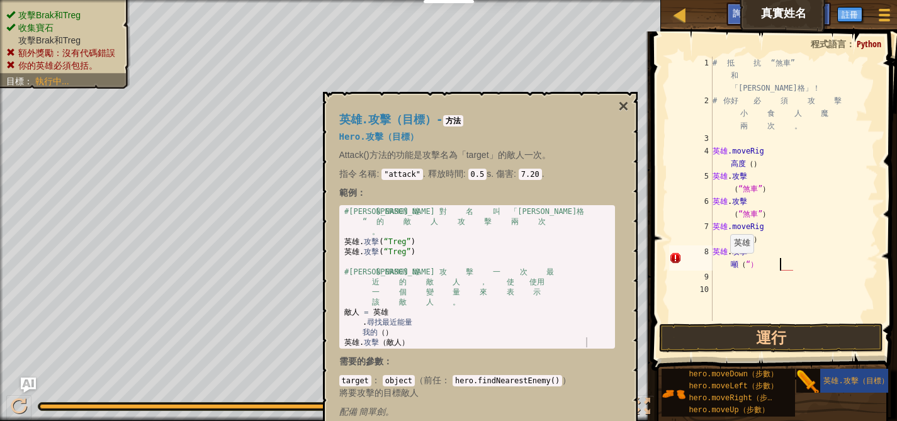
click at [741, 265] on div "# 抵 抗 “煞車” 和 「[PERSON_NAME]格」！ # 你好 必 須 攻 擊 小 食 人 魔 兩 次 。 英雄 .moveRig 高度 （ ） 英雄…" at bounding box center [794, 214] width 168 height 315
click at [624, 112] on font "×" at bounding box center [623, 106] width 10 height 20
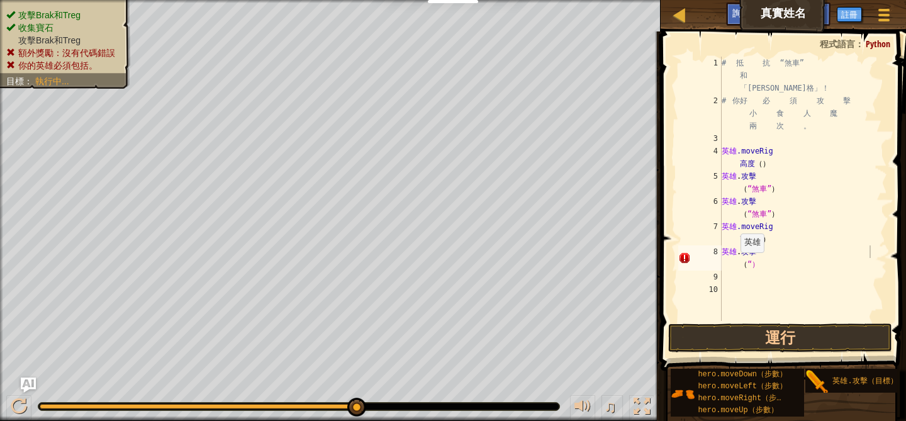
click at [751, 264] on div "# 抵 抗 “煞車” 和 「[PERSON_NAME]格」！ # 你好 必 須 攻 擊 小 食 人 魔 兩 次 。 英雄 .moveRig 高度 （ ） 英雄…" at bounding box center [803, 214] width 168 height 315
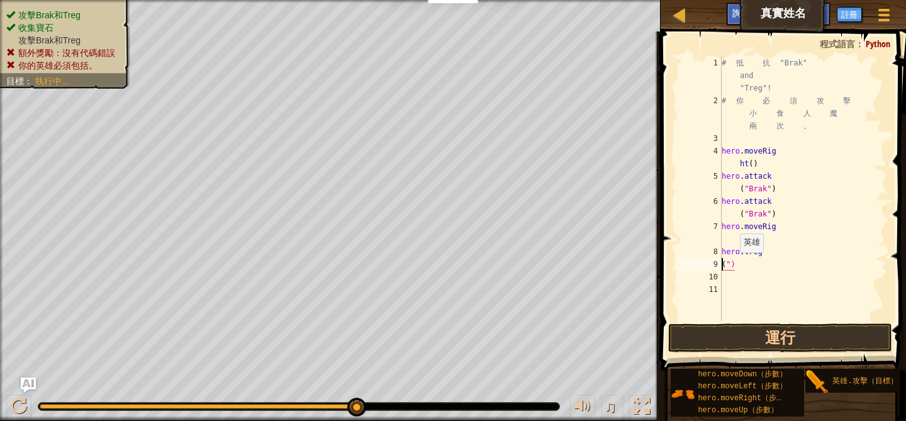
scroll to position [6, 1]
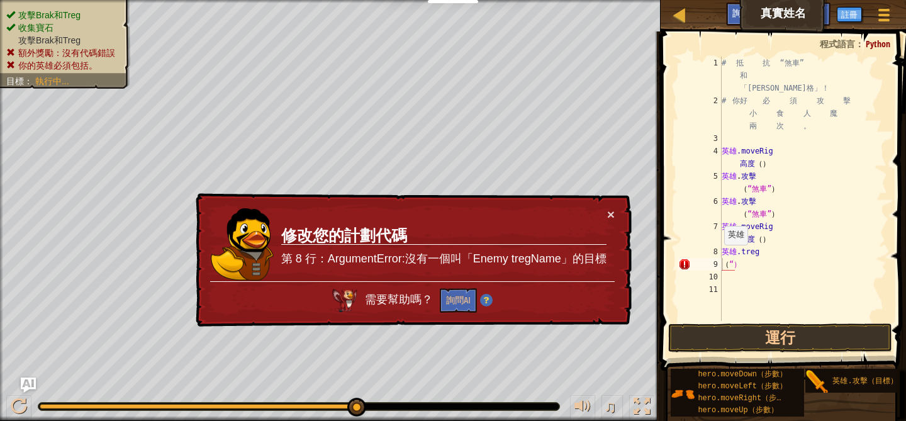
click at [605, 217] on td "修改您的計劃代碼 第 8 行：ArgumentError:沒有一個叫「Enemy tregName」的目標" at bounding box center [444, 245] width 327 height 74
click at [610, 217] on font "×" at bounding box center [611, 214] width 8 height 14
click at [753, 264] on div "# 抵 抗 “煞車” 和 「[PERSON_NAME]格」！ # 你好 必 須 攻 擊 小 食 人 魔 兩 次 。 英雄 .moveRig 高度 （ ） 英雄…" at bounding box center [803, 214] width 168 height 315
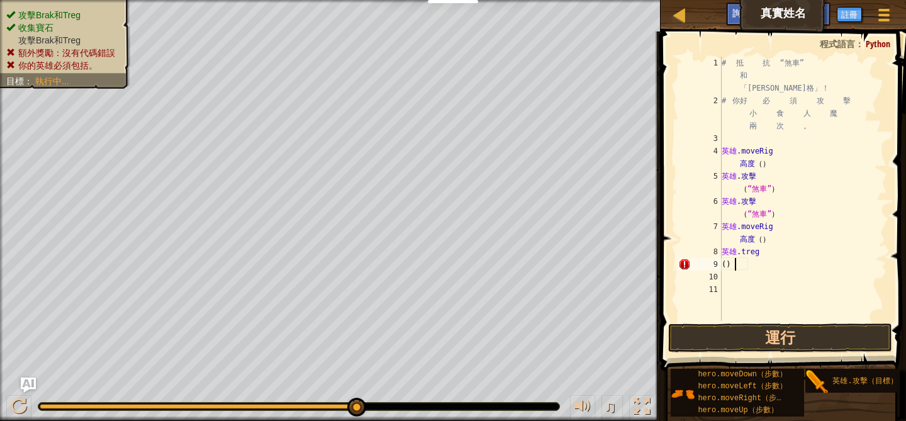
scroll to position [6, 0]
type textarea "h"
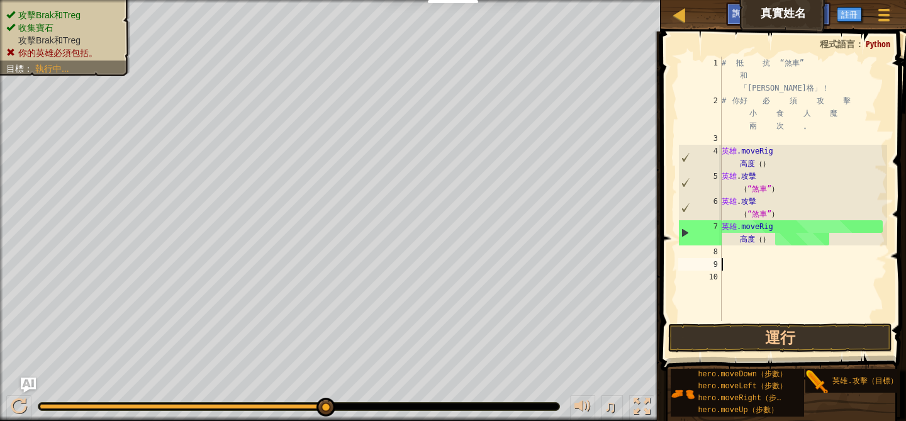
click at [765, 265] on div "# 抵 抗 “煞車” 和 「[PERSON_NAME]格」！ # 你好 必 須 攻 擊 小 食 人 魔 兩 次 。 英雄 .moveRig 高度 （ ） 英雄…" at bounding box center [803, 214] width 168 height 315
click at [764, 255] on div "# 抵 抗 “煞車” 和 「[PERSON_NAME]格」！ # 你好 必 須 攻 擊 小 食 人 魔 兩 次 。 英雄 .moveRig 高度 （ ） 英雄…" at bounding box center [803, 214] width 168 height 315
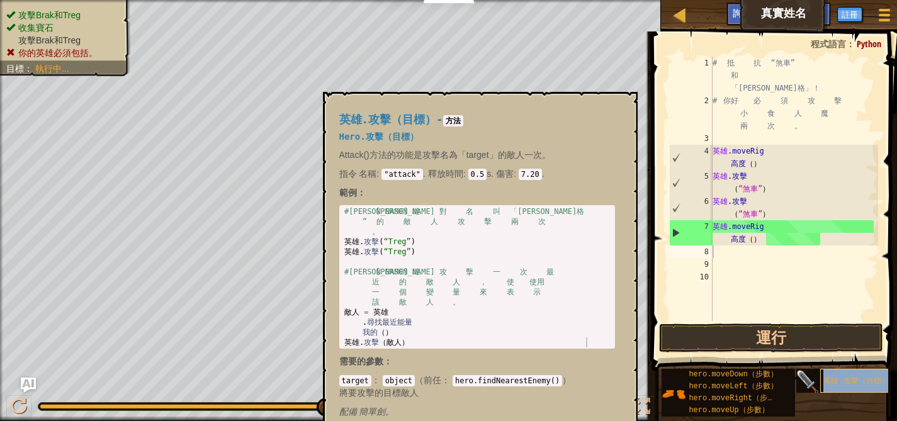
click at [873, 377] on font "英雄.攻擊（目標）" at bounding box center [855, 381] width 65 height 9
type textarea "hero.attack("Treg")"
drag, startPoint x: 342, startPoint y: 240, endPoint x: 435, endPoint y: 244, distance: 92.6
click at [435, 244] on div "# 讓 英 雄 對 名 叫 「[PERSON_NAME] “ 的 敵 人 攻 擊 兩 次 。 英雄 . 攻擊 ( “Treg” ) 英雄 . 攻擊 ( “Tr…" at bounding box center [477, 296] width 271 height 181
click at [740, 256] on div "# 抵 抗 “煞車” 和 「[PERSON_NAME]格」！ # 你好 必 須 攻 擊 小 食 人 魔 兩 次 。 英雄 .moveRig 高度 （ ） 英雄…" at bounding box center [794, 214] width 168 height 315
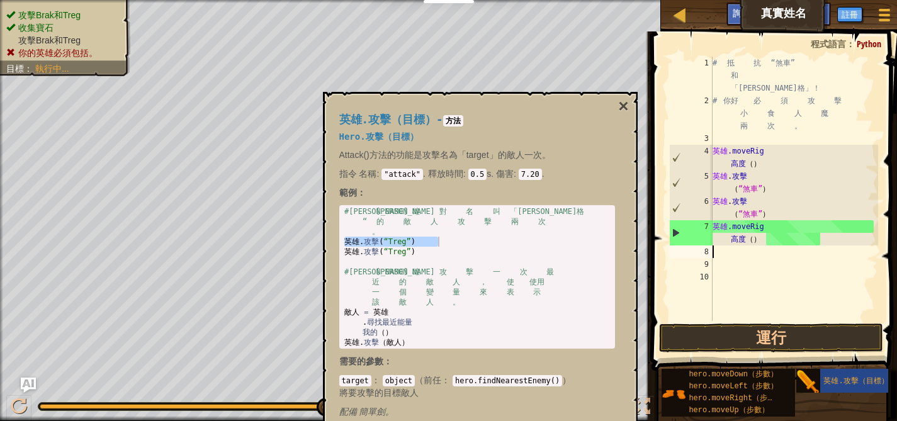
paste textarea "[DOMAIN_NAME]"
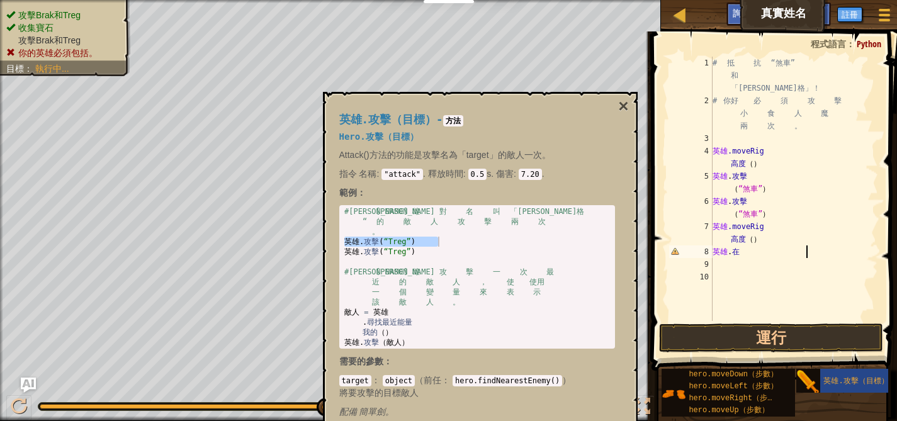
paste textarea "[DOMAIN_NAME]"
type textarea "h"
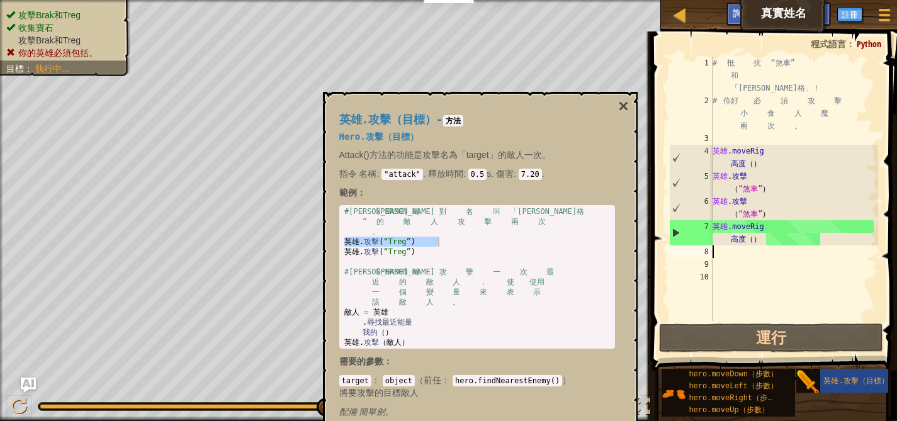
click at [607, 97] on div "英雄.攻擊（目標） - 方法 Hero.攻擊（目標） Attack()方法的功能是攻擊名為「target」的敵人一次。 指令 名稱 : "attack" . …" at bounding box center [480, 266] width 315 height 348
click at [626, 106] on font "×" at bounding box center [623, 106] width 10 height 20
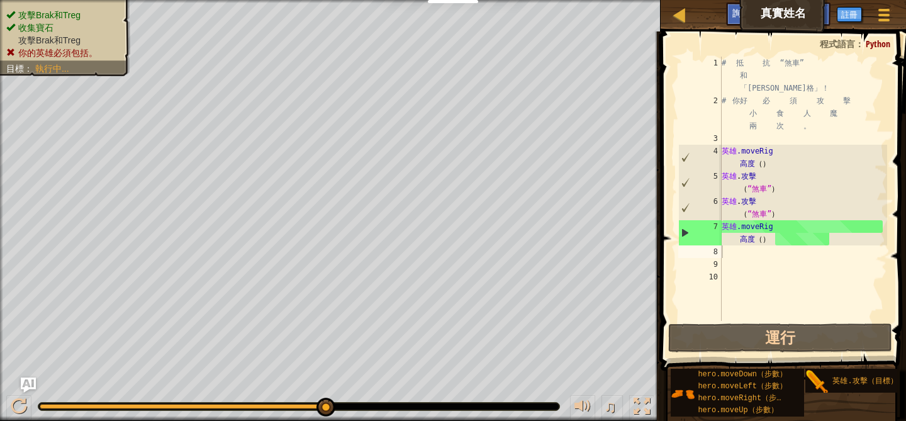
click at [741, 262] on div "# 抵 抗 “煞車” 和 「[PERSON_NAME]格」！ # 你好 必 須 攻 擊 小 食 人 魔 兩 次 。 英雄 .moveRig 高度 （ ） 英雄…" at bounding box center [803, 214] width 168 height 315
click at [747, 244] on div "# 抵 抗 “煞車” 和 「[PERSON_NAME]格」！ # 你好 必 須 攻 擊 小 食 人 魔 兩 次 。 英雄 .moveRig 高度 （ ） 英雄…" at bounding box center [803, 214] width 168 height 315
type textarea "hero.moveRight()"
click at [740, 249] on div "# 抵 抗 “煞車” 和 「[PERSON_NAME]格」！ # 你好 必 須 攻 擊 小 食 人 魔 兩 次 。 英雄 .moveRig 高度 （ ） 英雄…" at bounding box center [803, 214] width 168 height 315
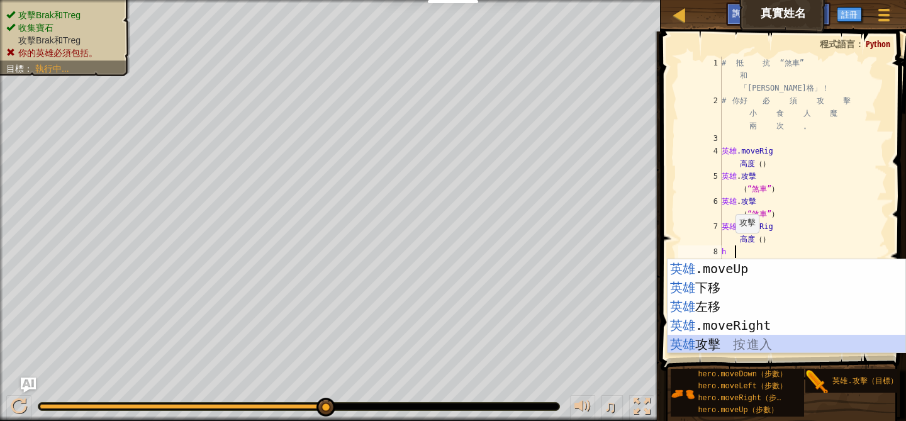
click at [776, 338] on div "英雄 .moveUp 按 進入 英雄 下移 按 進入 英雄 左移 按 進入 英雄 .moveRight 按 進入 英雄 攻擊 按 進入" at bounding box center [787, 325] width 238 height 132
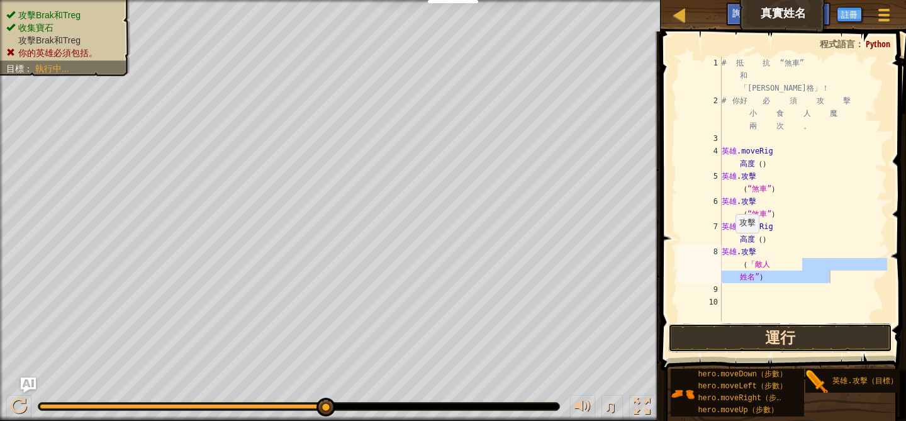
click at [776, 337] on button "運行" at bounding box center [779, 338] width 223 height 29
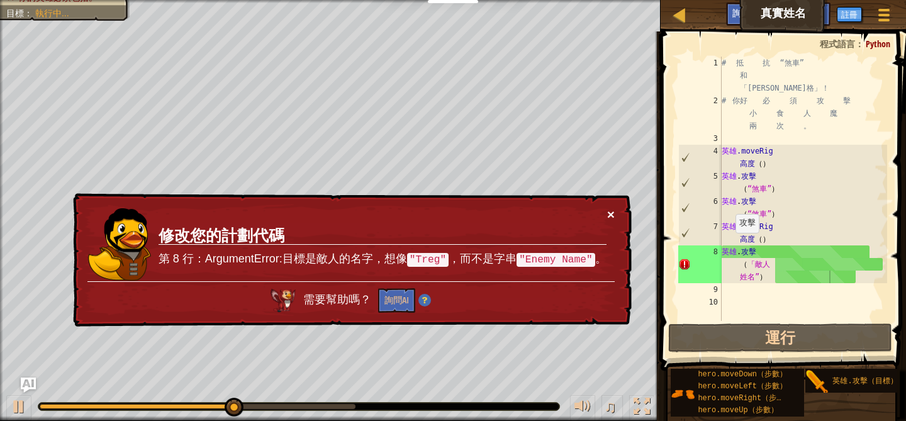
click at [609, 213] on font "×" at bounding box center [611, 214] width 8 height 14
click at [760, 277] on div "# 抵 抗 “煞車” 和 「[PERSON_NAME]格」！ # 你好 必 須 攻 擊 小 食 人 魔 兩 次 。 英雄 .moveRig 高度 （ ） 英雄…" at bounding box center [803, 214] width 168 height 315
click at [760, 276] on div "# 抵 抗 “煞車” 和 「[PERSON_NAME]格」！ # 你好 必 須 攻 擊 小 食 人 魔 兩 次 。 英雄 .moveRig 高度 （ ） 英雄…" at bounding box center [803, 214] width 168 height 315
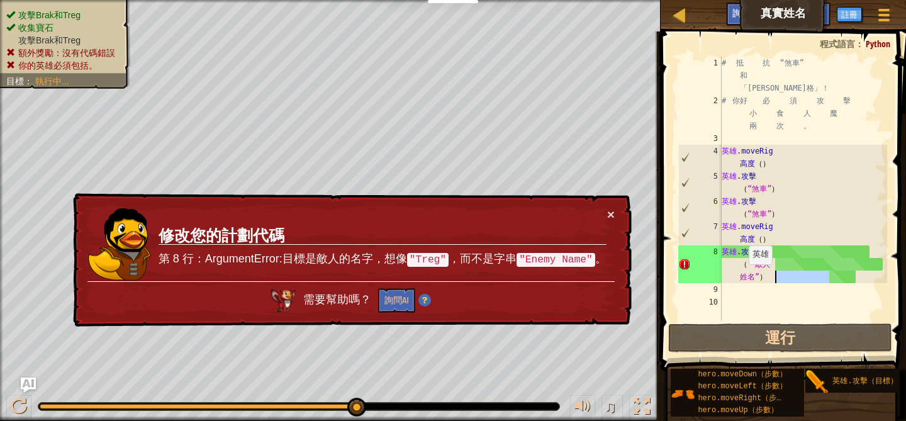
click at [760, 276] on div "# 抵 抗 “煞車” 和 「[PERSON_NAME]格」！ # 你好 必 須 攻 擊 小 食 人 魔 兩 次 。 英雄 .moveRig 高度 （ ） 英雄…" at bounding box center [803, 214] width 168 height 315
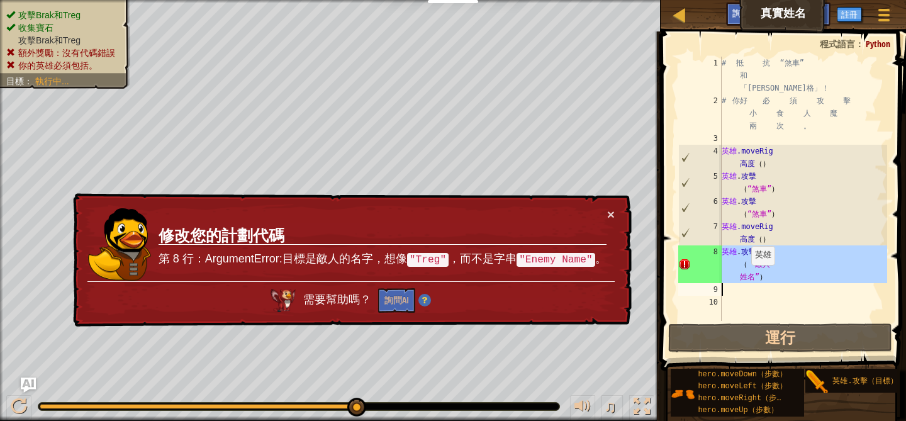
click at [763, 277] on div "# 抵 抗 “煞車” 和 「[PERSON_NAME]格」！ # 你好 必 須 攻 擊 小 食 人 魔 兩 次 。 英雄 .moveRig 高度 （ ） 英雄…" at bounding box center [803, 214] width 168 height 315
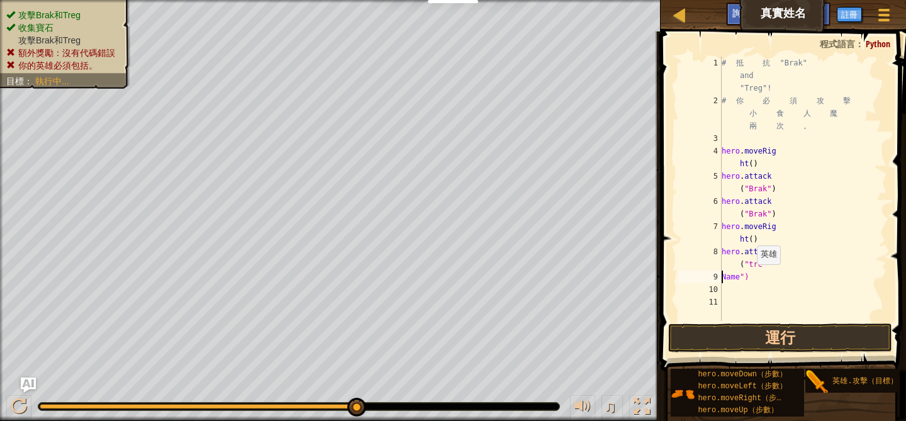
scroll to position [6, 1]
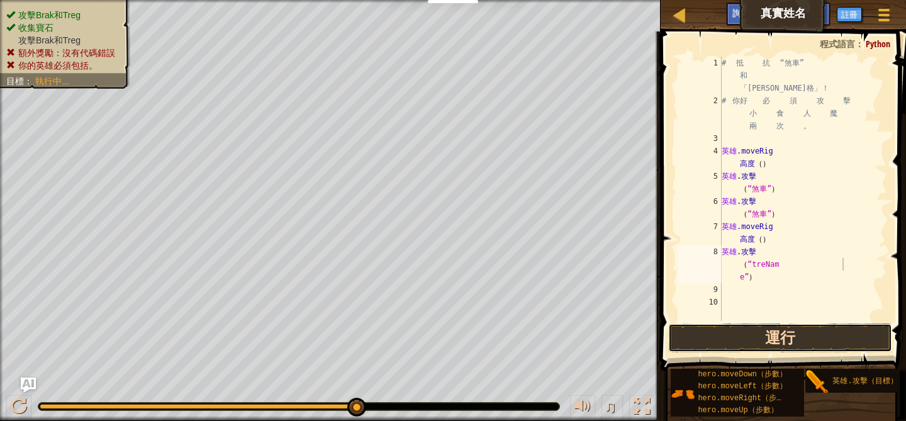
click at [770, 336] on button "運行" at bounding box center [779, 338] width 223 height 29
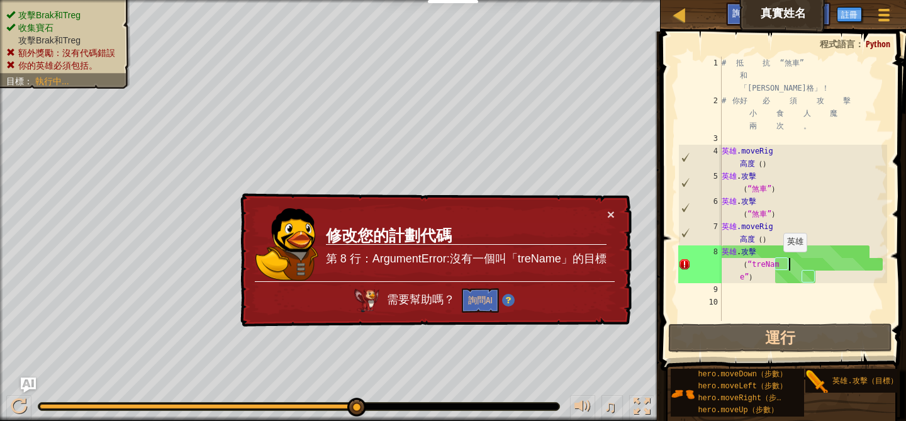
click at [795, 264] on div "# 抵 抗 “煞車” 和 「[PERSON_NAME]格」！ # 你好 必 須 攻 擊 小 食 人 魔 兩 次 。 英雄 .moveRig 高度 （ ） 英雄…" at bounding box center [803, 214] width 168 height 315
click at [809, 265] on div "# 抵 抗 “煞車” 和 「[PERSON_NAME]格」！ # 你好 必 須 攻 擊 小 食 人 魔 兩 次 。 英雄 .moveRig 高度 （ ） 英雄…" at bounding box center [803, 214] width 168 height 315
click at [786, 266] on div "# 抵 抗 “煞車” 和 「[PERSON_NAME]格」！ # 你好 必 須 攻 擊 小 食 人 魔 兩 次 。 英雄 .moveRig 高度 （ ） 英雄…" at bounding box center [803, 214] width 168 height 315
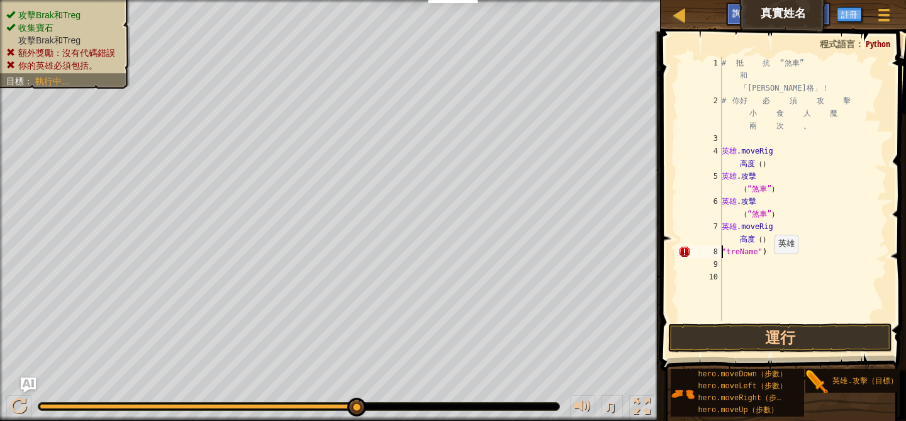
scroll to position [6, 3]
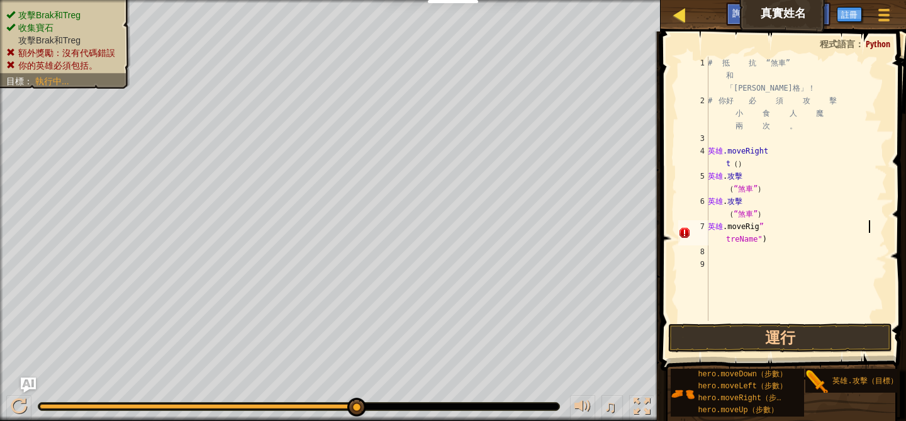
type textarea "hero.moveRig"treName")"
click at [678, 20] on div at bounding box center [680, 15] width 16 height 16
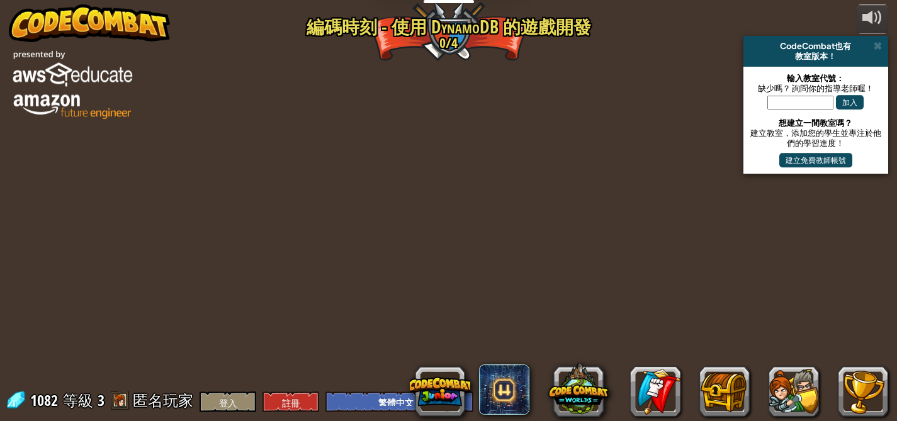
select select "zh-HANT"
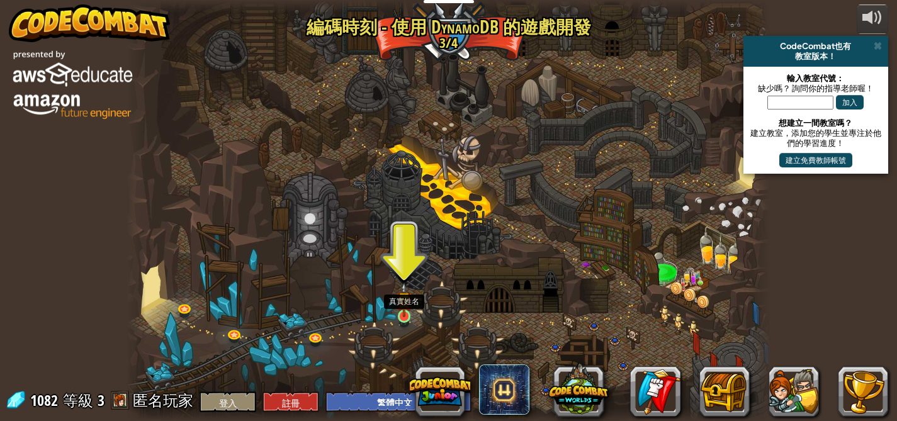
click at [411, 314] on img at bounding box center [405, 299] width 16 height 35
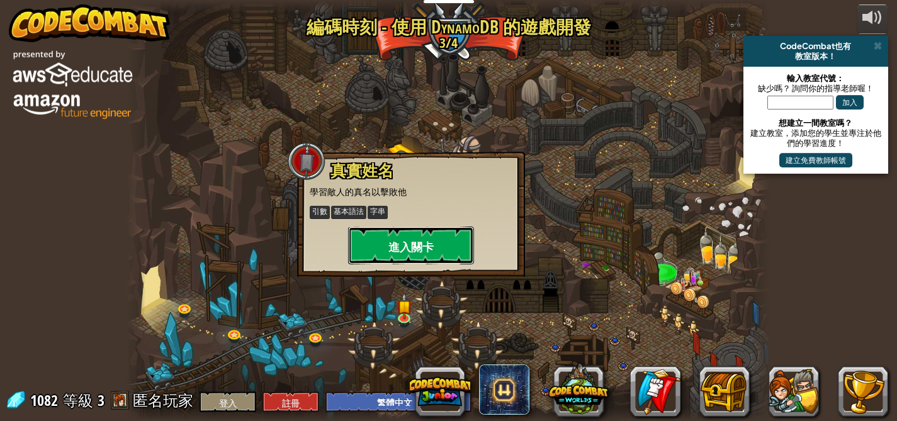
click at [422, 235] on button "進入關卡" at bounding box center [411, 246] width 126 height 38
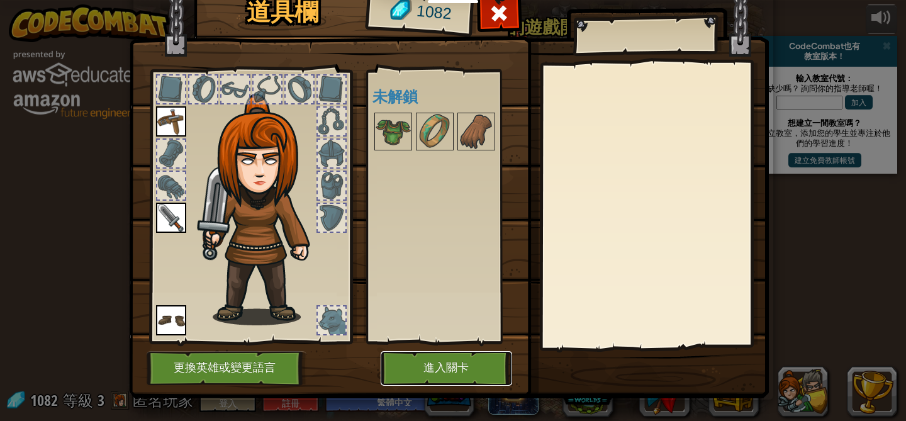
click at [442, 363] on font "進入關卡" at bounding box center [446, 368] width 45 height 13
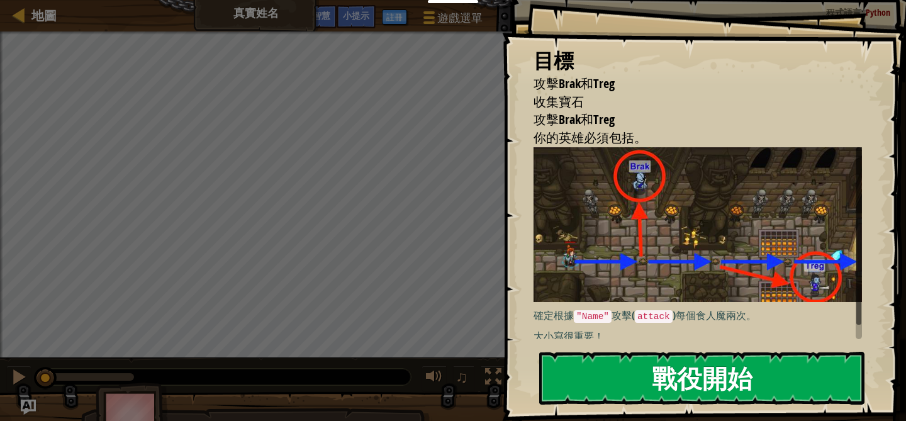
click at [604, 376] on button "戰役開始" at bounding box center [701, 378] width 325 height 53
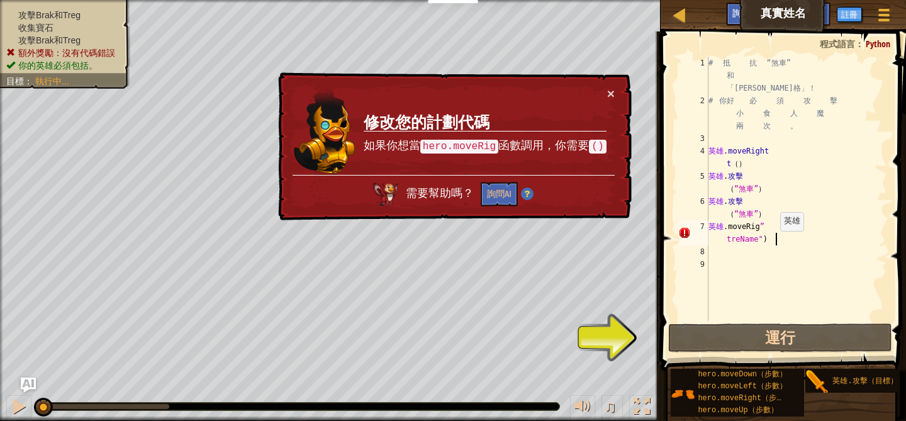
click at [779, 243] on div "# 抵 抗 “煞車” 和 「[PERSON_NAME]格」！ # 你好 必 須 攻 擊 小 食 人 魔 兩 次 。 英雄 .moveRight t （ ） 英…" at bounding box center [796, 214] width 181 height 315
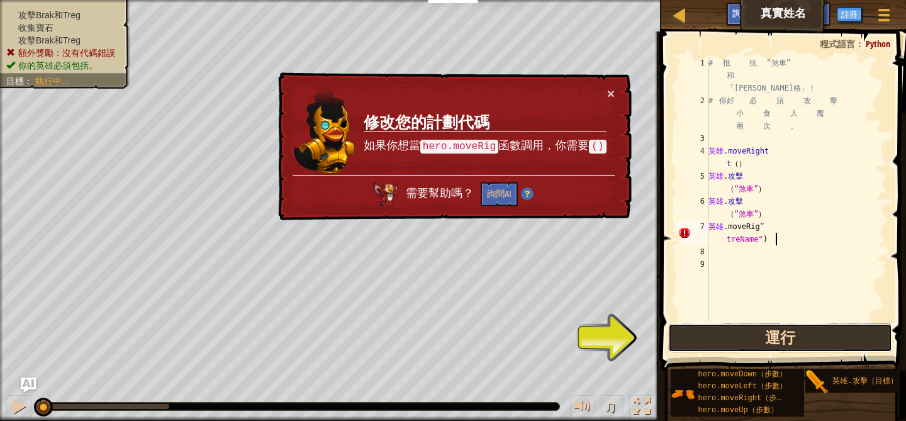
click at [775, 343] on button "運行" at bounding box center [779, 338] width 223 height 29
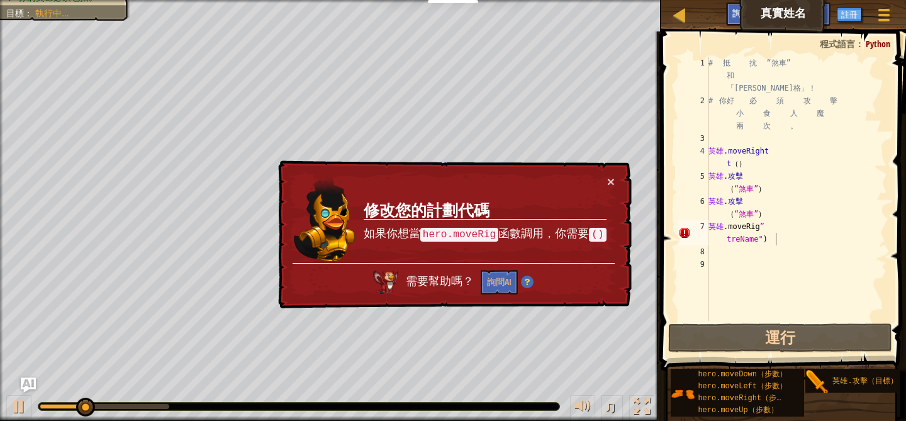
click at [605, 181] on td "修改您的計劃代碼 如果你想當 hero.moveRig 函數調用，你需要 ()" at bounding box center [485, 218] width 245 height 89
click at [611, 189] on font "×" at bounding box center [611, 181] width 8 height 14
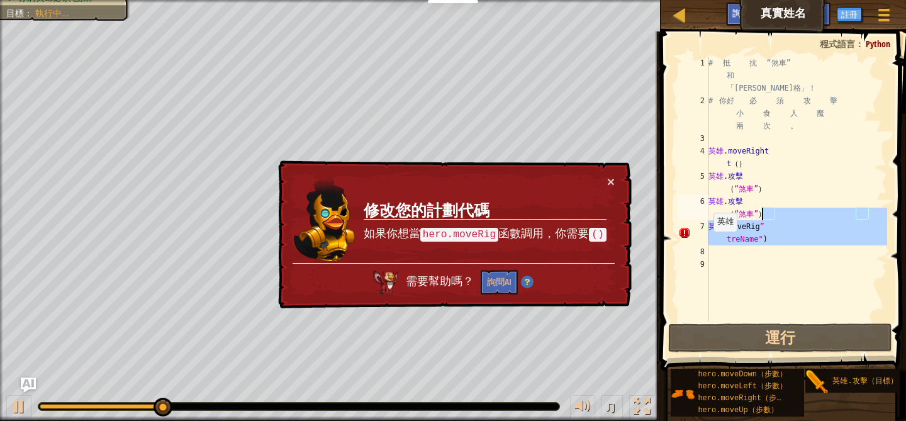
drag, startPoint x: 809, startPoint y: 250, endPoint x: 677, endPoint y: 220, distance: 135.4
click at [677, 220] on div "hero.moveRig"treName") 1 2 3 4 5 6 7 8 9 # 抵 抗 “煞車” 和 「[PERSON_NAME]格」！ # 你好 必 …" at bounding box center [781, 189] width 211 height 264
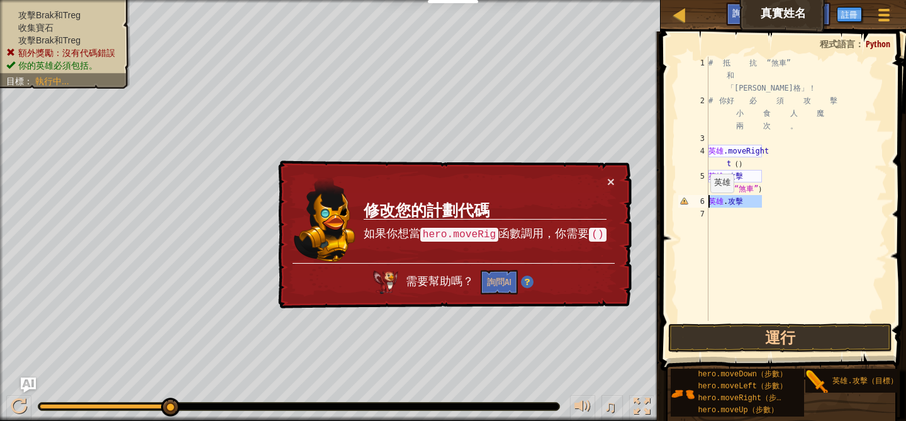
drag, startPoint x: 761, startPoint y: 207, endPoint x: 704, endPoint y: 204, distance: 57.4
click at [703, 204] on div "hero.attack 1 2 3 4 5 6 7 # 抵 抗 “煞車” 和 「[PERSON_NAME]格」！ # 你好 必 須 攻 擊 小 食 人 魔 兩…" at bounding box center [781, 189] width 211 height 264
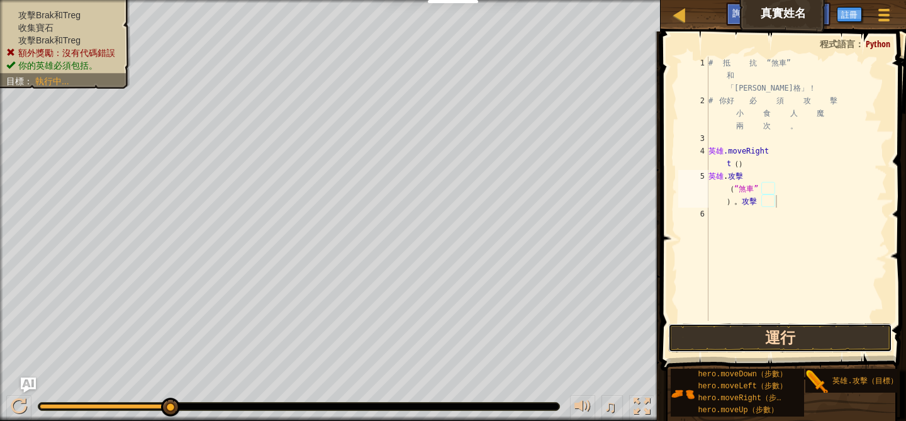
click at [751, 344] on button "運行" at bounding box center [779, 338] width 223 height 29
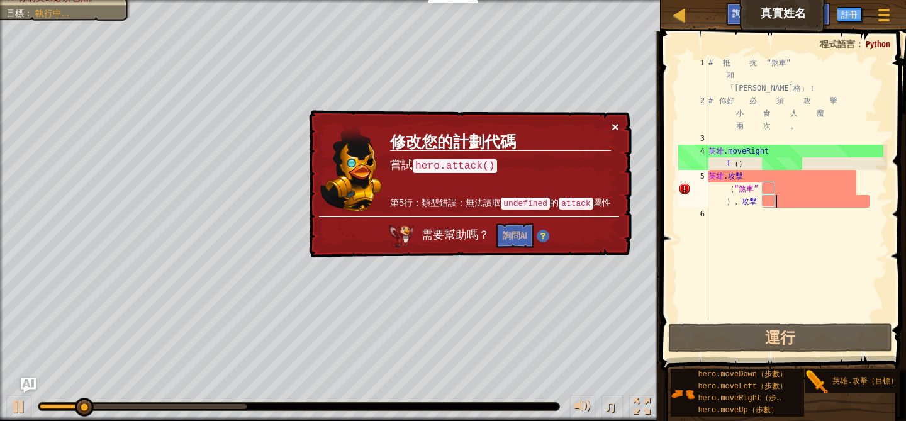
click at [614, 130] on font "×" at bounding box center [616, 127] width 8 height 14
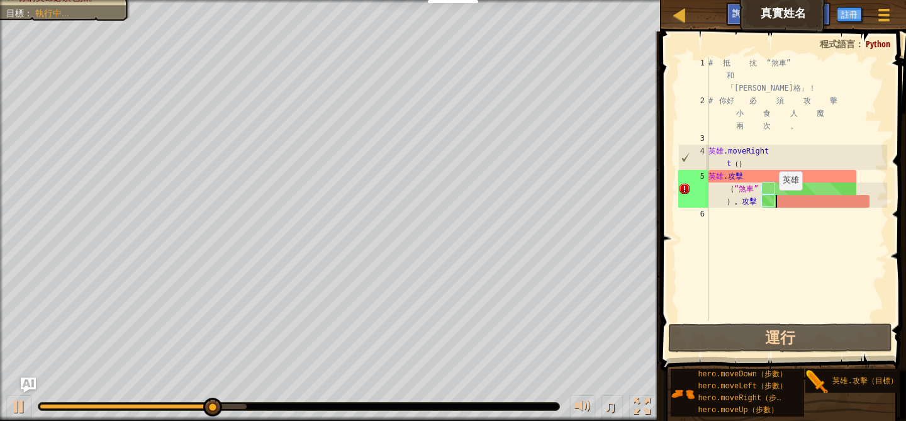
click at [777, 202] on div "# 抵 抗 “煞車” 和 「[PERSON_NAME]格」！ # 你好 必 須 攻 擊 小 食 人 魔 兩 次 。 英雄 .moveRight t （ ） 英…" at bounding box center [796, 214] width 181 height 315
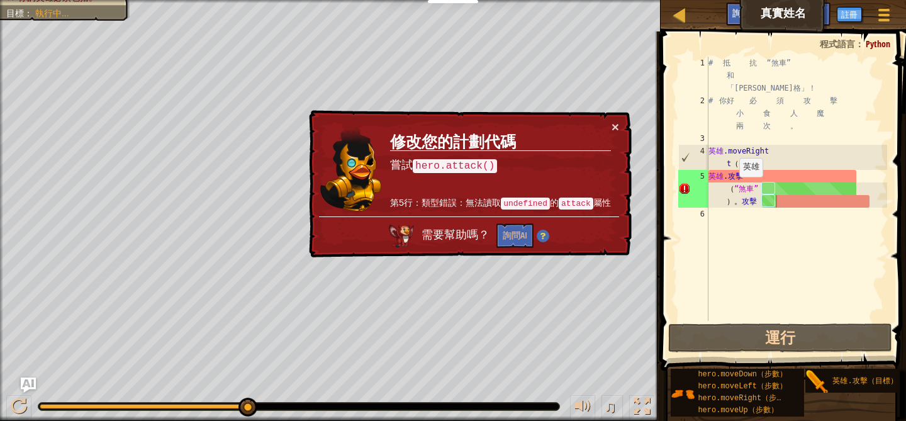
click at [618, 137] on div "× 修改您的計劃代碼 嘗試 hero.attack() 第5行：類型錯誤：無法讀取 undefined 的 attack 屬性 需要幫助嗎？ 詢問AI" at bounding box center [469, 184] width 325 height 148
click at [614, 127] on font "×" at bounding box center [616, 127] width 8 height 14
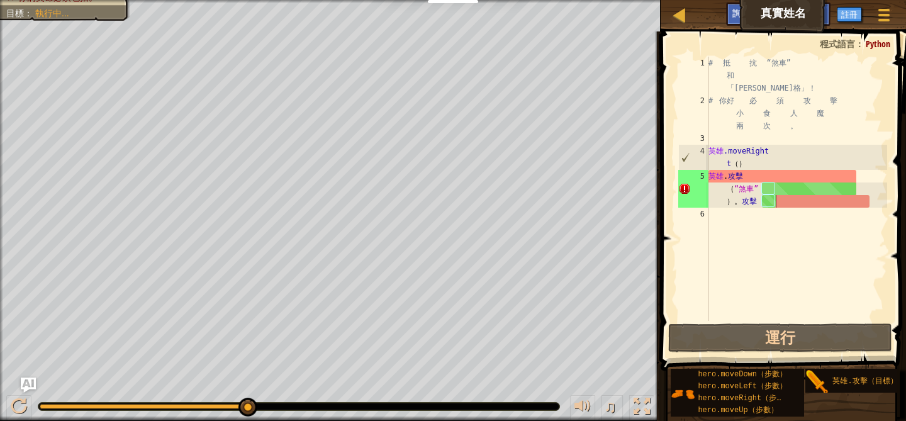
click at [874, 47] on font "Python" at bounding box center [878, 44] width 25 height 12
click at [835, 44] on font "程式語言" at bounding box center [837, 44] width 35 height 12
click at [882, 84] on div "# 抵 抗 “煞車” 和 「[PERSON_NAME]格」！ # 你好 必 須 攻 擊 小 食 人 魔 兩 次 。 英雄 .moveRight t （ ） 英…" at bounding box center [796, 214] width 181 height 315
type textarea "# 抵抗"Brak" and "Treg"!"
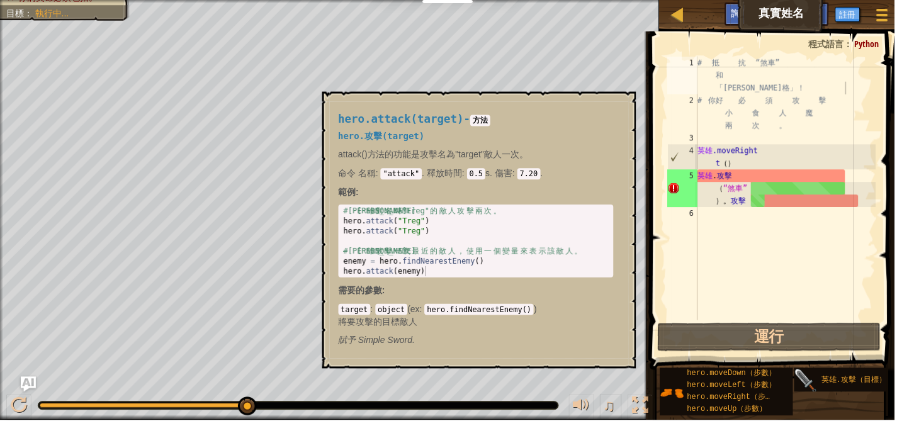
click at [820, 385] on img at bounding box center [808, 382] width 24 height 24
